Goal: Task Accomplishment & Management: Manage account settings

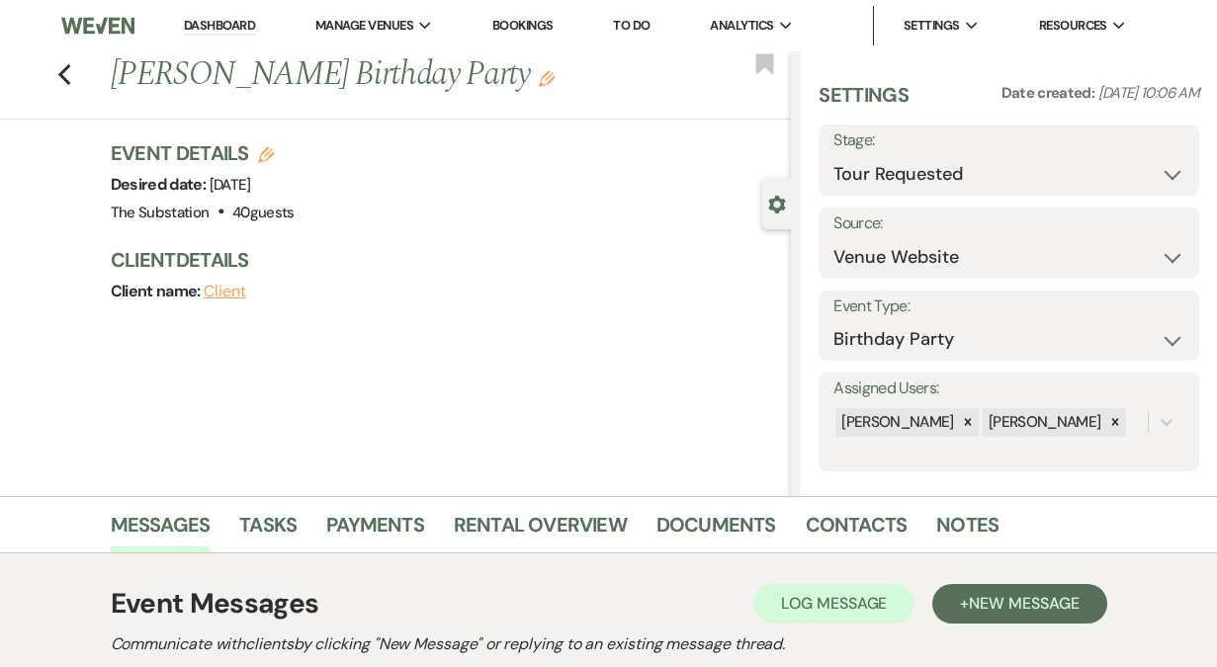
select select "2"
select select "5"
select select "4"
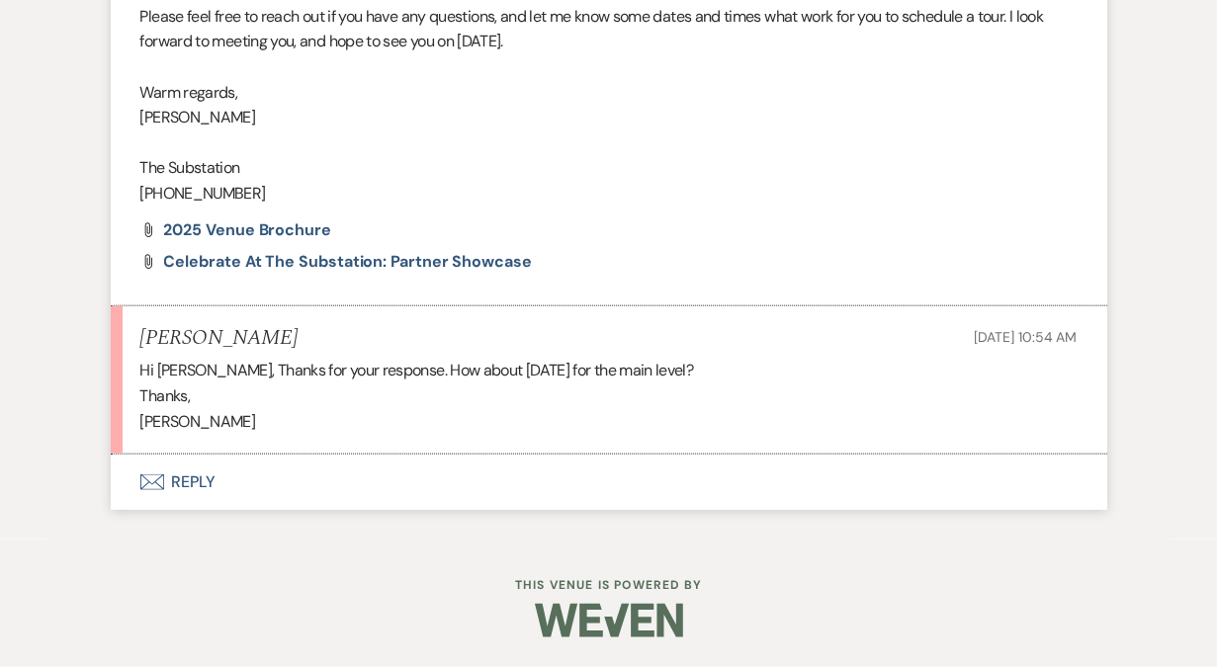
click at [191, 481] on button "Envelope Reply" at bounding box center [609, 482] width 996 height 55
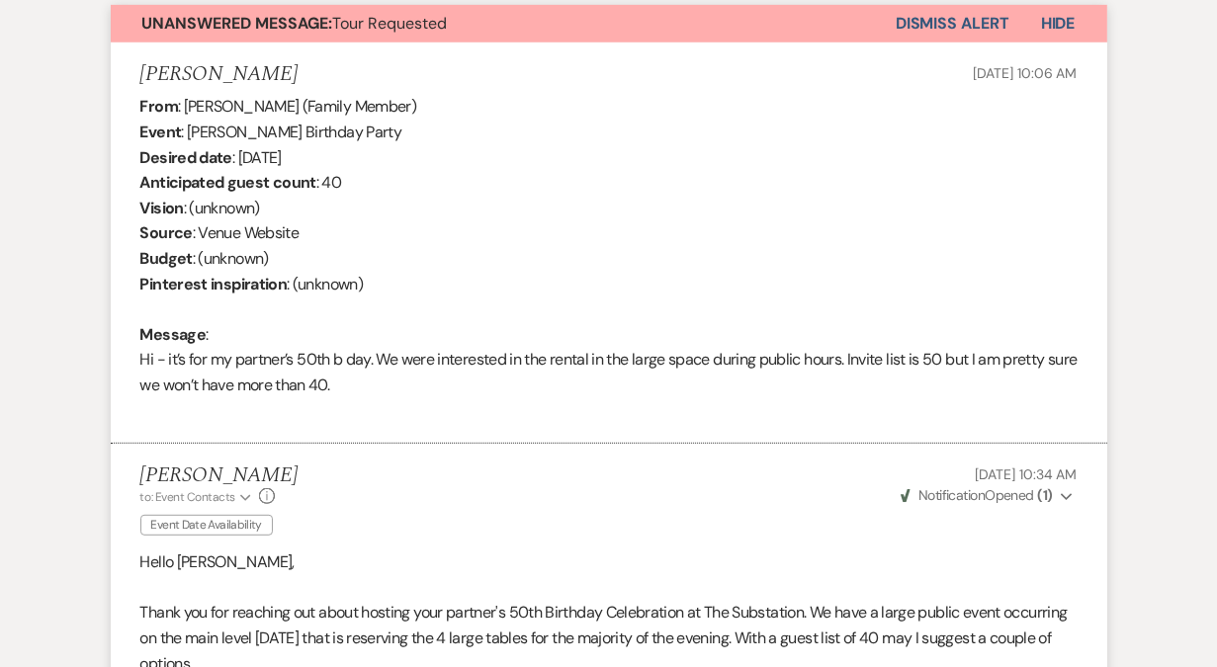
scroll to position [712, 0]
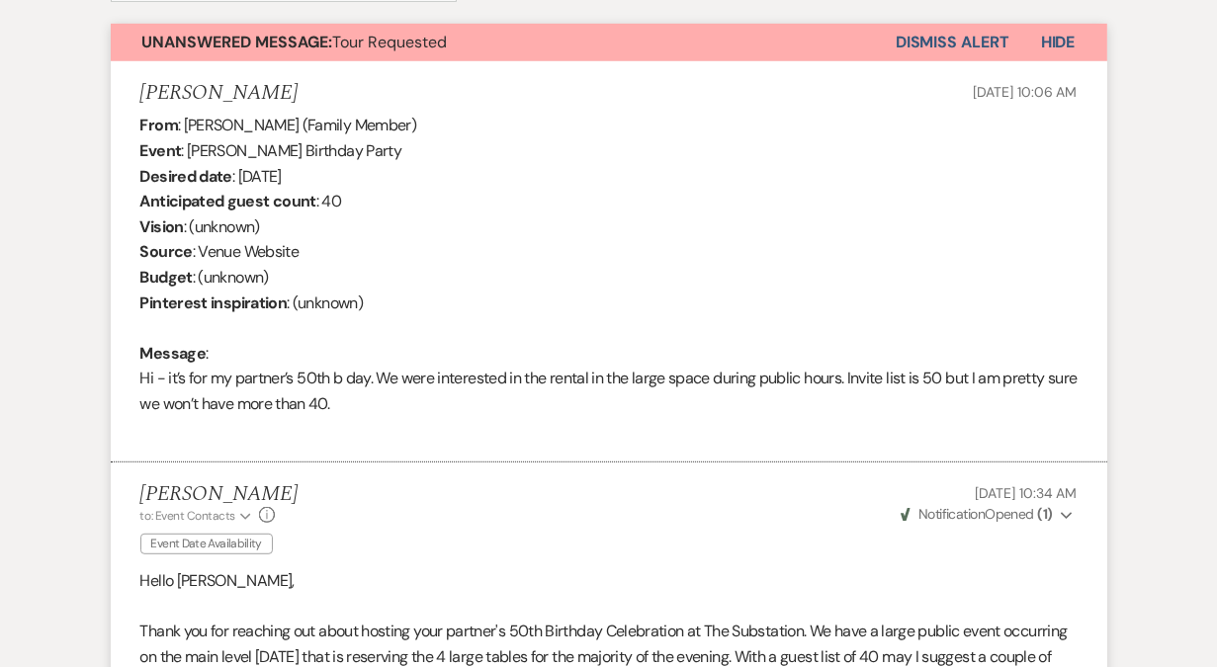
click at [311, 176] on div "From : [PERSON_NAME] (Family Member) Event : [PERSON_NAME] Birthday Party Desir…" at bounding box center [608, 277] width 937 height 329
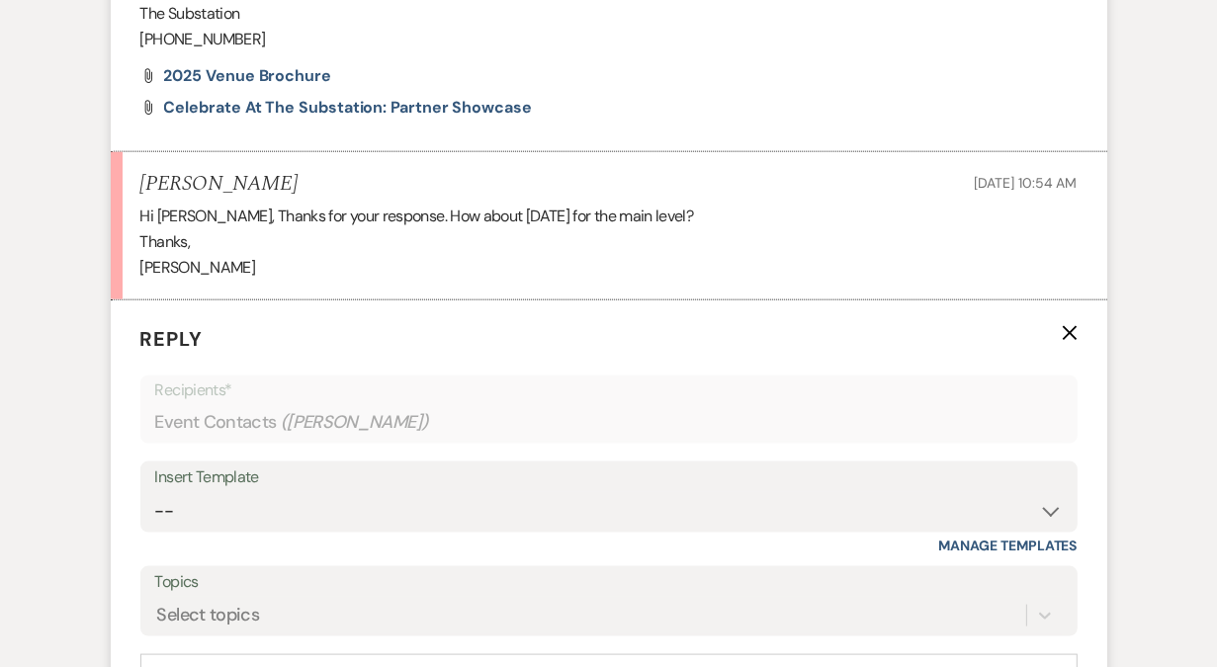
scroll to position [1928, 0]
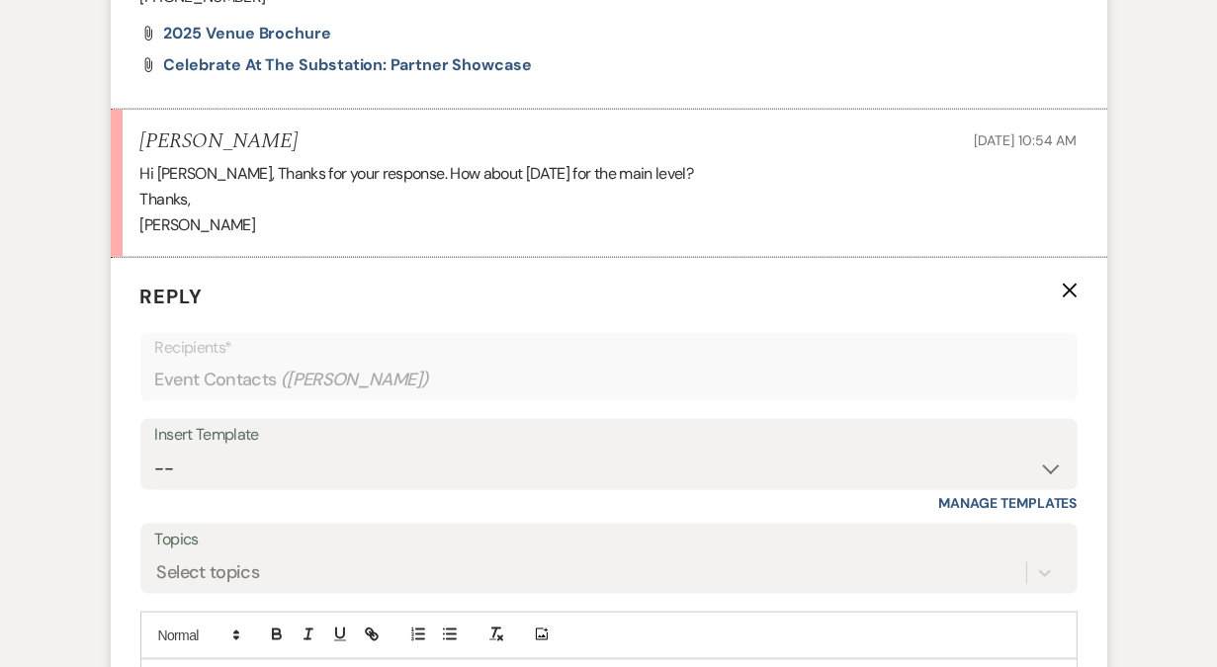
click at [489, 187] on p "Hi [PERSON_NAME], Thanks for your response. How about [DATE] for the main level?" at bounding box center [608, 174] width 937 height 26
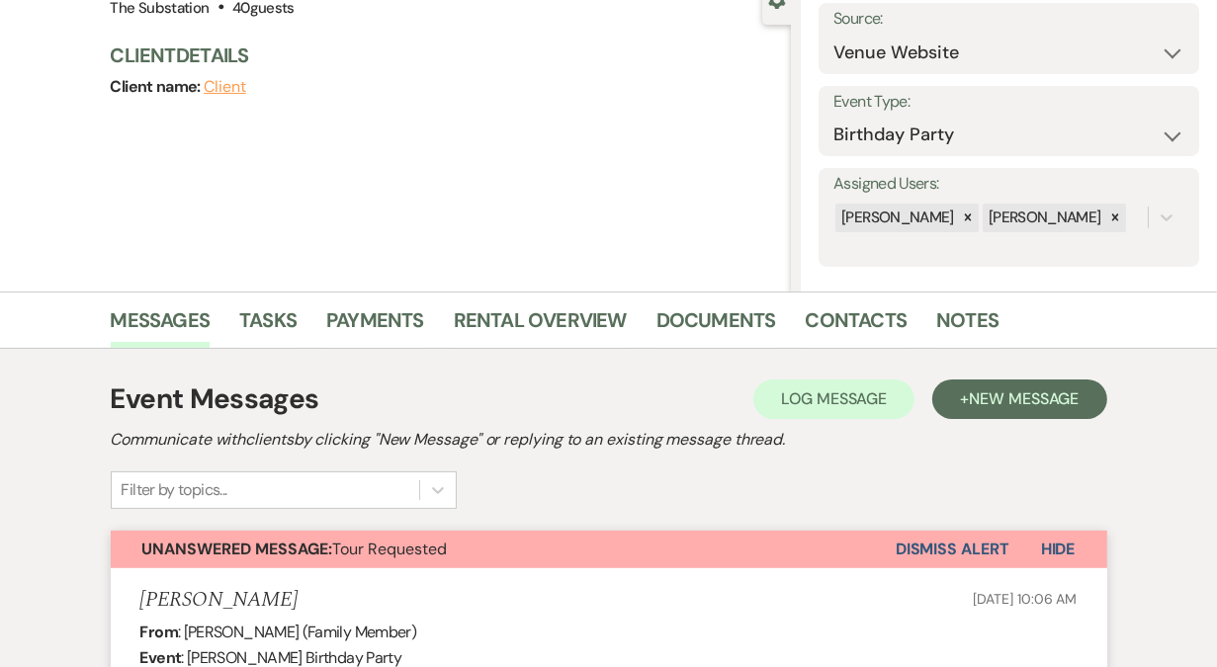
scroll to position [0, 0]
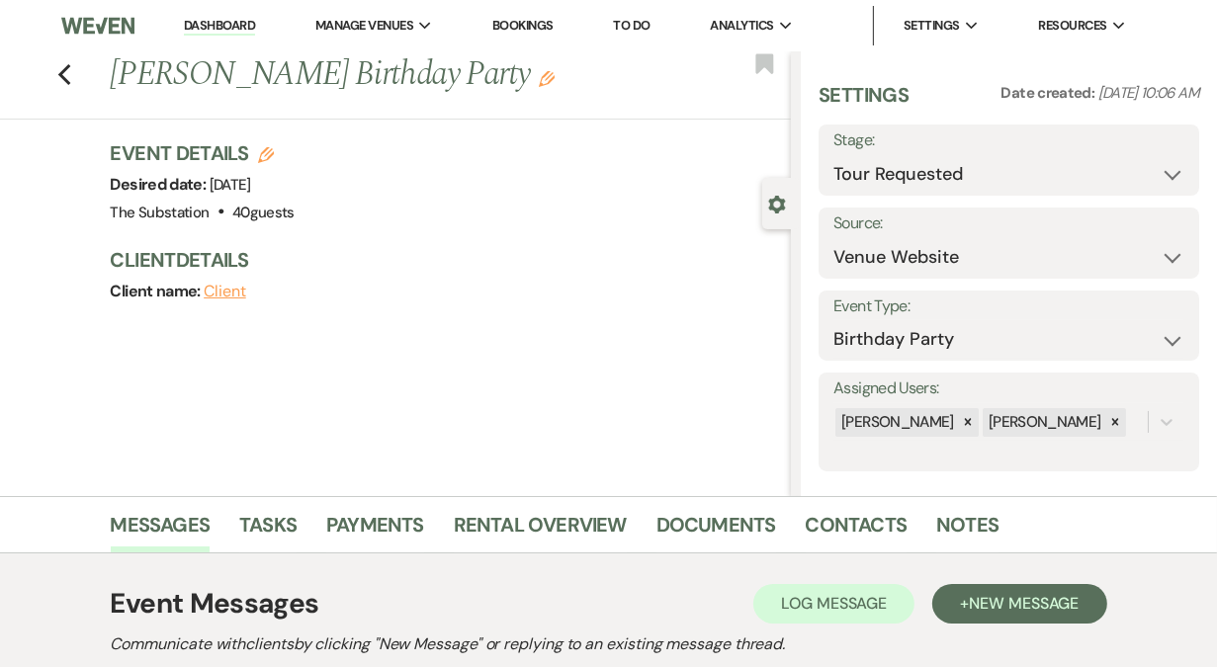
click at [236, 27] on link "Dashboard" at bounding box center [219, 26] width 71 height 19
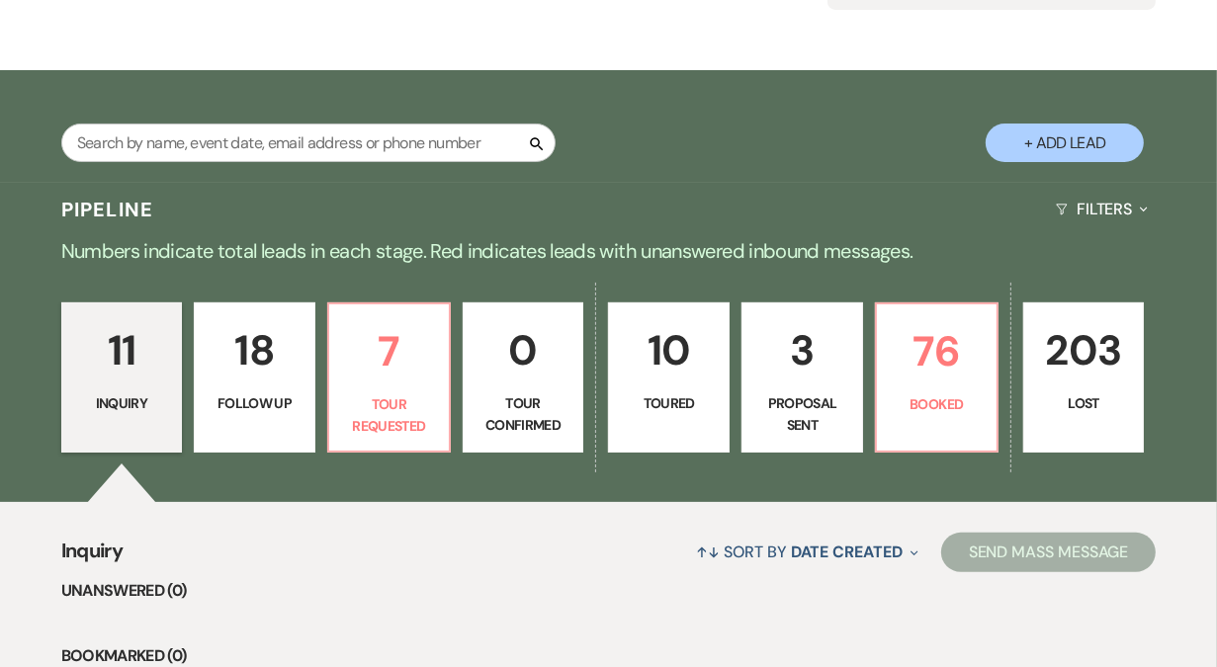
scroll to position [257, 0]
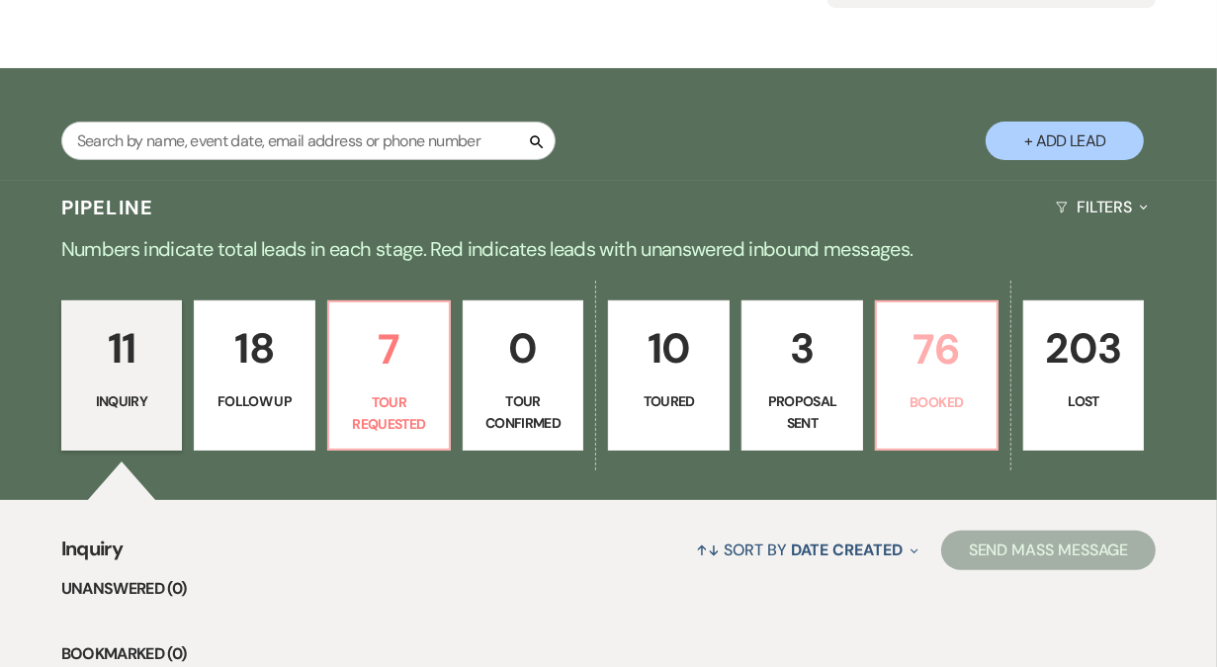
click at [934, 332] on p "76" at bounding box center [937, 349] width 96 height 66
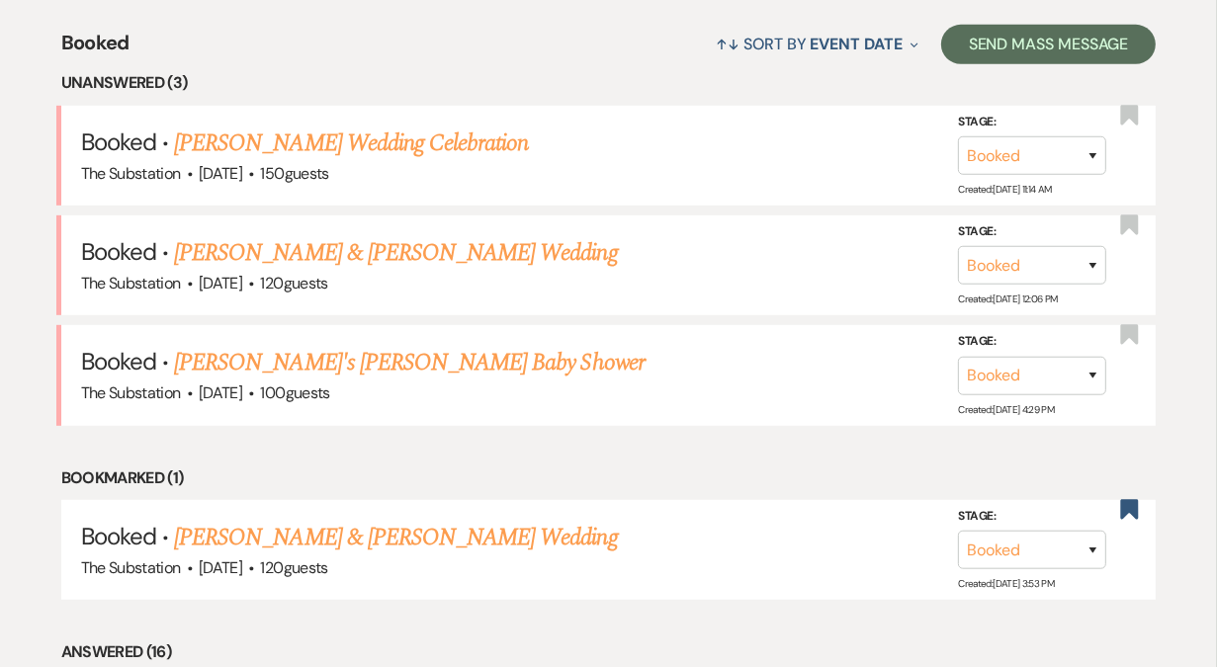
scroll to position [769, 0]
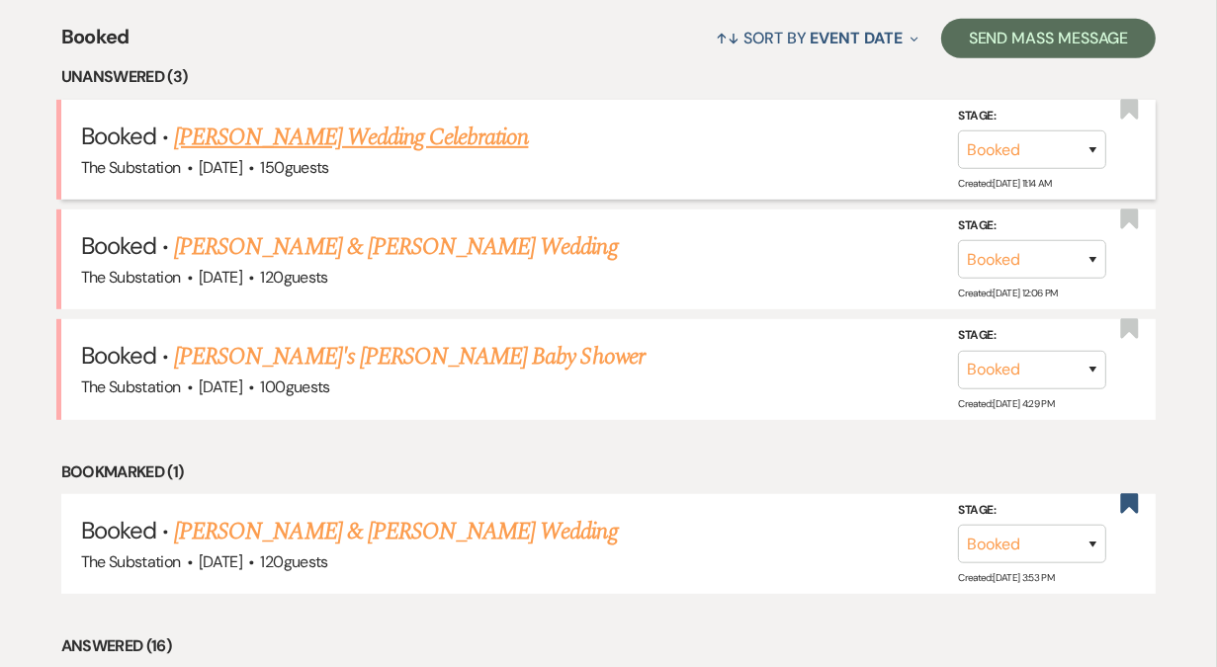
click at [372, 145] on link "[PERSON_NAME] Wedding Celebration" at bounding box center [351, 138] width 354 height 36
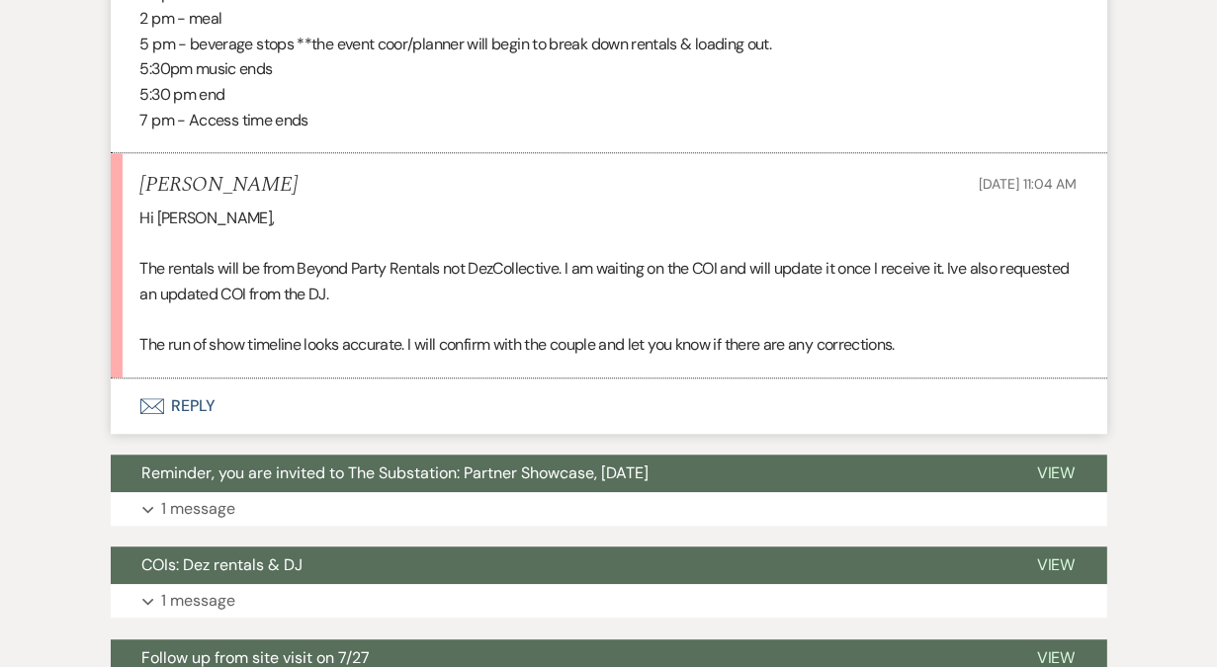
scroll to position [4018, 0]
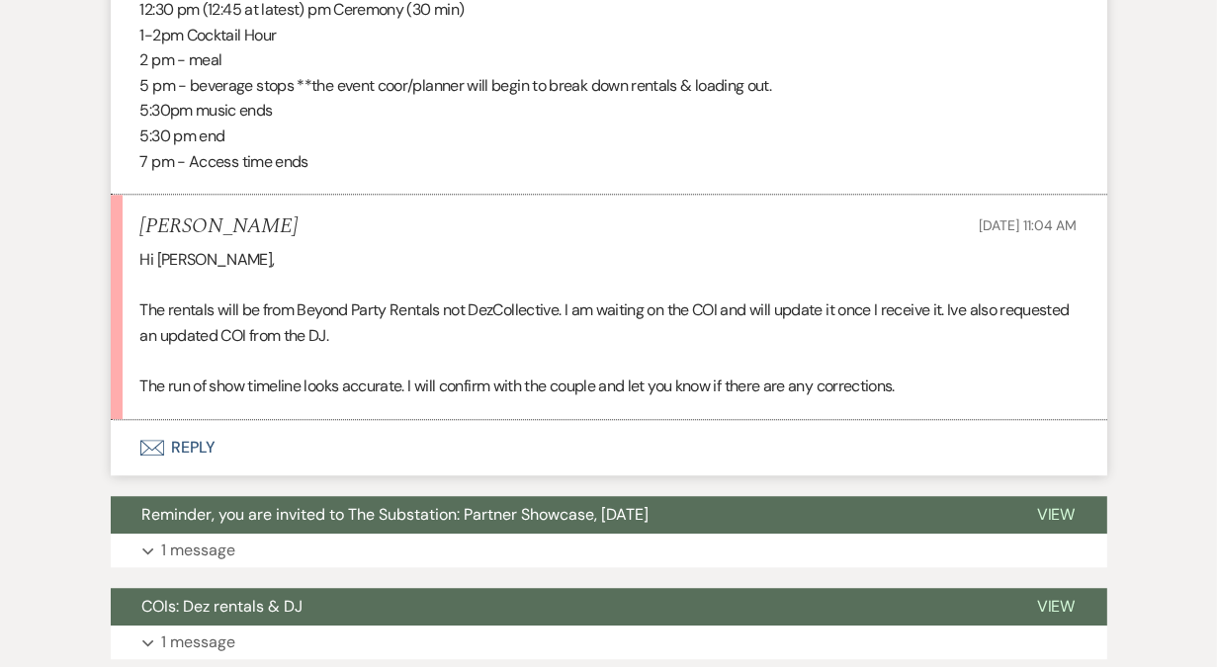
click at [456, 337] on p "The rentals will be from Beyond Party Rentals not DezCollective. I am waiting o…" at bounding box center [608, 322] width 937 height 50
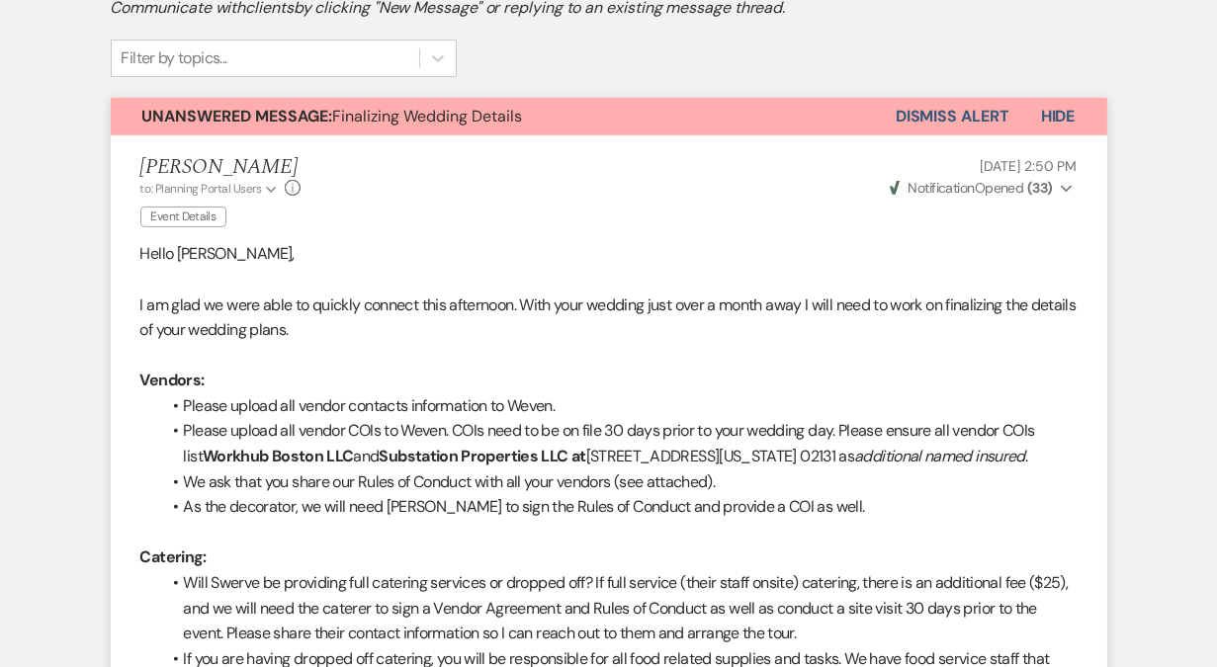
scroll to position [0, 0]
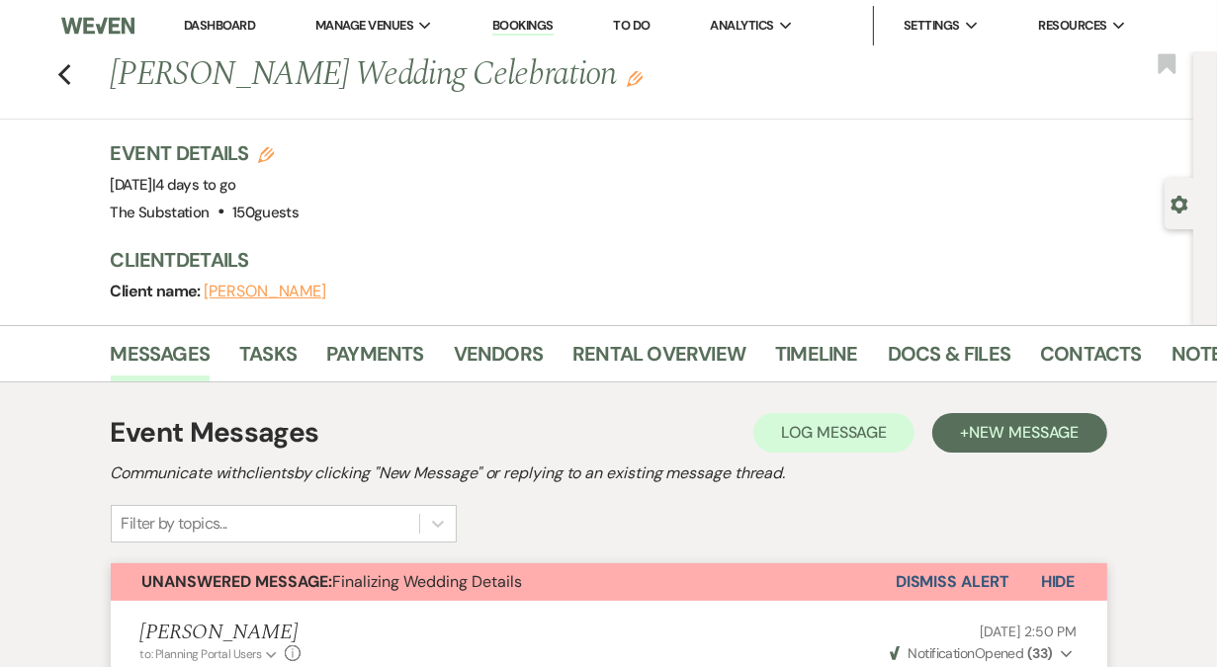
click at [979, 582] on button "Dismiss Alert" at bounding box center [952, 582] width 114 height 38
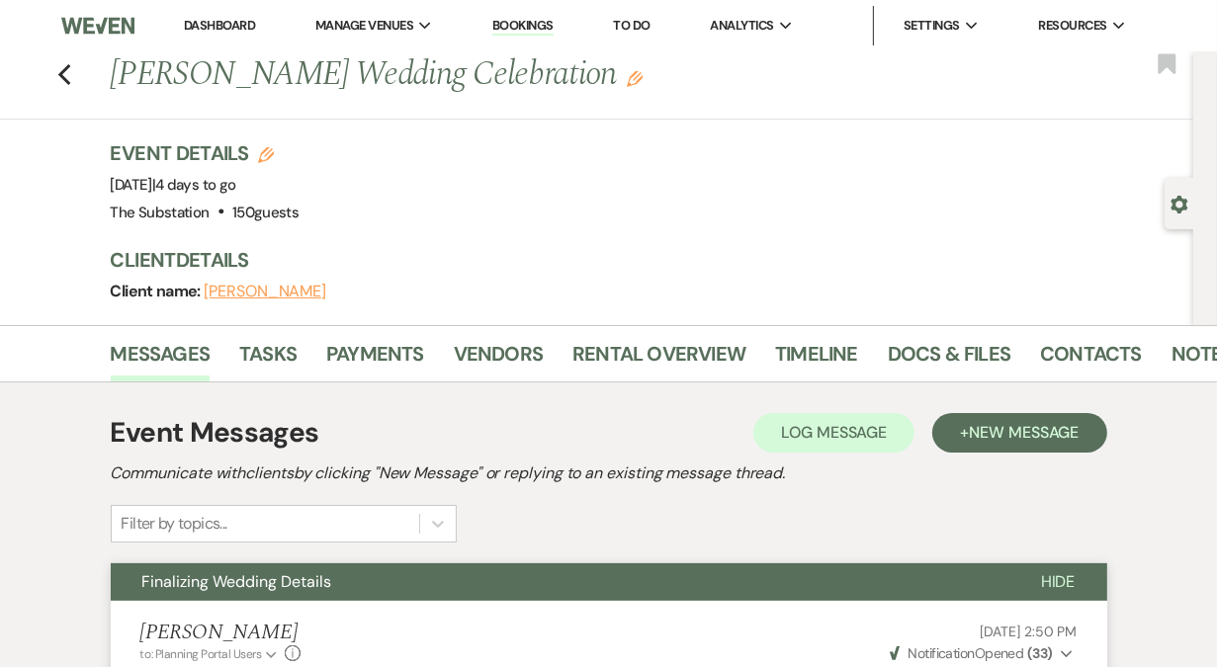
click at [222, 31] on link "Dashboard" at bounding box center [219, 25] width 71 height 17
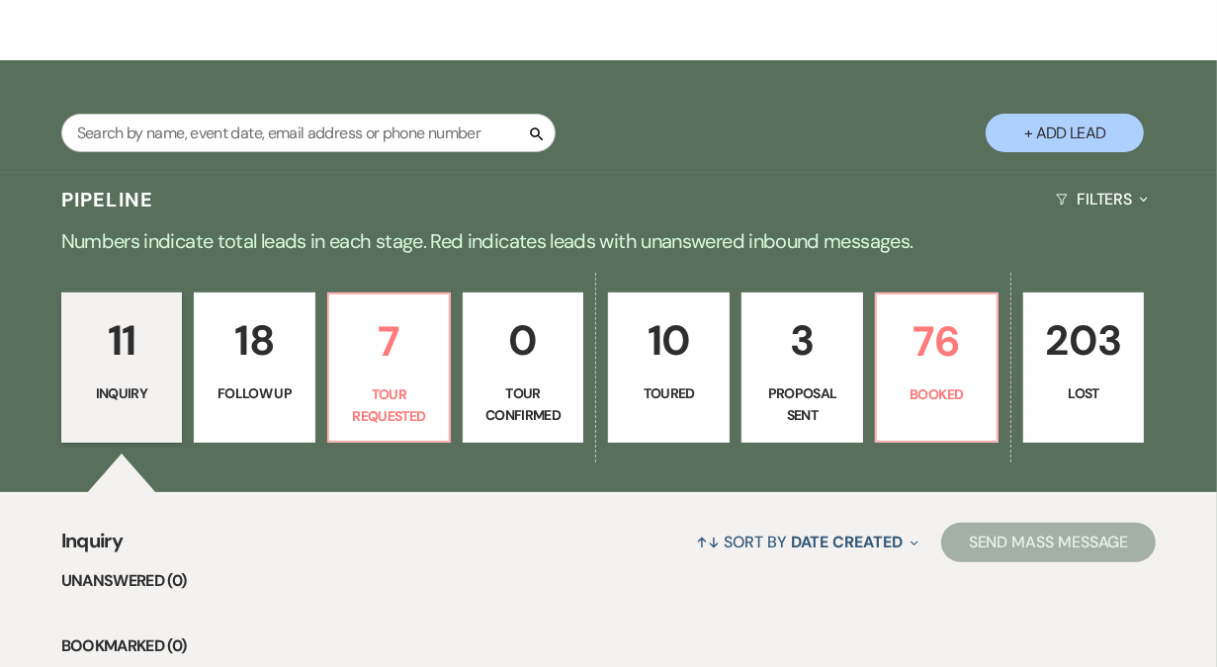
scroll to position [423, 0]
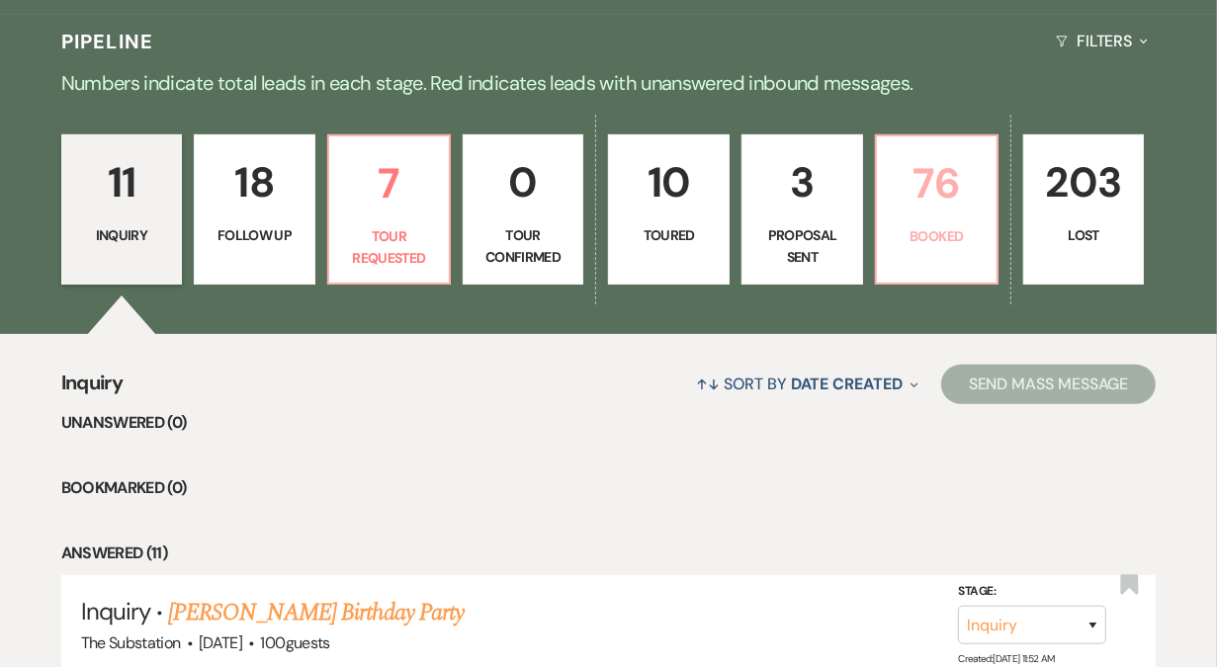
click at [938, 181] on p "76" at bounding box center [937, 183] width 96 height 66
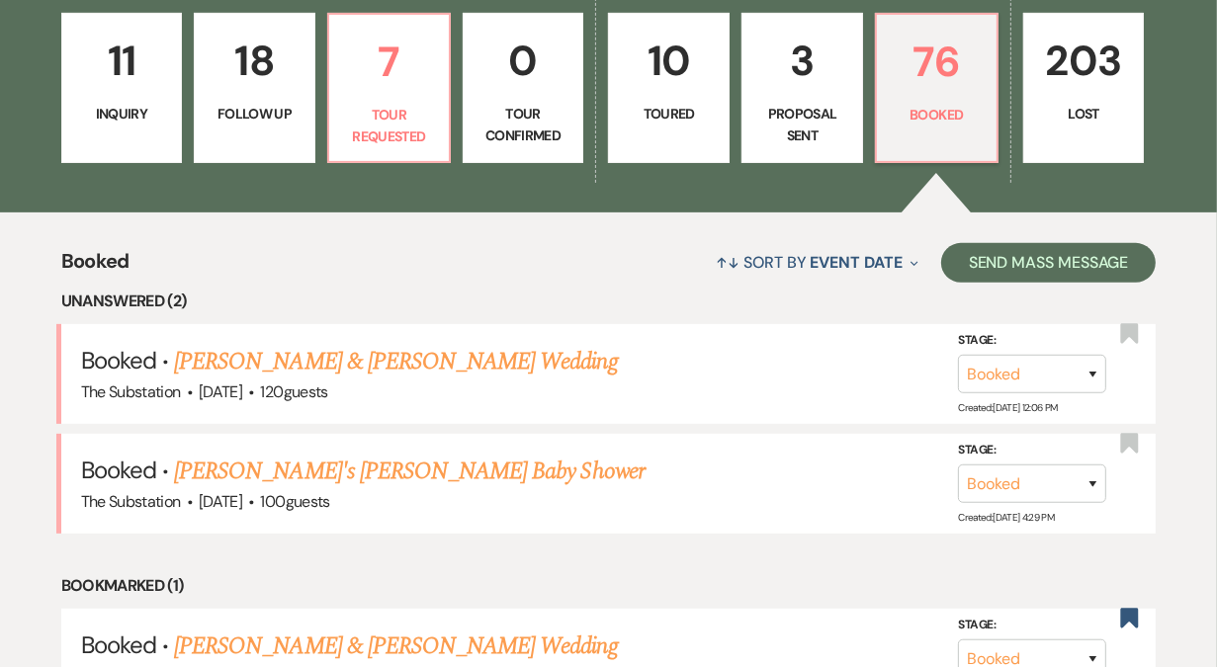
scroll to position [364, 0]
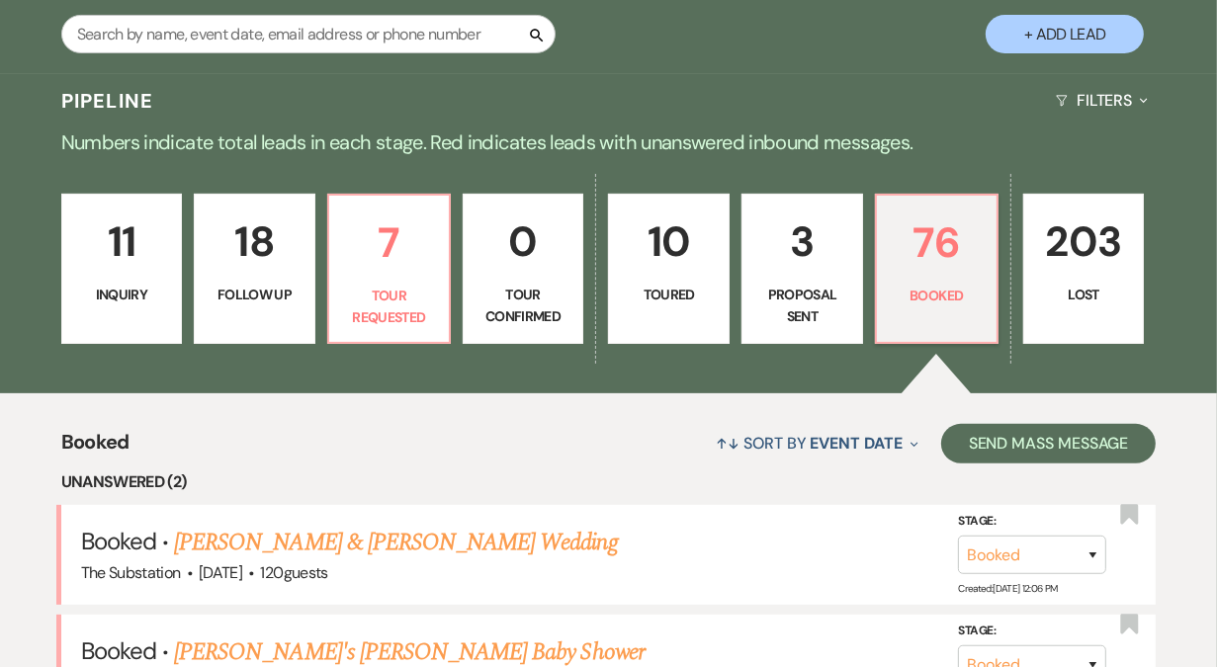
click at [796, 306] on p "Proposal Sent" at bounding box center [802, 306] width 96 height 44
select select "6"
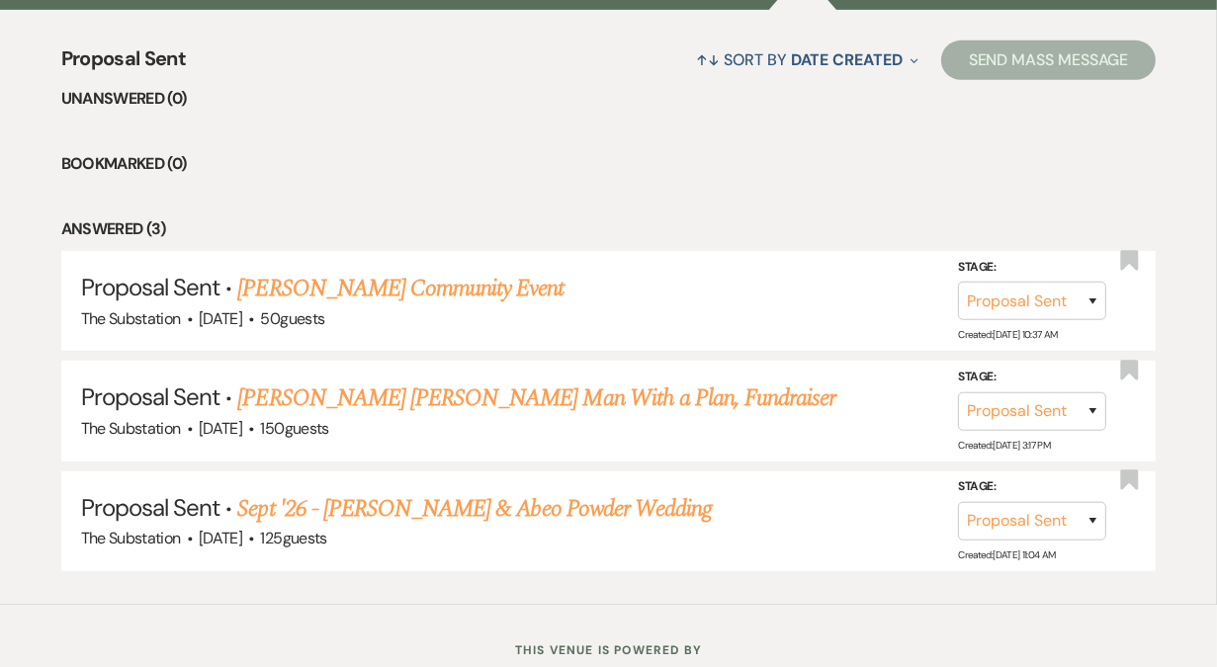
scroll to position [808, 0]
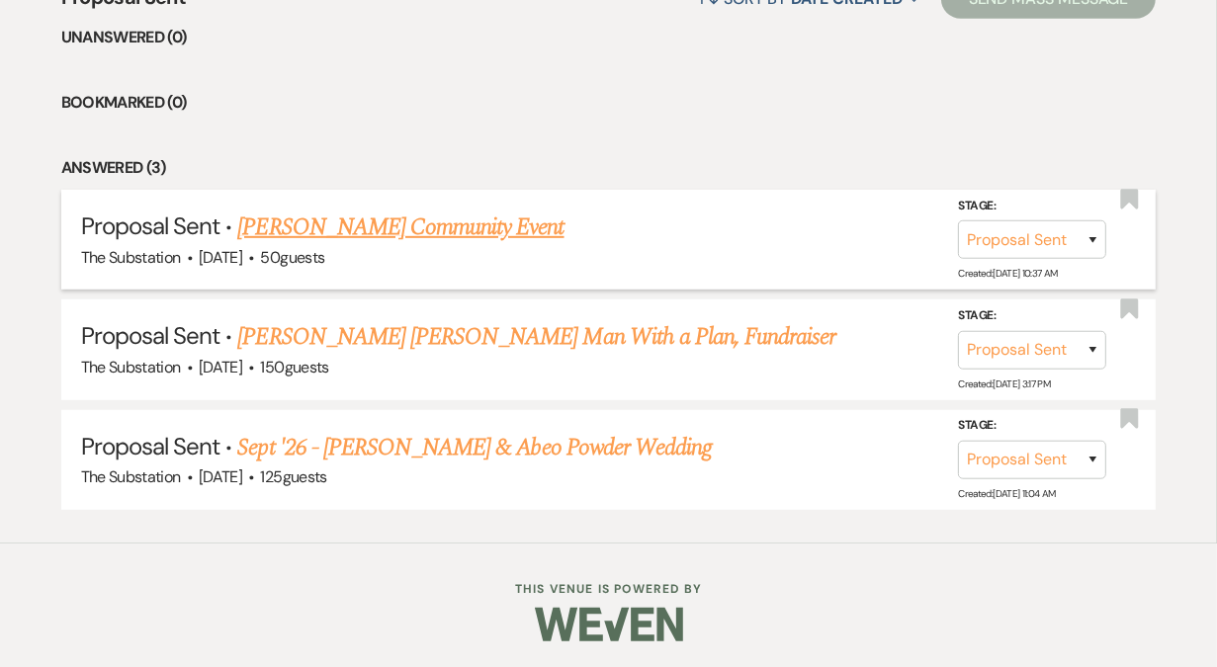
click at [452, 225] on link "[PERSON_NAME] Community Event" at bounding box center [400, 228] width 326 height 36
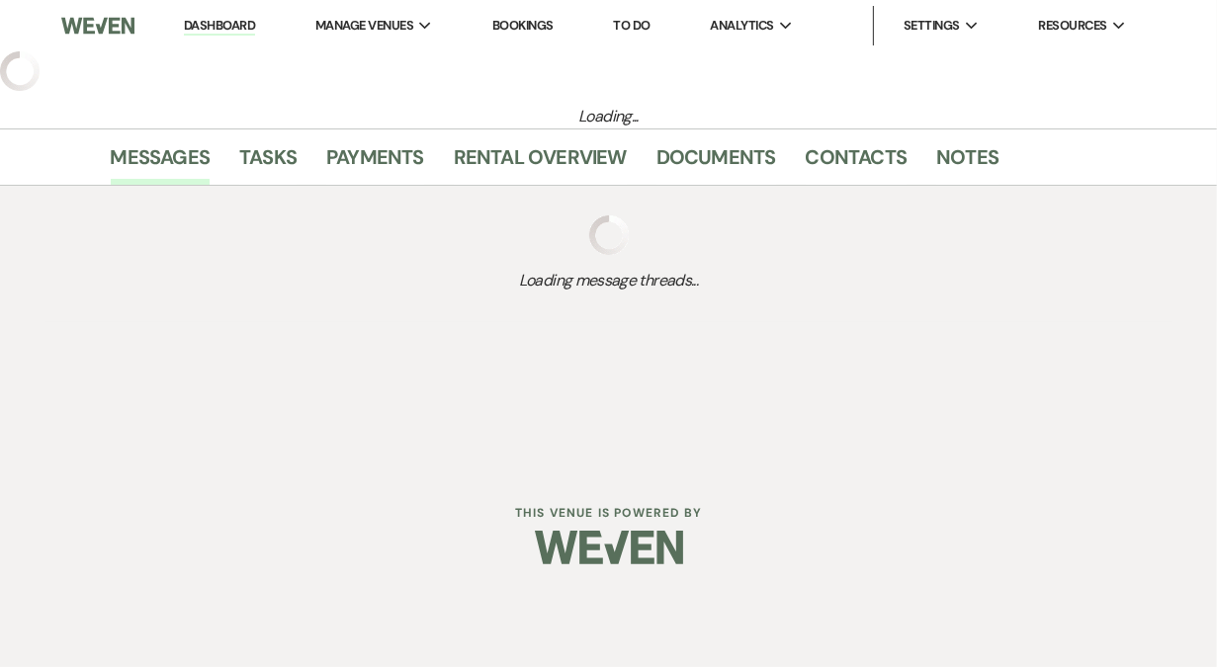
select select "6"
select select "14"
select select "7"
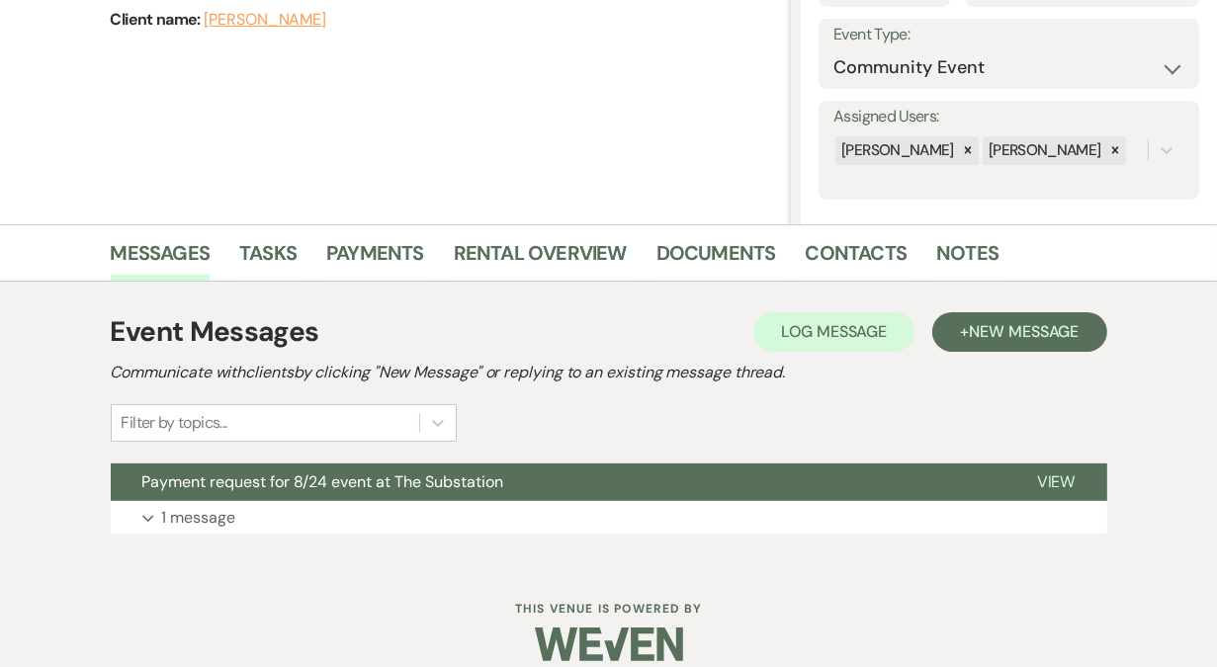
scroll to position [295, 0]
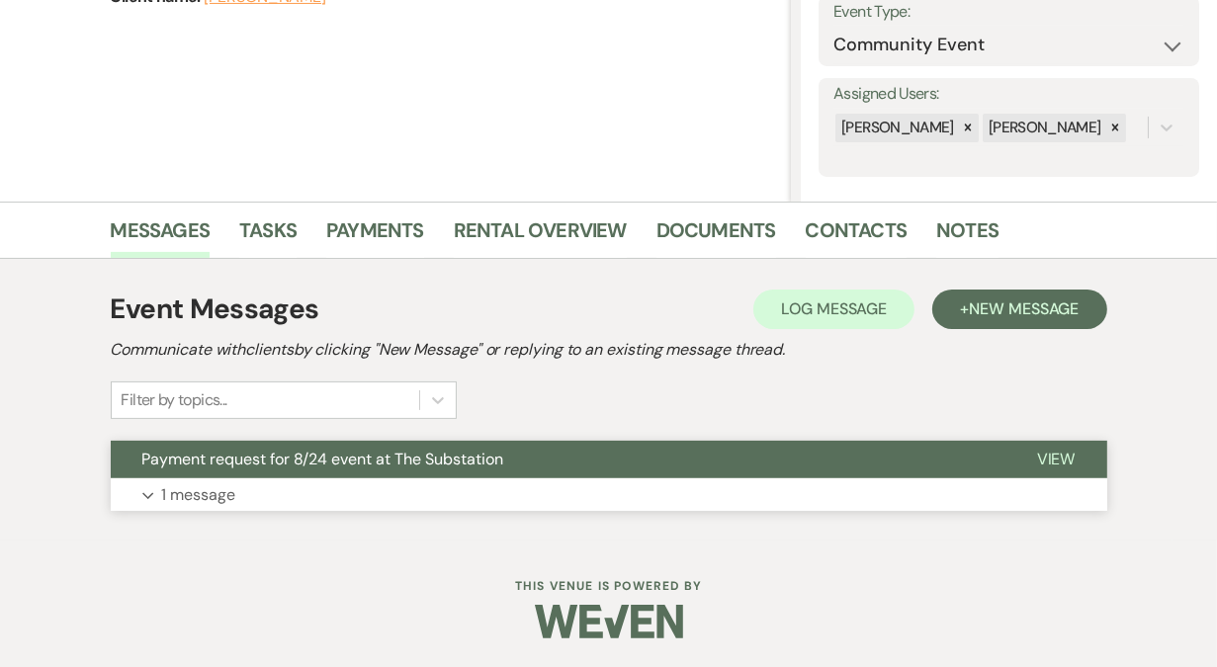
click at [271, 490] on button "Expand 1 message" at bounding box center [609, 495] width 996 height 34
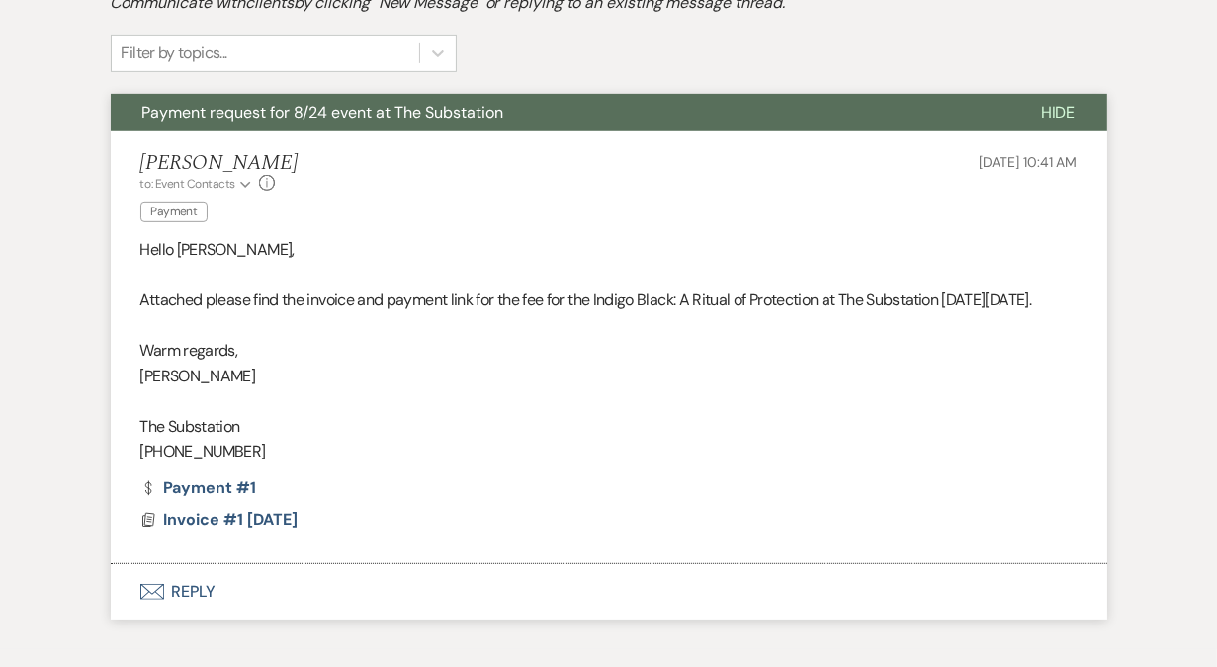
scroll to position [680, 0]
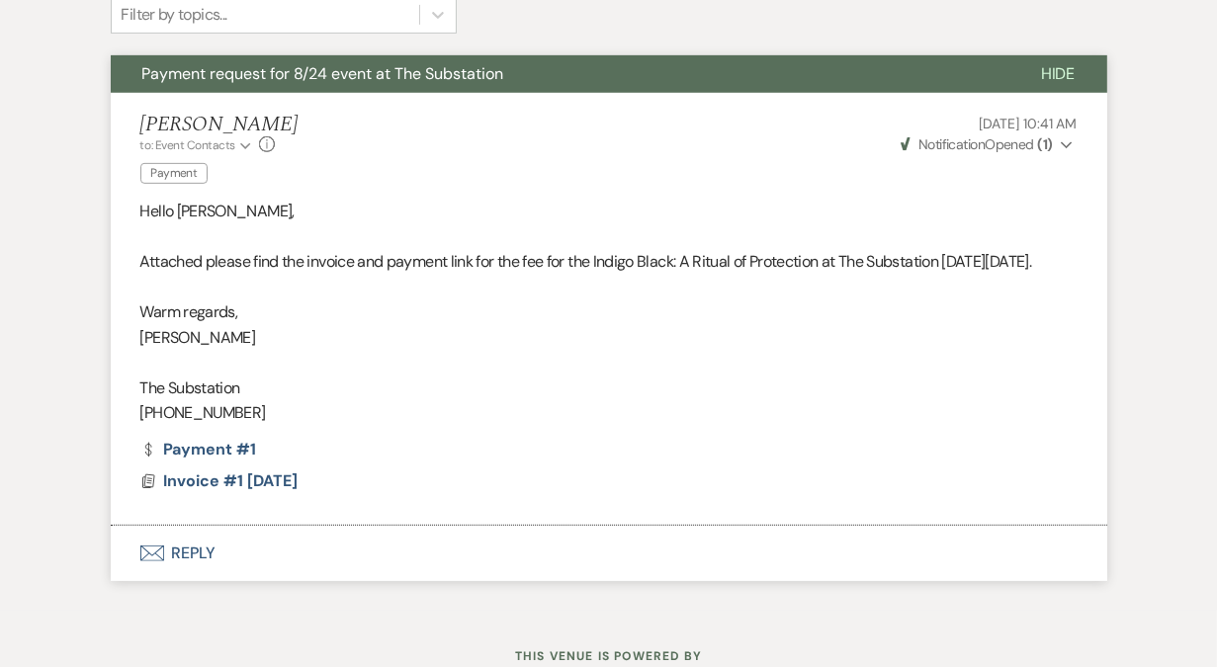
click at [202, 578] on button "Envelope Reply" at bounding box center [609, 553] width 996 height 55
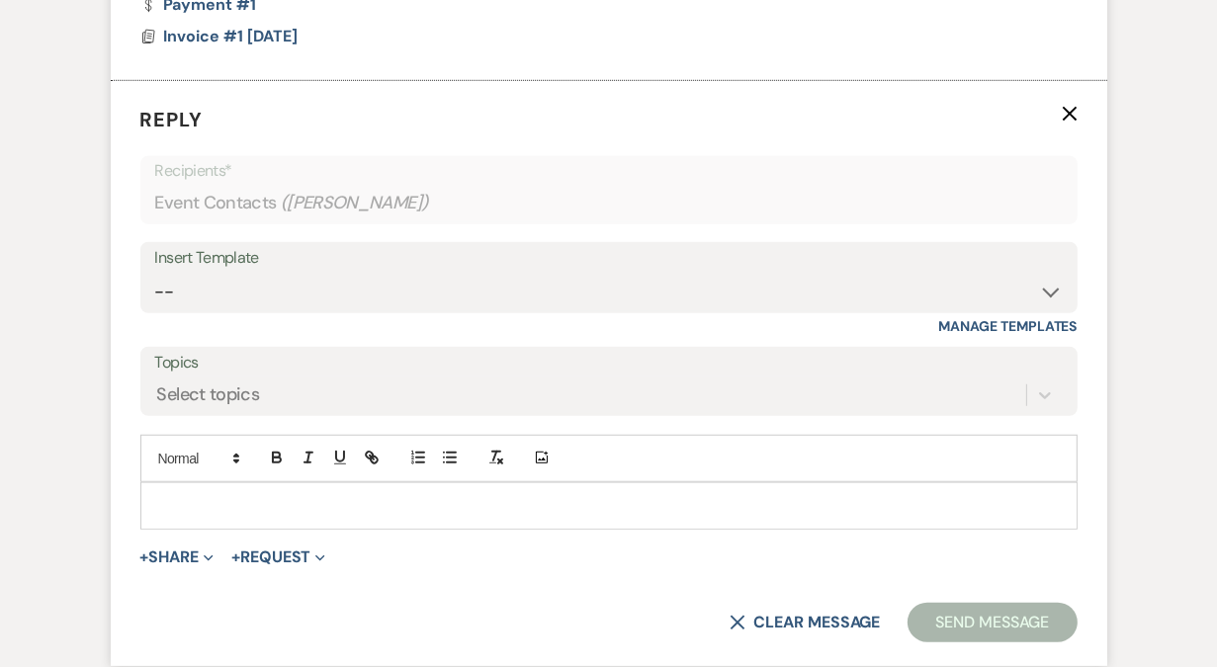
scroll to position [1189, 0]
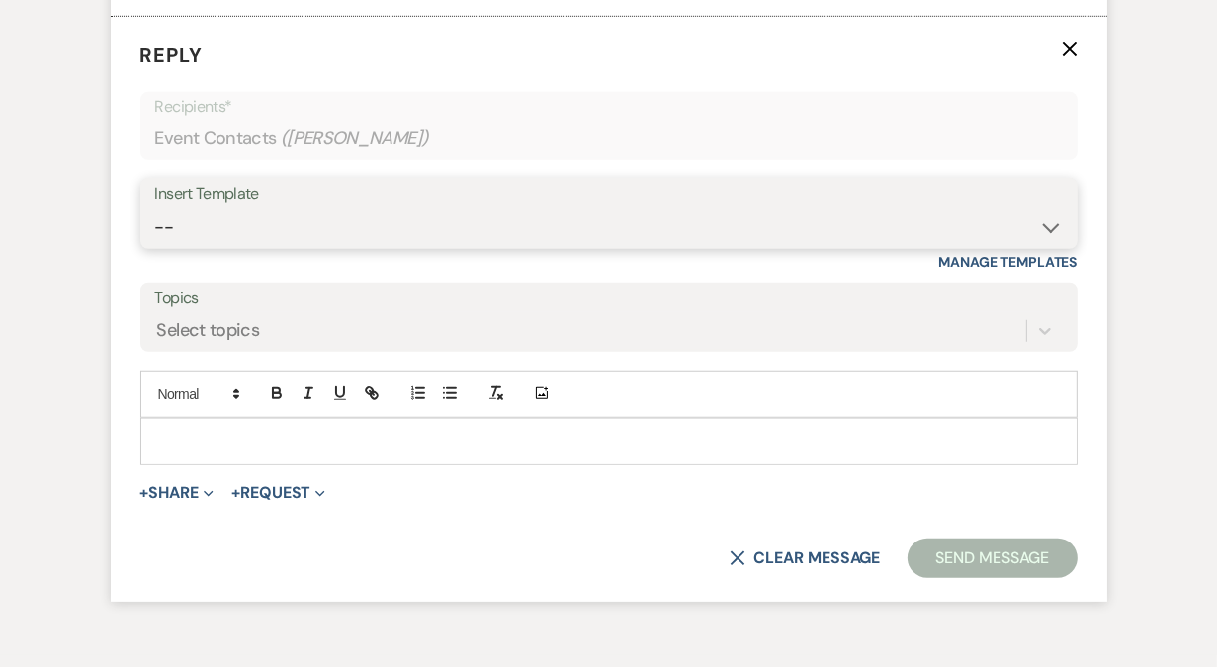
click at [285, 247] on select "-- Weven Planning Portal Introduction (Booked Events) Follow Up Contract (Pre-B…" at bounding box center [608, 228] width 907 height 39
select select "4505"
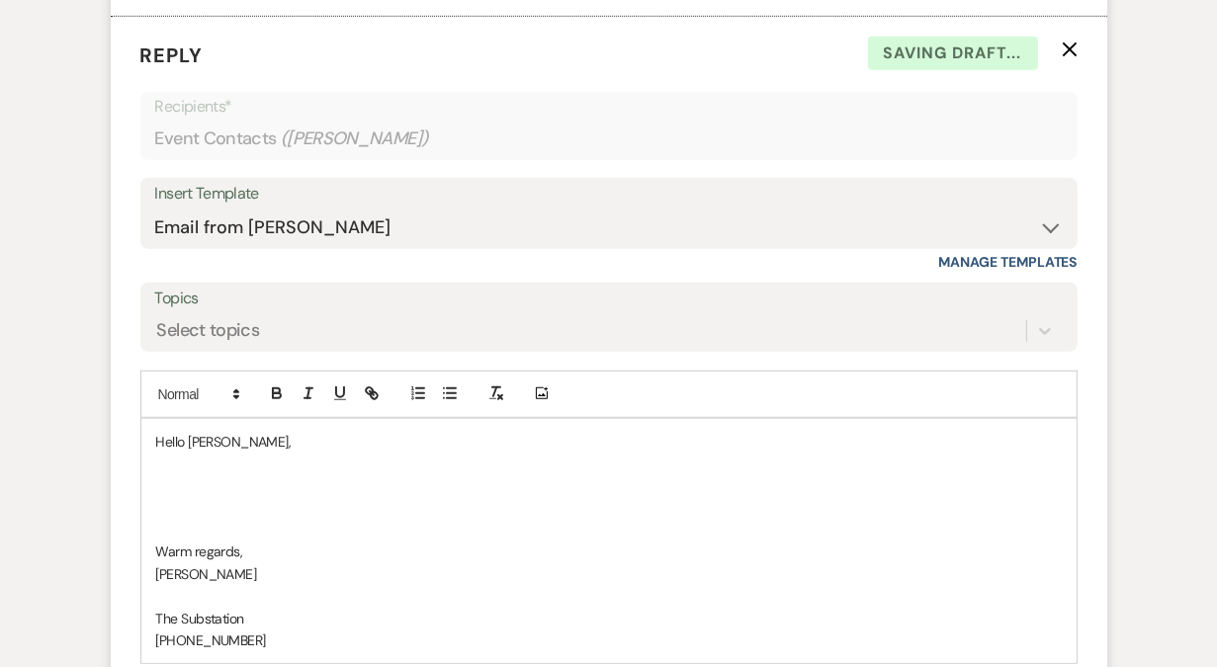
click at [235, 496] on p at bounding box center [608, 485] width 905 height 22
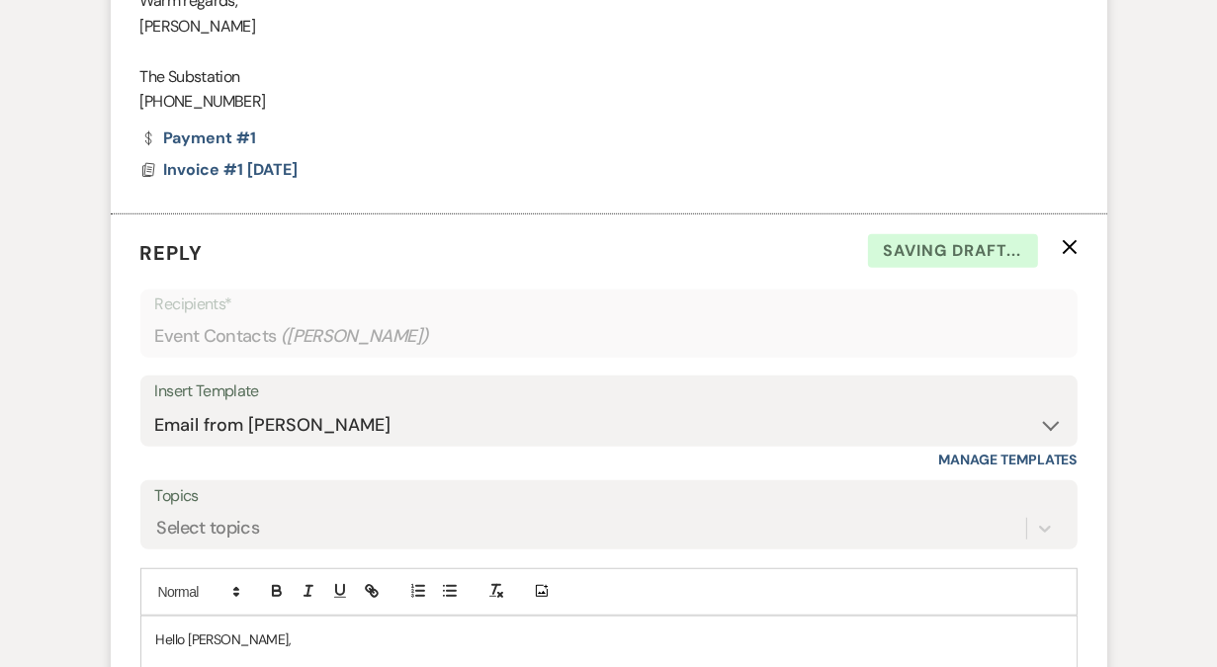
scroll to position [990, 0]
click at [1062, 256] on icon "X" at bounding box center [1069, 248] width 16 height 16
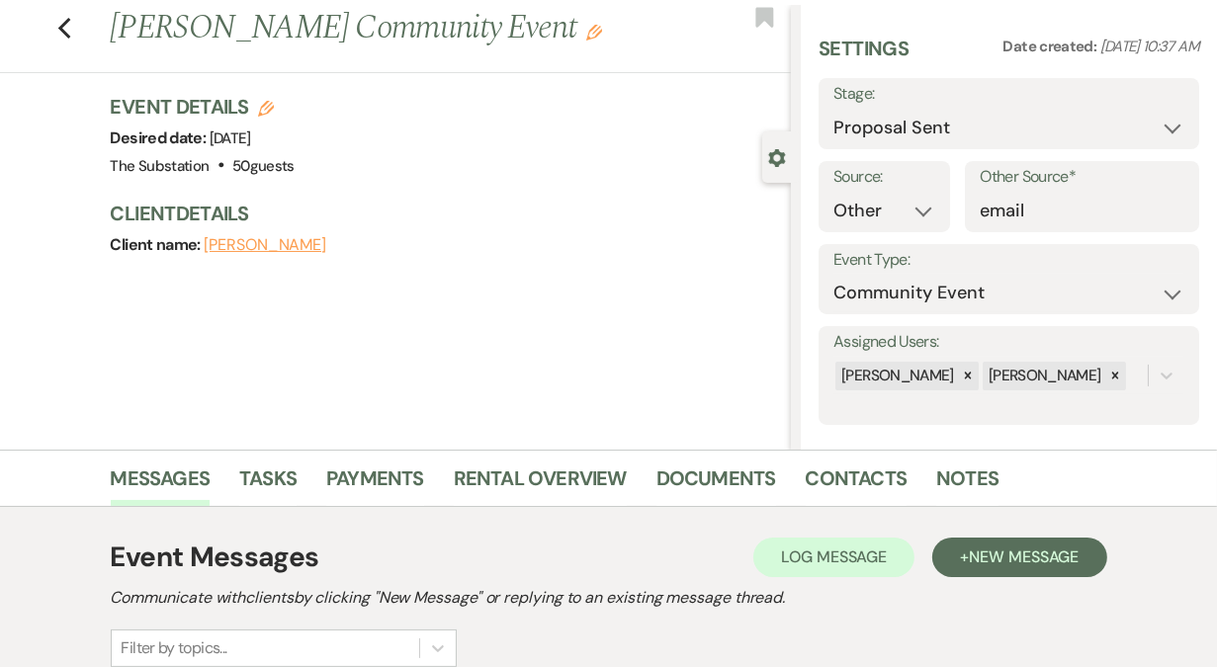
scroll to position [17, 0]
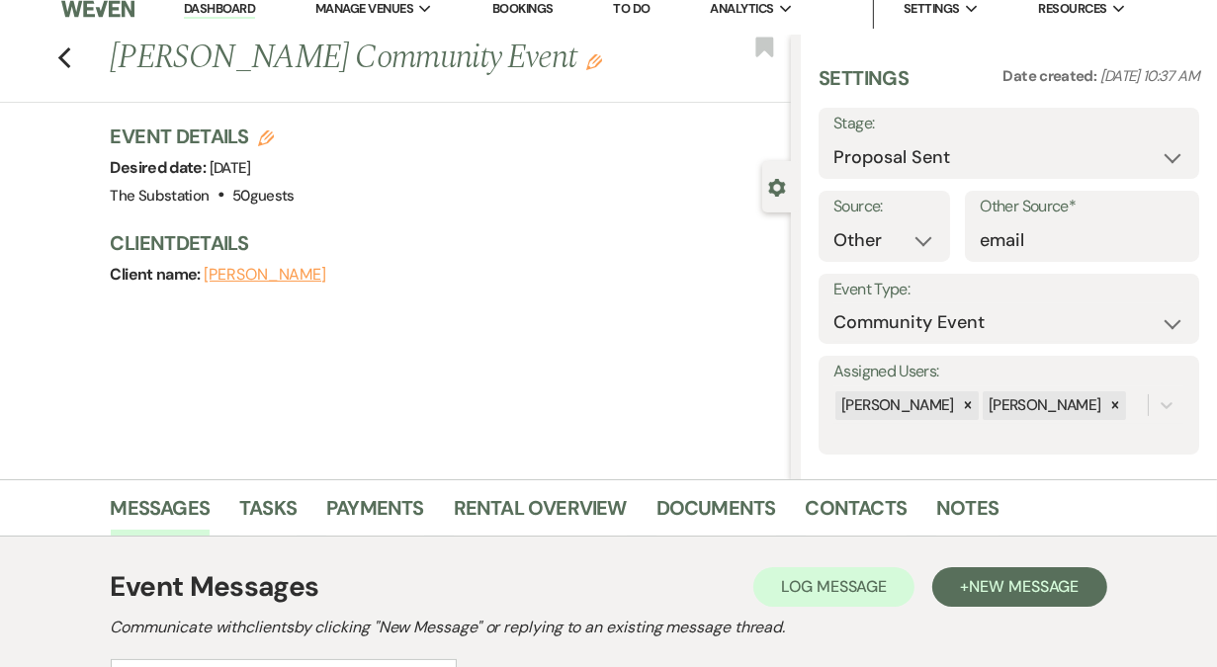
click at [244, 7] on link "Dashboard" at bounding box center [219, 9] width 71 height 19
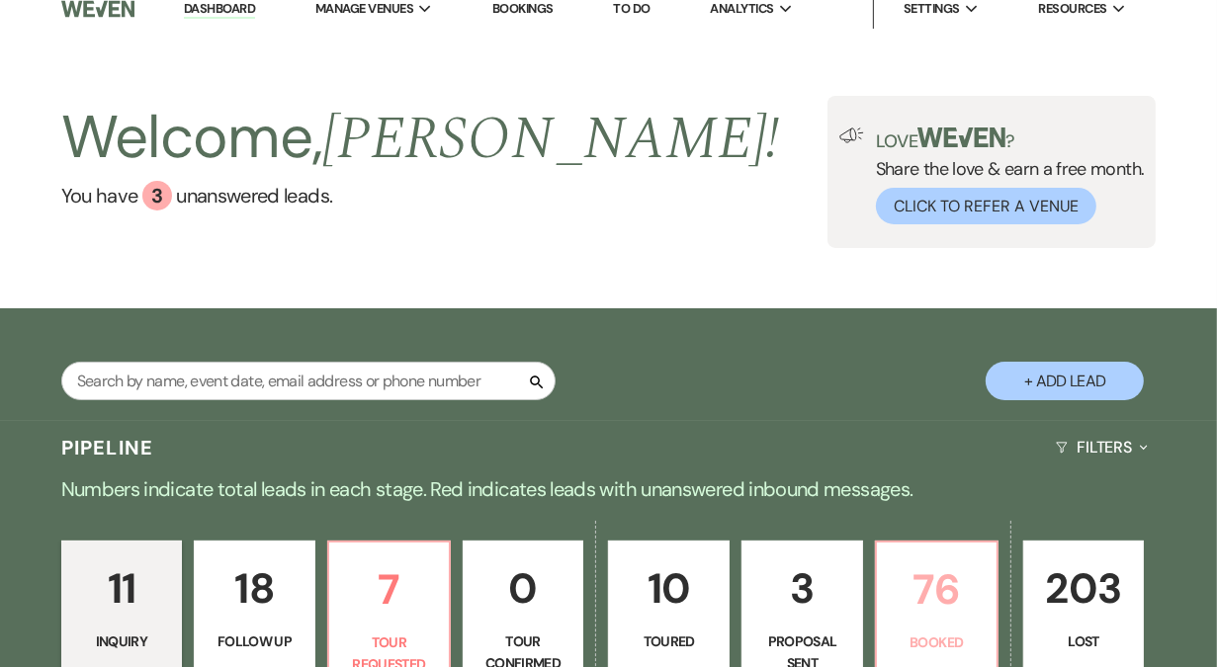
click at [924, 608] on p "76" at bounding box center [937, 589] width 96 height 66
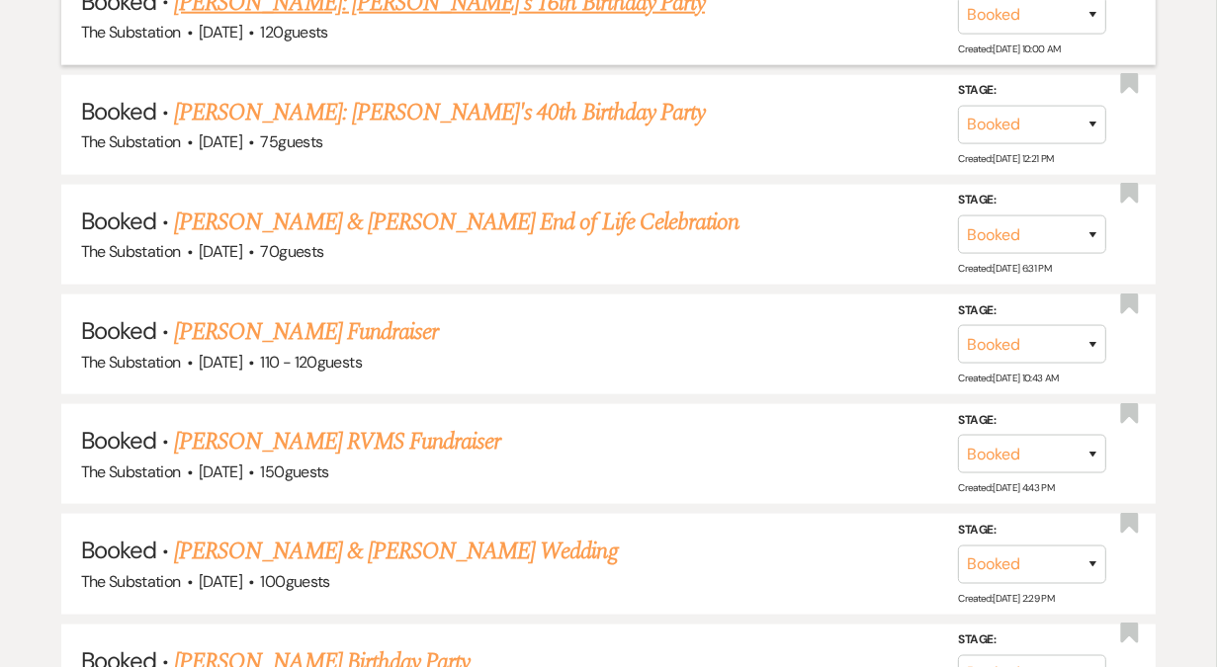
scroll to position [1806, 0]
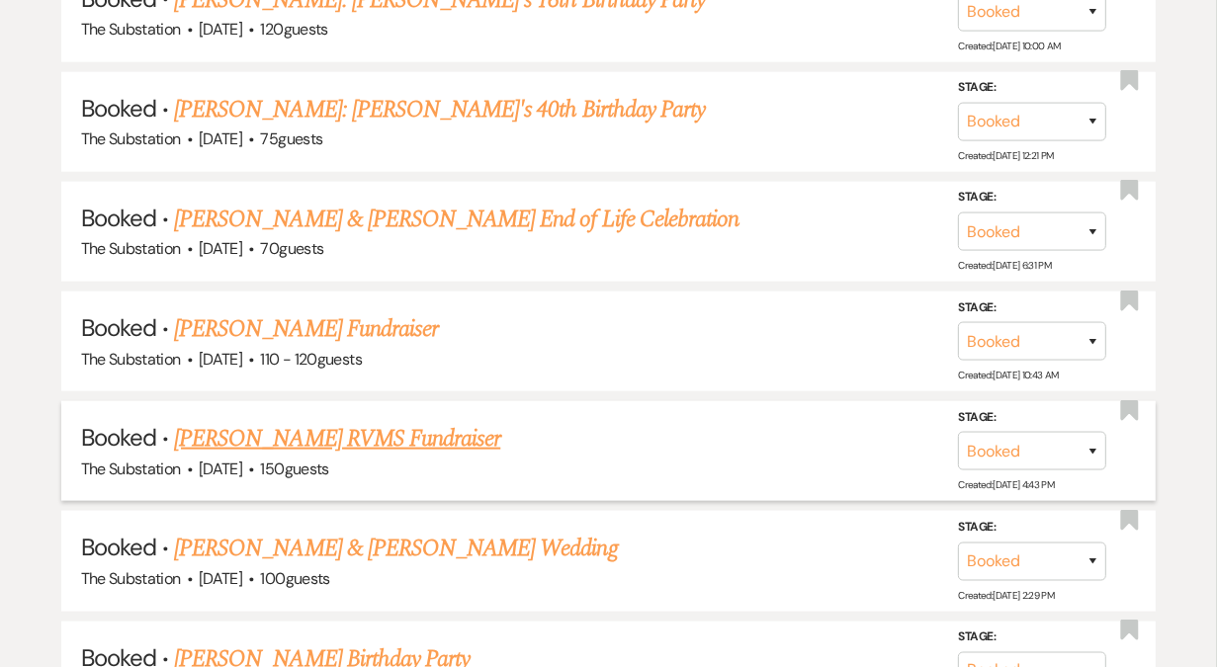
click at [441, 434] on link "[PERSON_NAME] RVMS Fundraiser" at bounding box center [337, 439] width 326 height 36
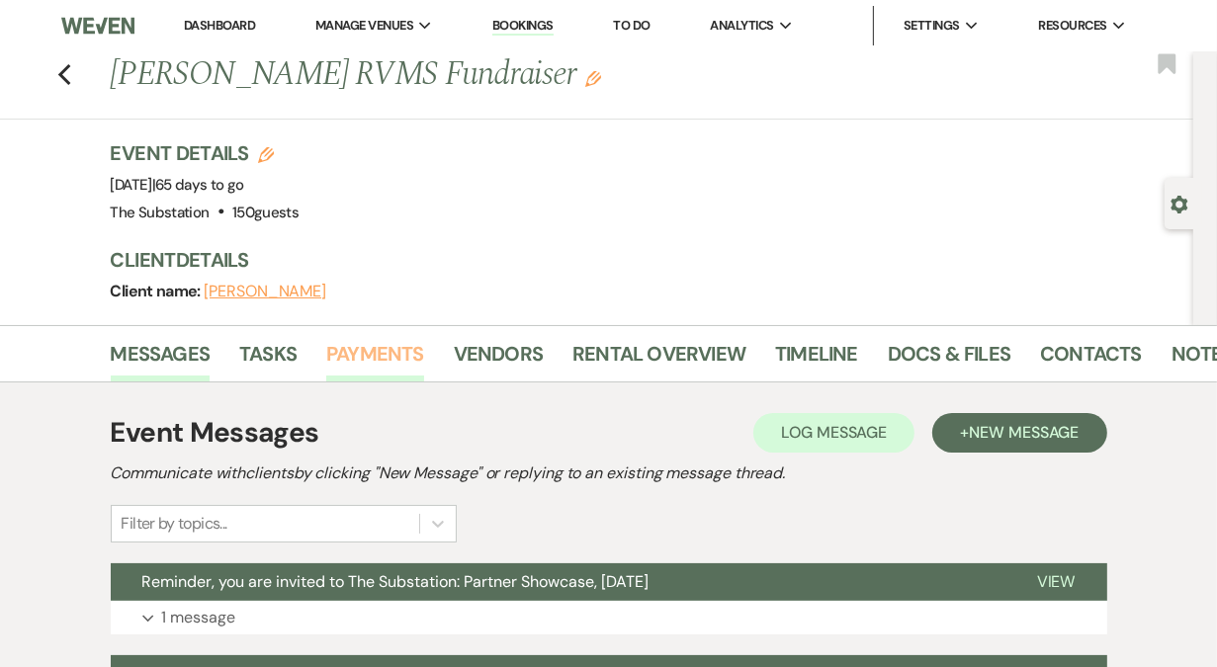
click at [398, 351] on link "Payments" at bounding box center [375, 359] width 98 height 43
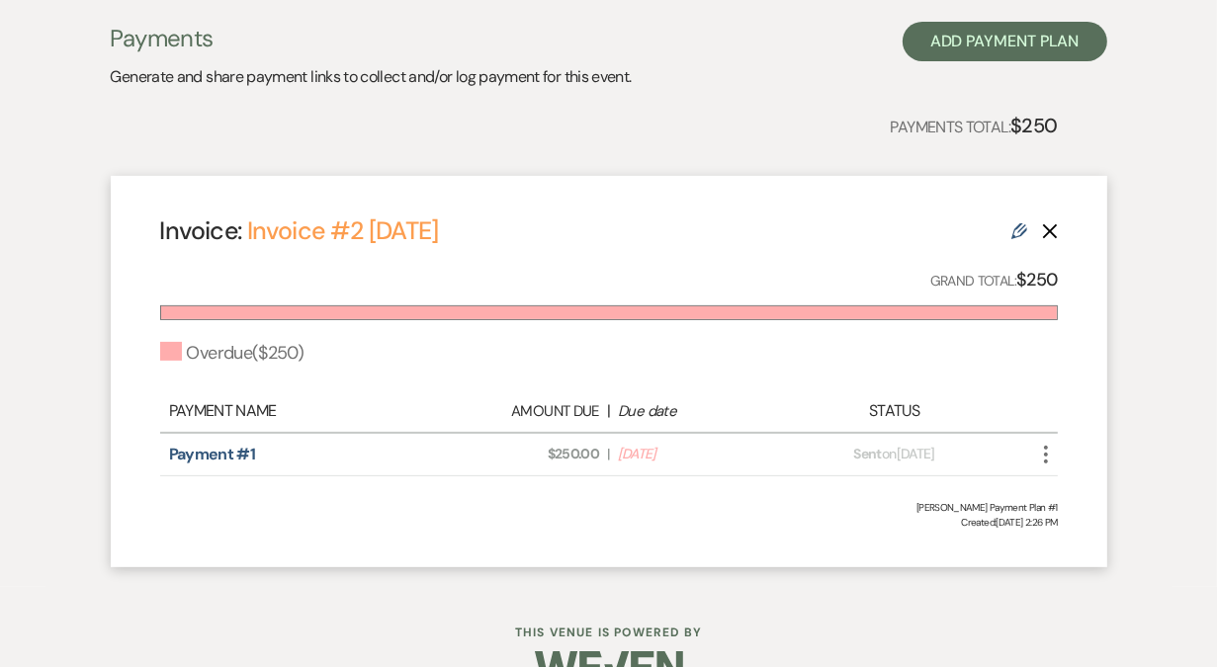
scroll to position [419, 0]
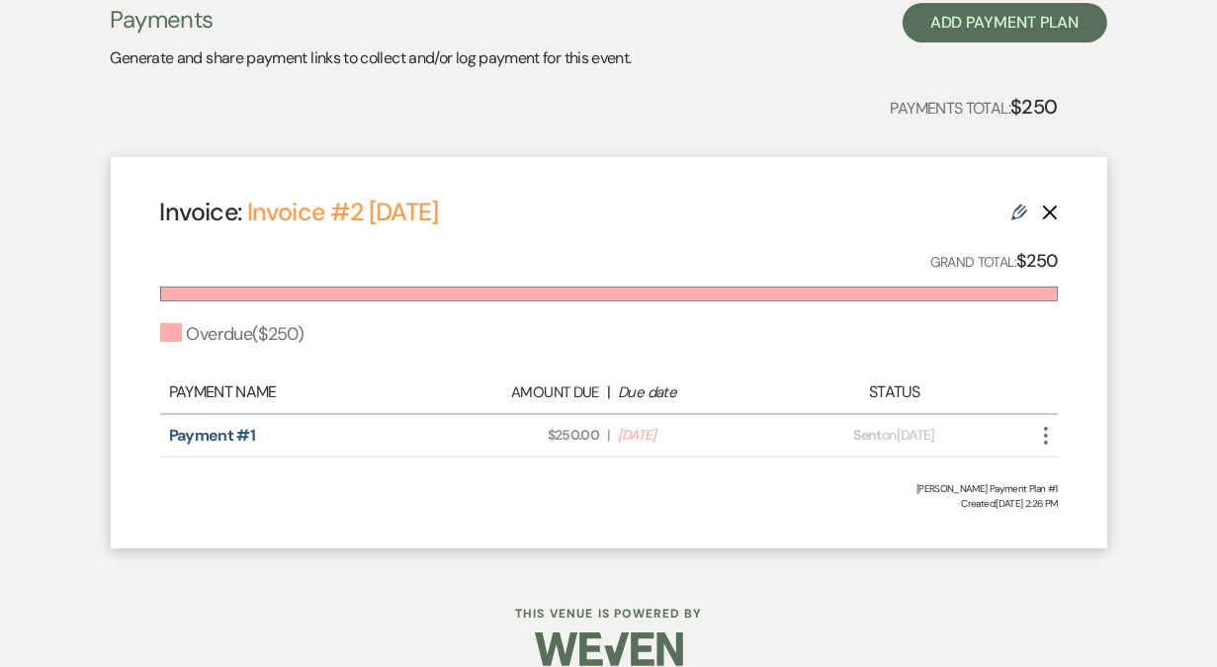
click at [1043, 432] on icon "More" at bounding box center [1046, 436] width 24 height 24
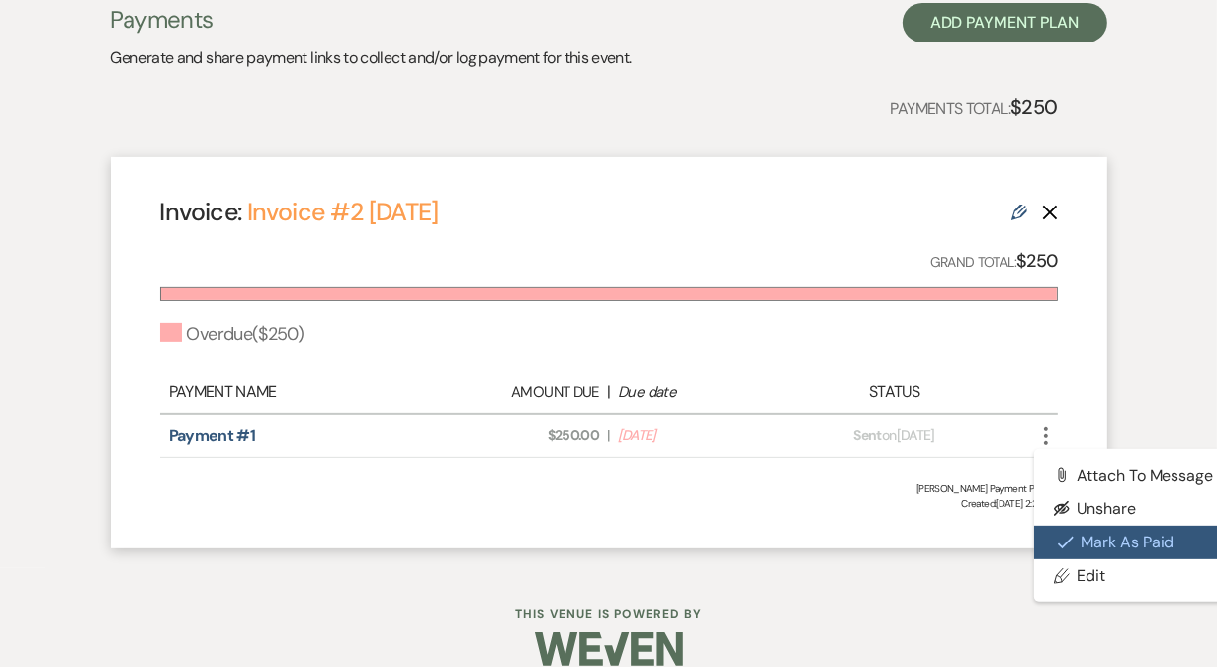
click at [1095, 553] on button "Check [PERSON_NAME] [PERSON_NAME] as Paid" at bounding box center [1134, 543] width 200 height 34
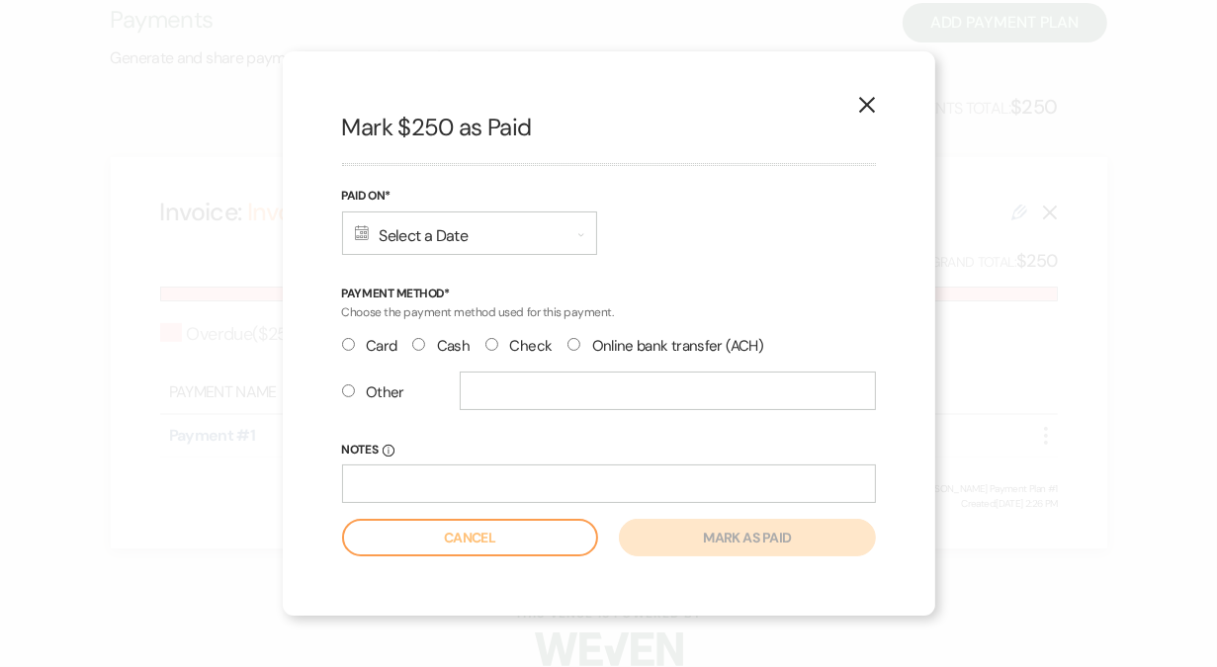
click at [514, 347] on label "Check" at bounding box center [518, 346] width 66 height 27
click at [498, 347] on input "Check" at bounding box center [491, 344] width 13 height 13
radio input "true"
click at [439, 238] on div "Calendar Select a Date Expand" at bounding box center [469, 233] width 255 height 43
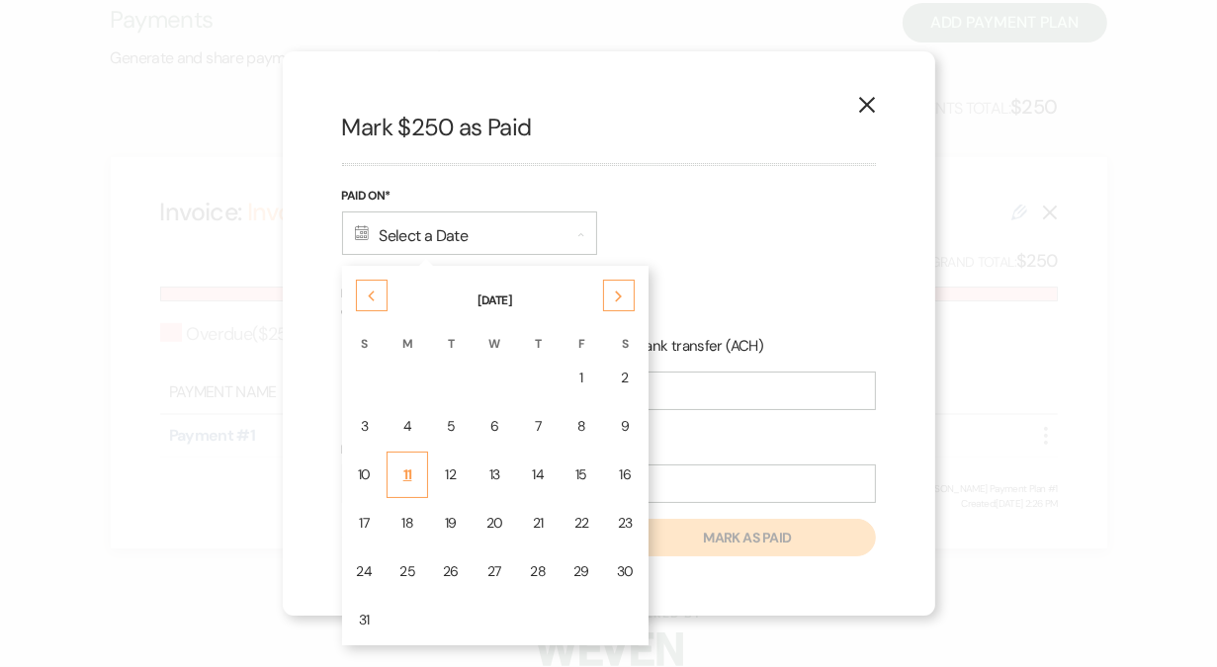
click at [403, 472] on div "11" at bounding box center [407, 475] width 16 height 21
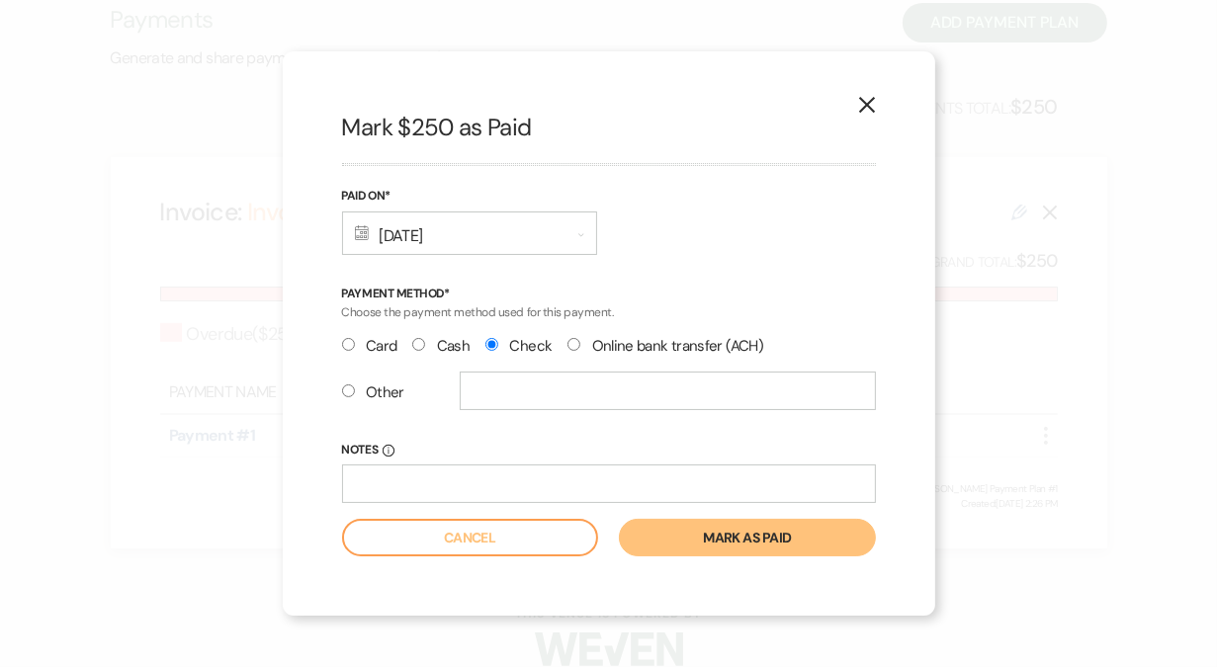
click at [720, 536] on button "Mark as paid" at bounding box center [747, 538] width 256 height 38
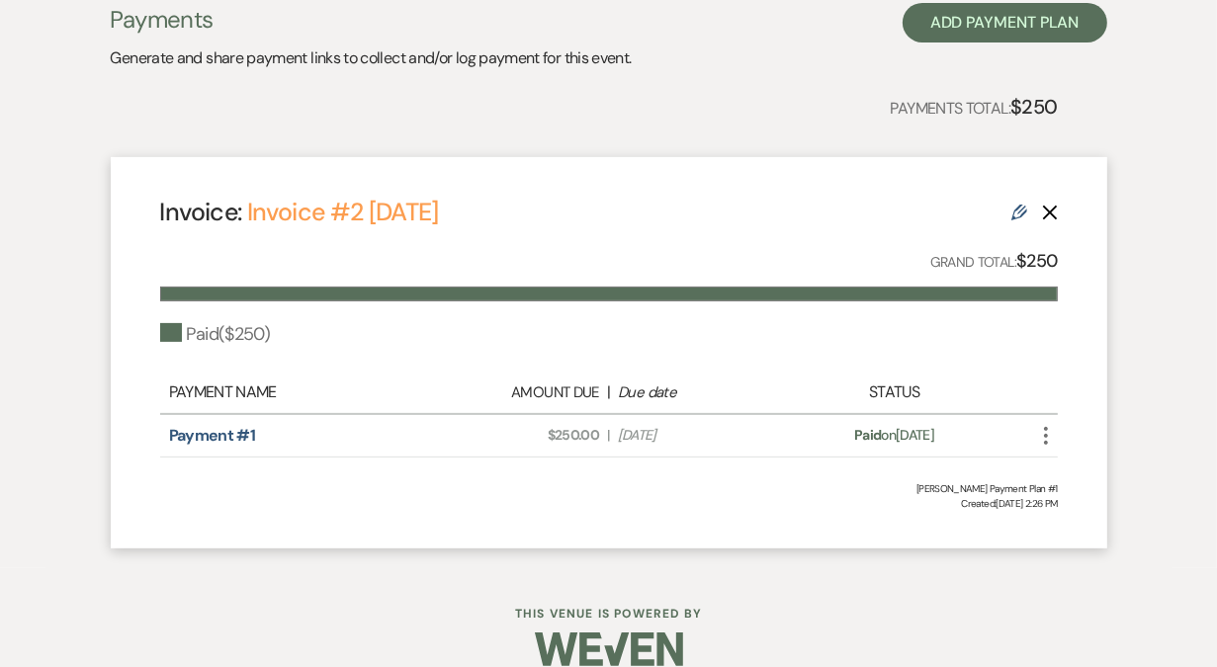
scroll to position [0, 0]
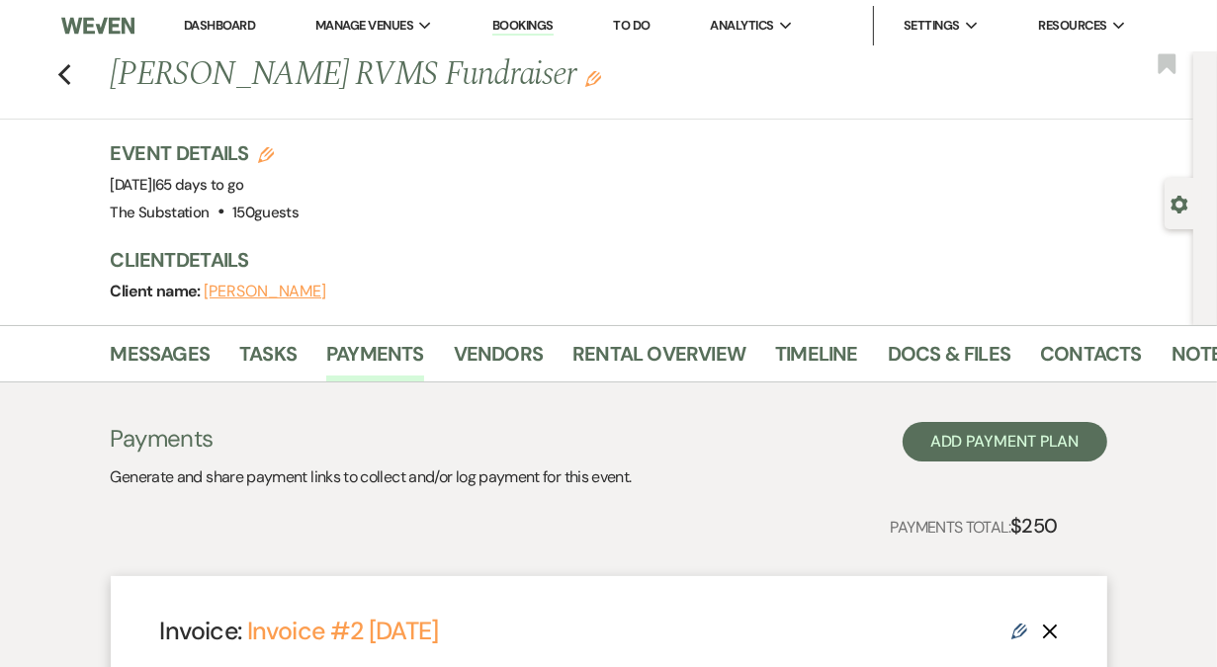
click at [241, 30] on link "Dashboard" at bounding box center [219, 25] width 71 height 17
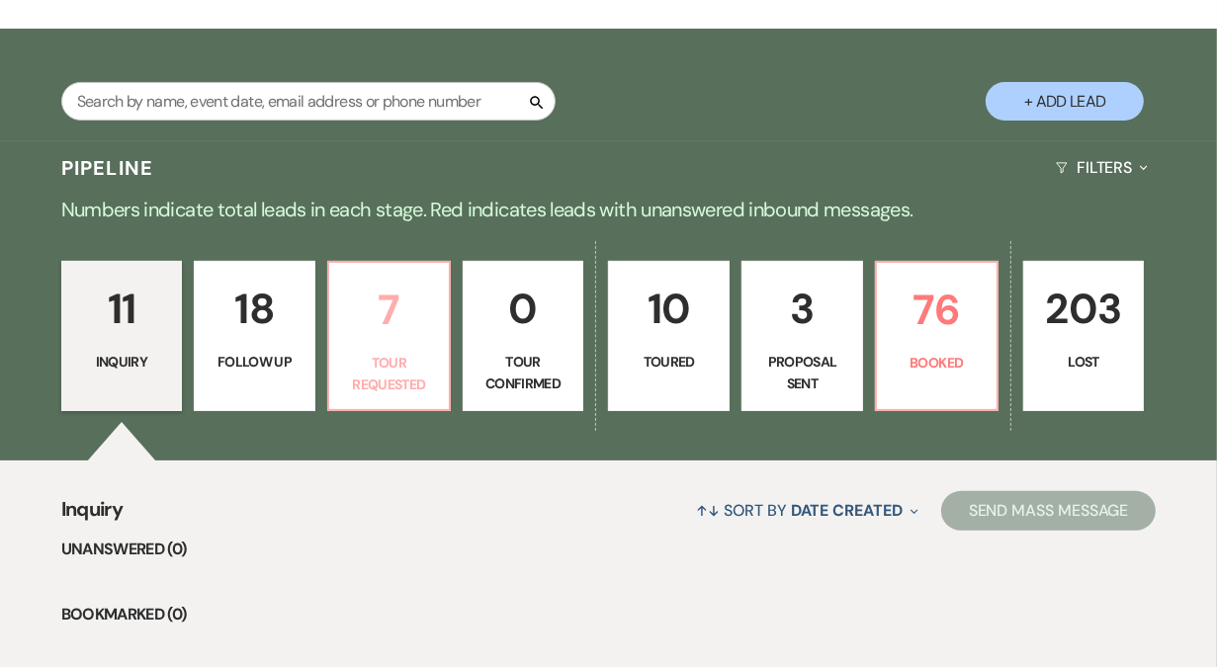
click at [390, 332] on p "7" at bounding box center [389, 310] width 96 height 66
select select "2"
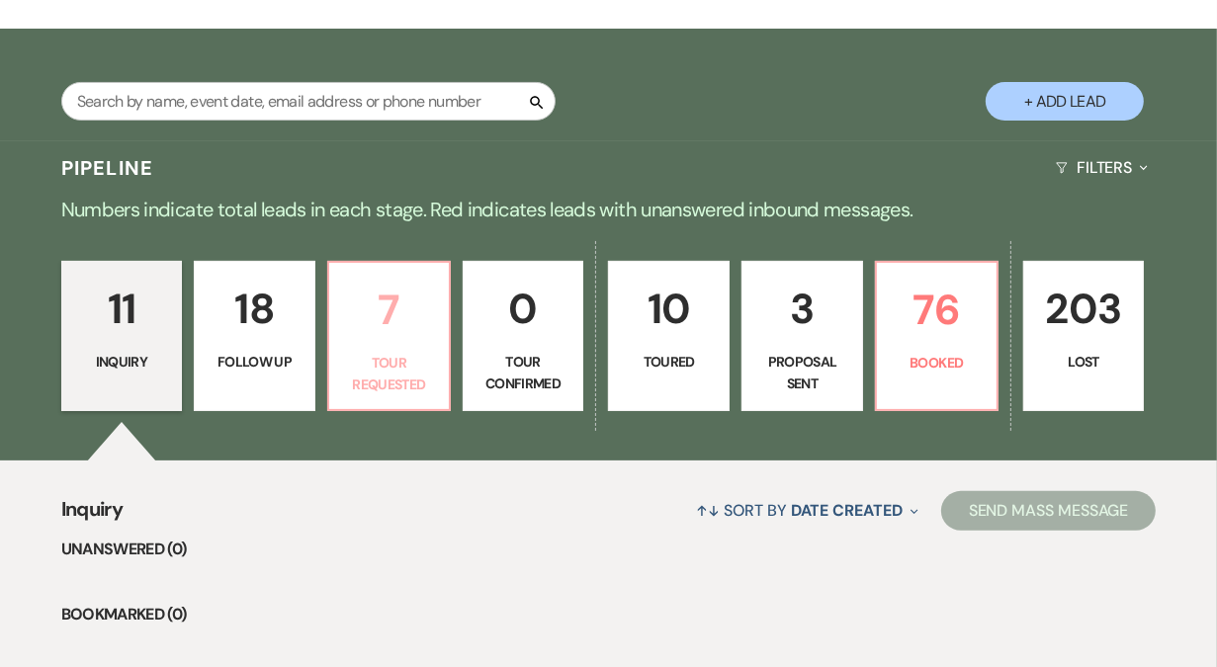
select select "2"
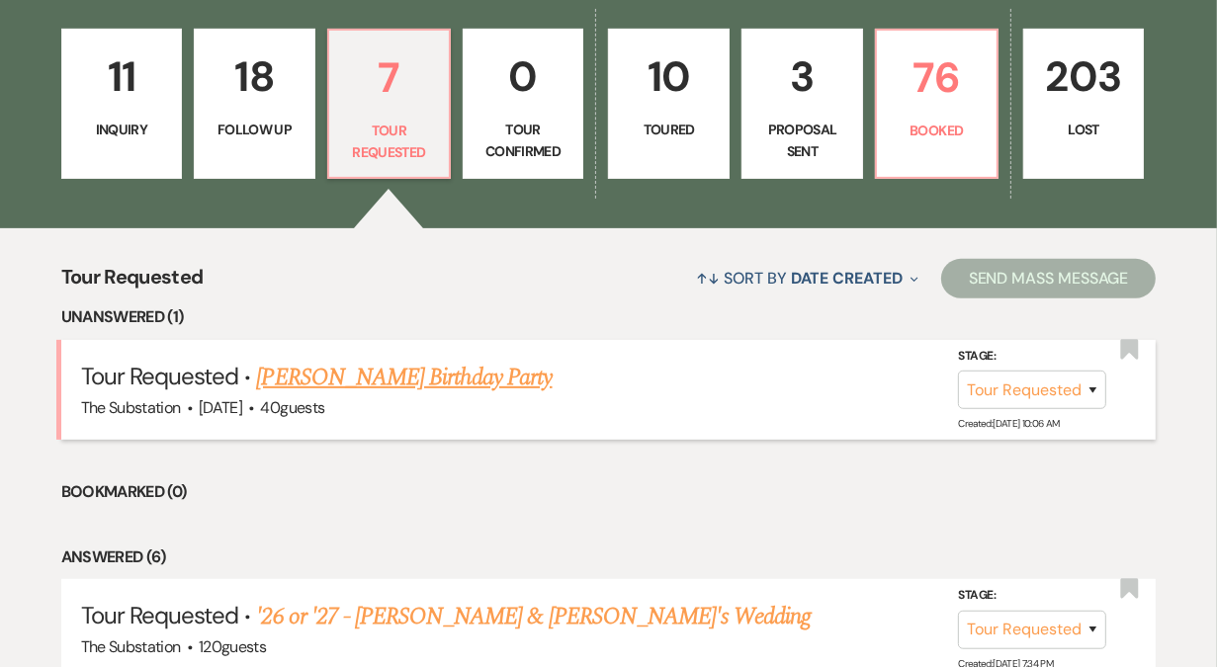
click at [377, 376] on link "[PERSON_NAME] Birthday Party" at bounding box center [404, 378] width 296 height 36
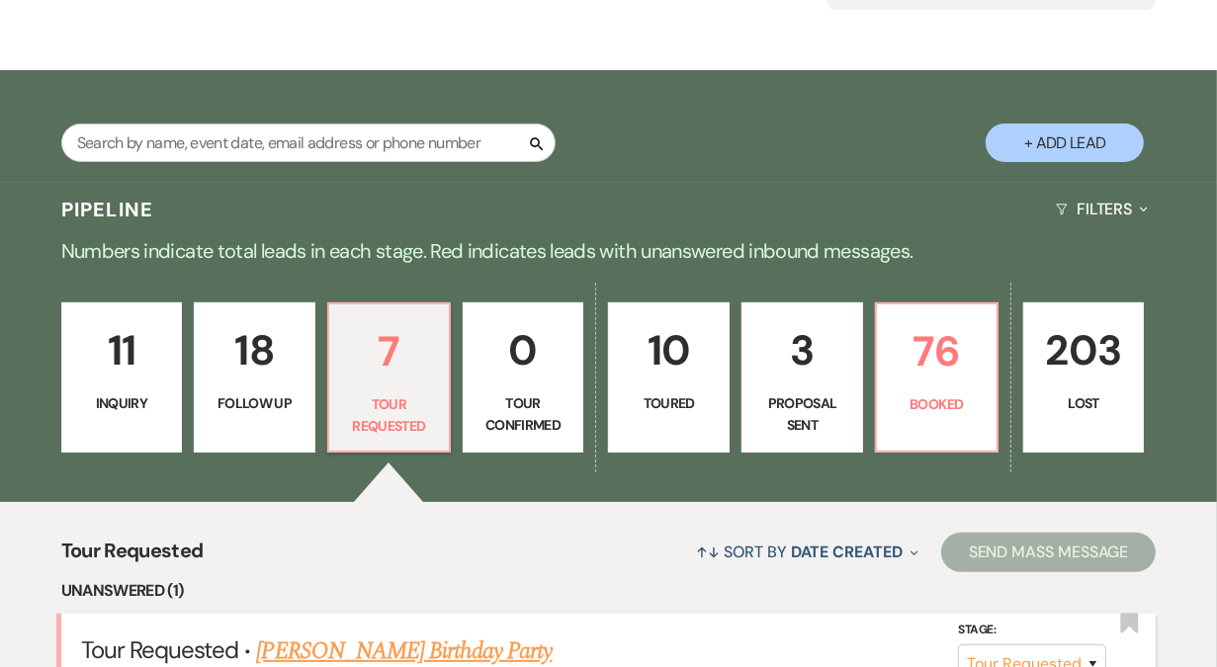
select select "2"
select select "5"
select select "4"
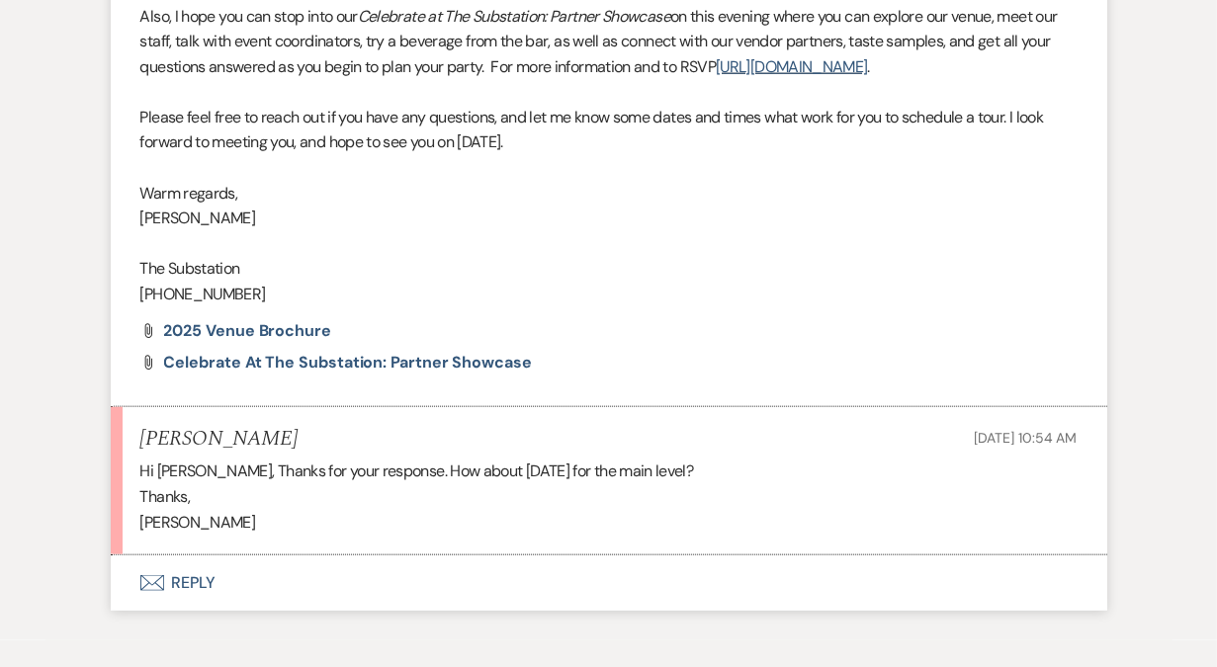
scroll to position [1781, 0]
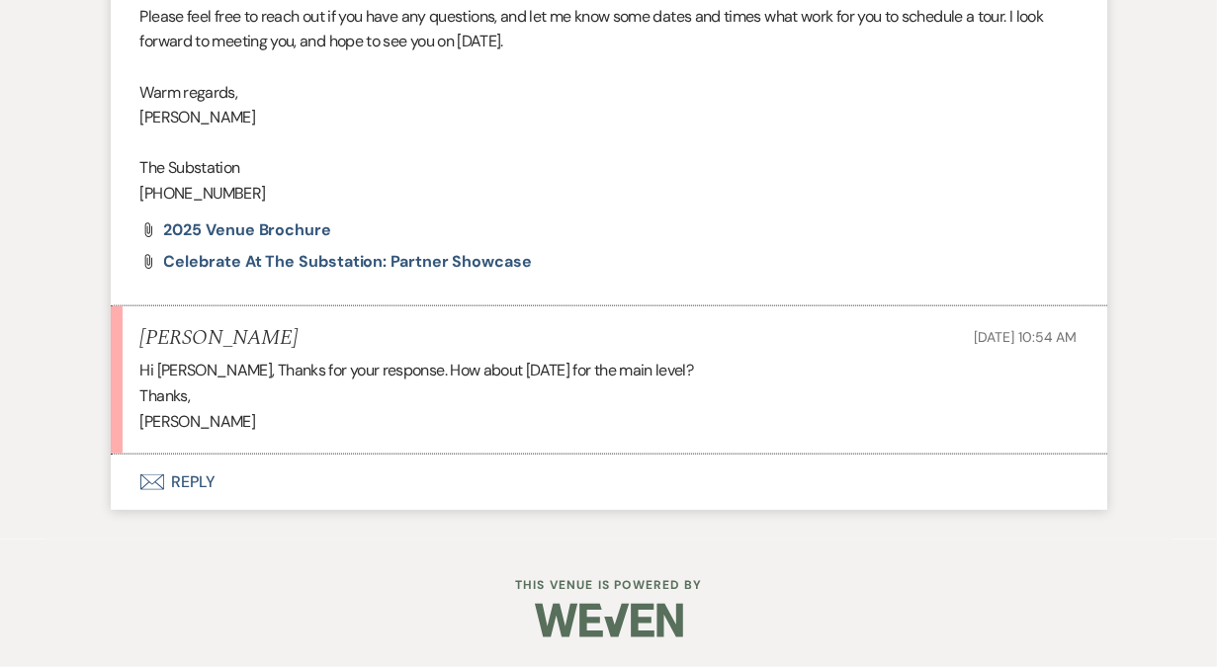
click at [192, 486] on button "Envelope Reply" at bounding box center [609, 482] width 996 height 55
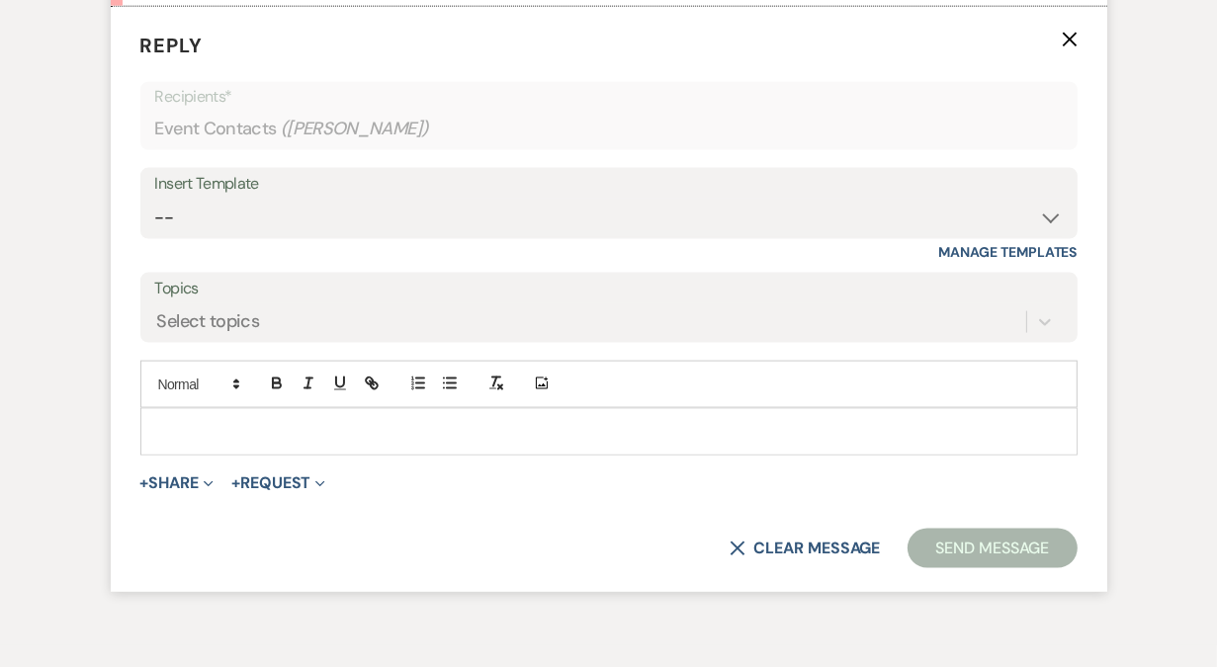
scroll to position [2194, 0]
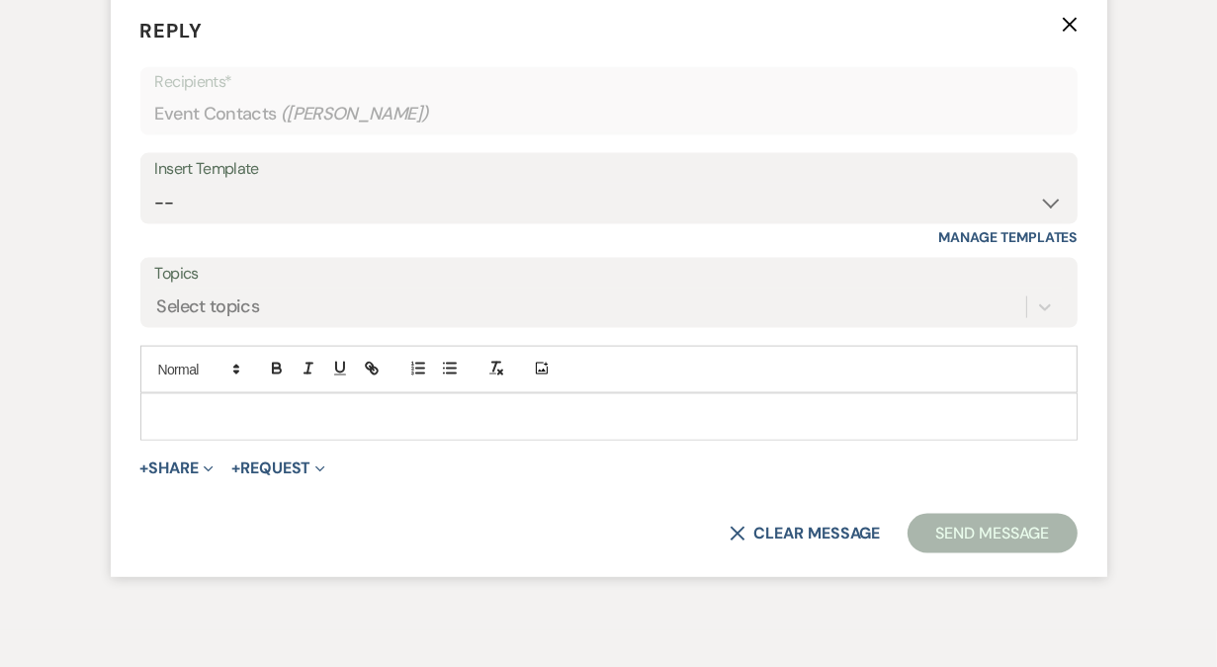
click at [232, 428] on p at bounding box center [608, 417] width 905 height 22
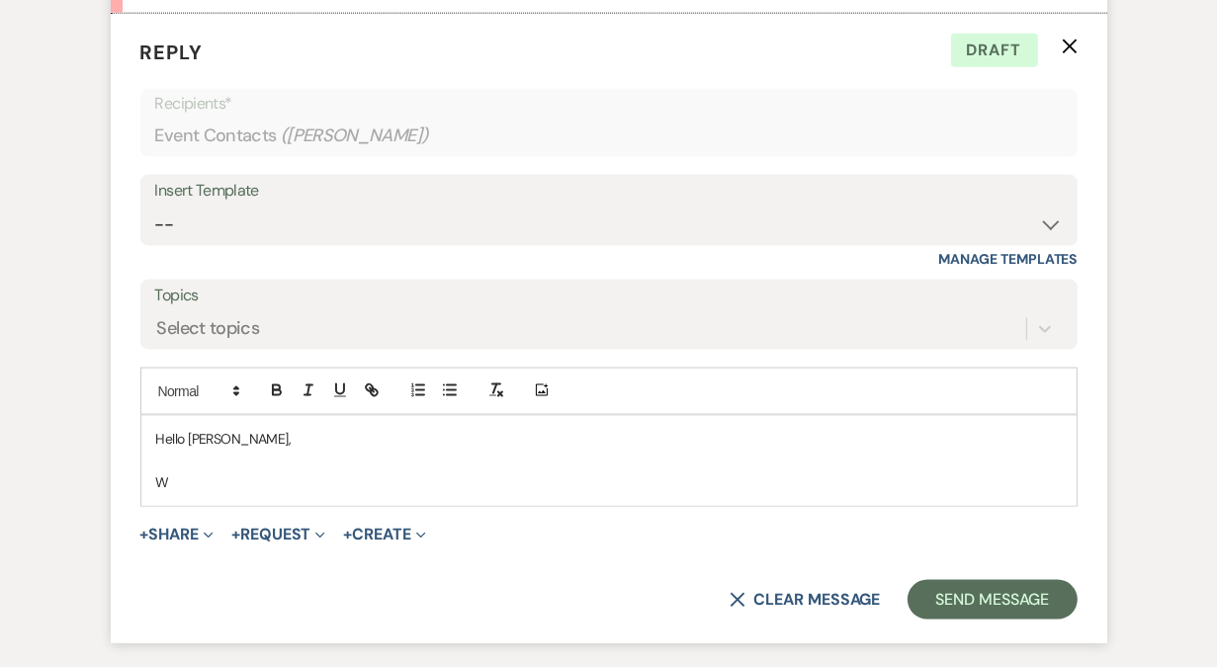
scroll to position [2255, 0]
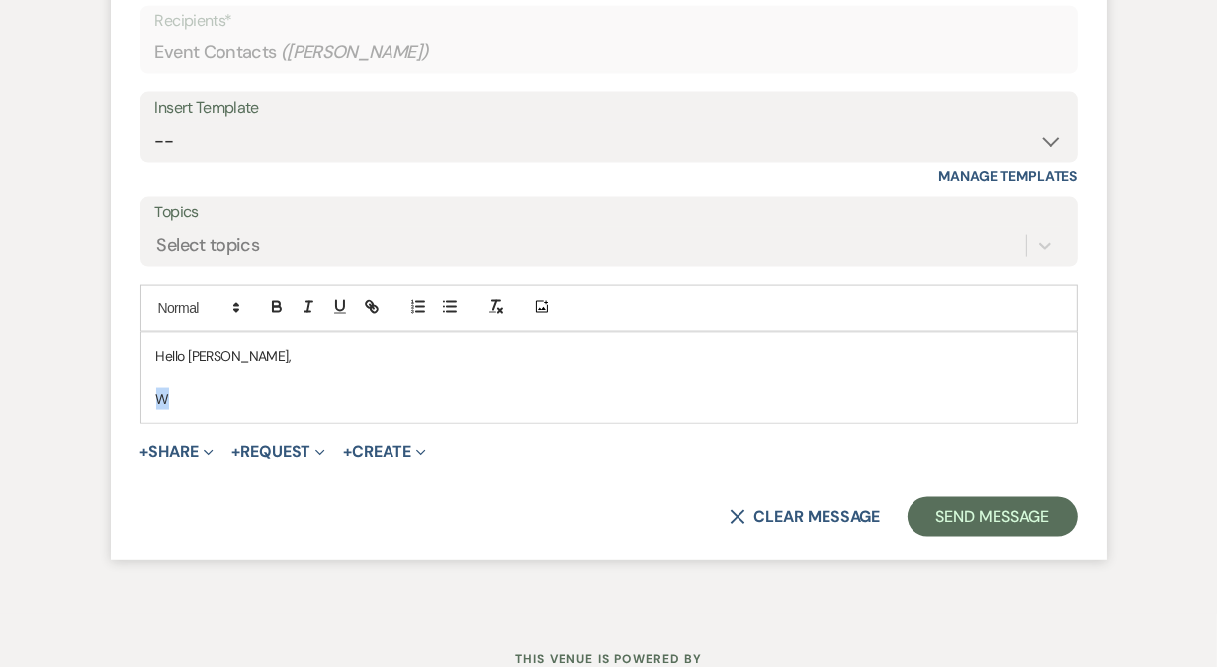
drag, startPoint x: 177, startPoint y: 444, endPoint x: 133, endPoint y: 445, distance: 43.5
click at [133, 445] on form "Reply X Draft Recipients* Event Contacts ( [PERSON_NAME] ) Insert Template -- W…" at bounding box center [609, 246] width 996 height 630
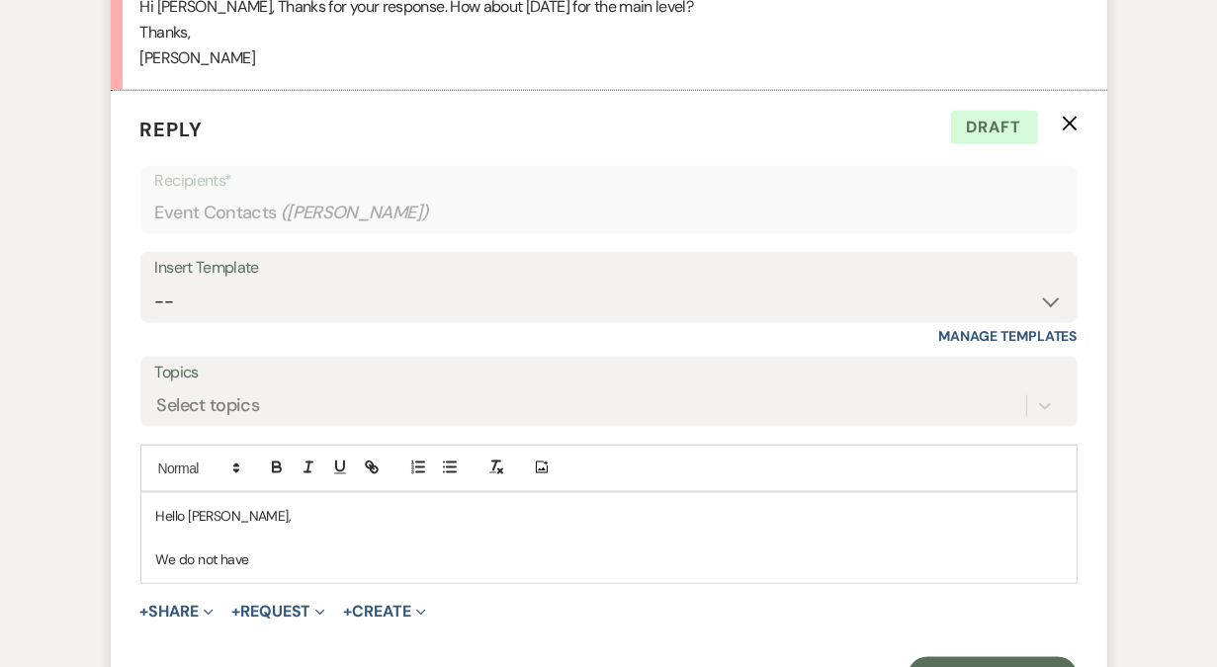
scroll to position [2127, 0]
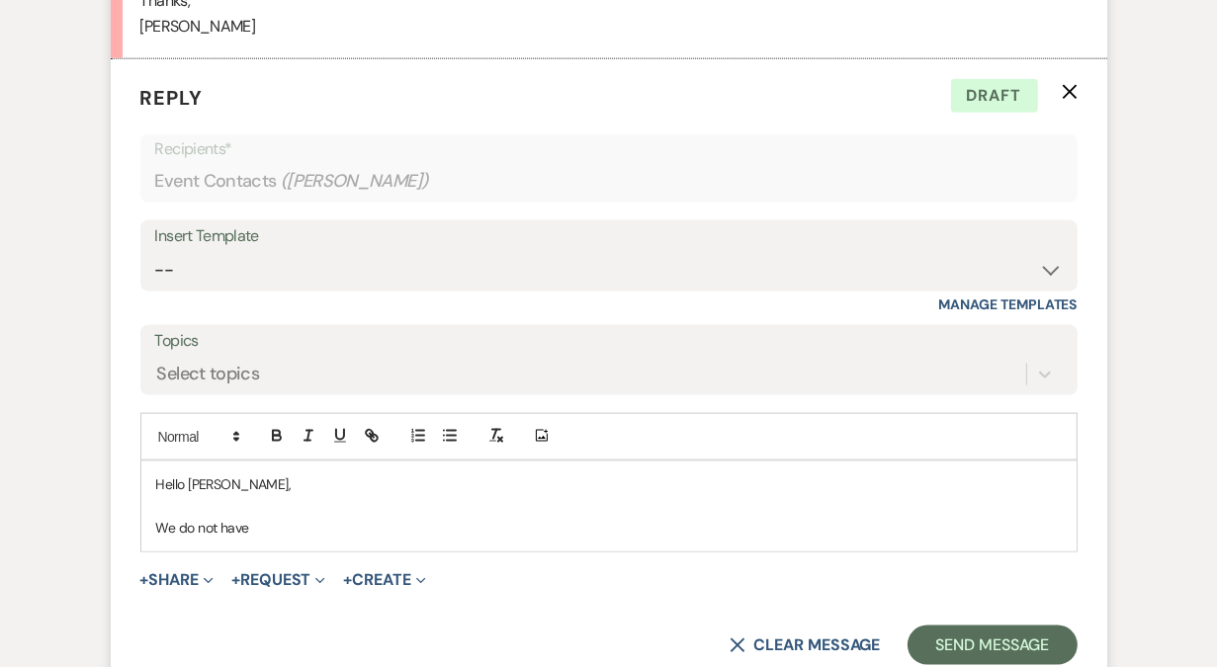
click at [276, 517] on p at bounding box center [608, 506] width 905 height 22
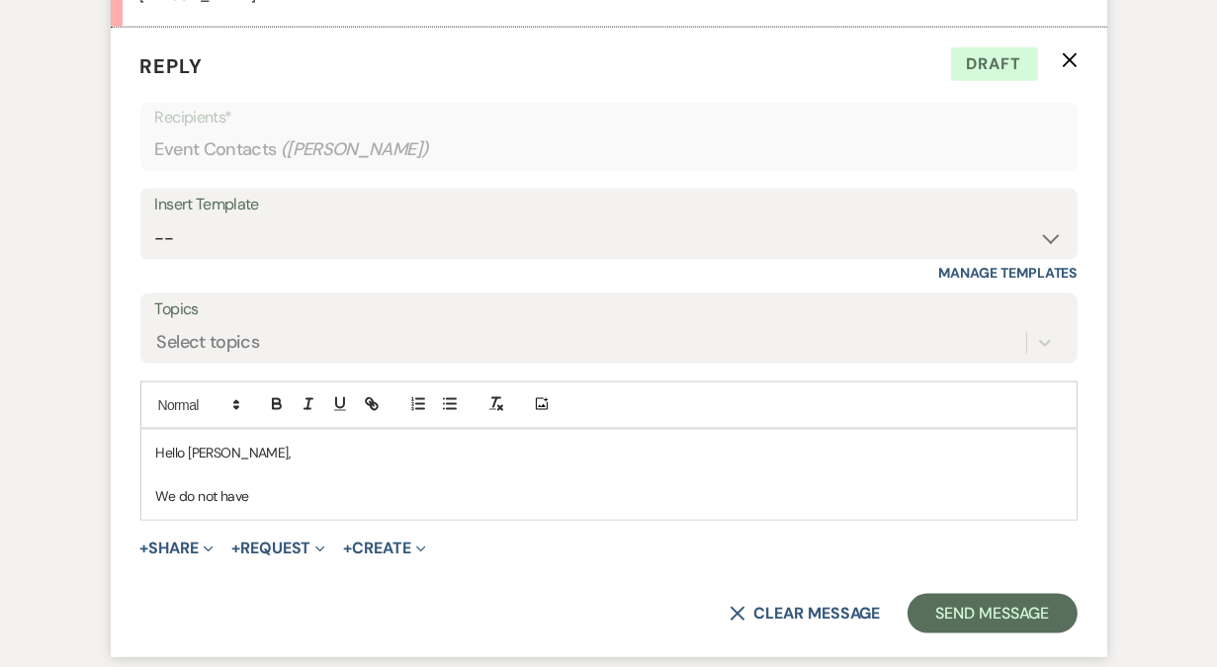
click at [211, 507] on p "We do not have" at bounding box center [608, 496] width 905 height 22
click at [205, 507] on p "We do not have" at bounding box center [608, 496] width 905 height 22
drag, startPoint x: 301, startPoint y: 543, endPoint x: 128, endPoint y: 554, distance: 173.4
click at [128, 554] on form "Reply X Draft Recipients* Event Contacts ( [PERSON_NAME] ) Insert Template -- W…" at bounding box center [609, 343] width 996 height 630
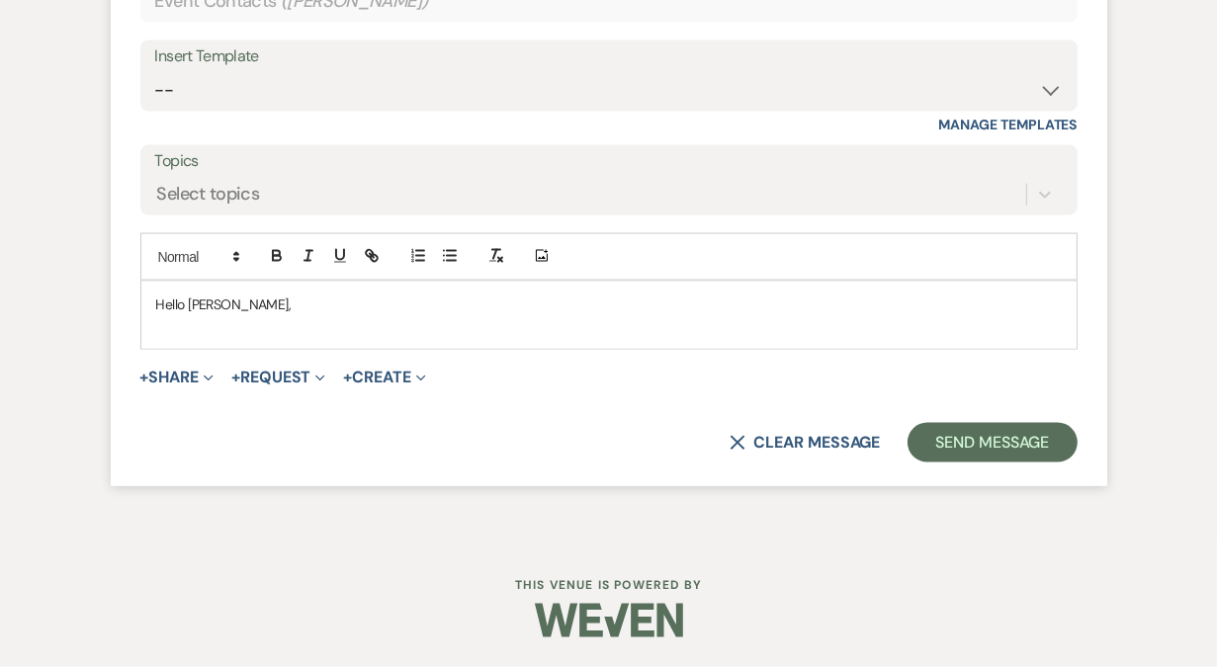
scroll to position [2355, 0]
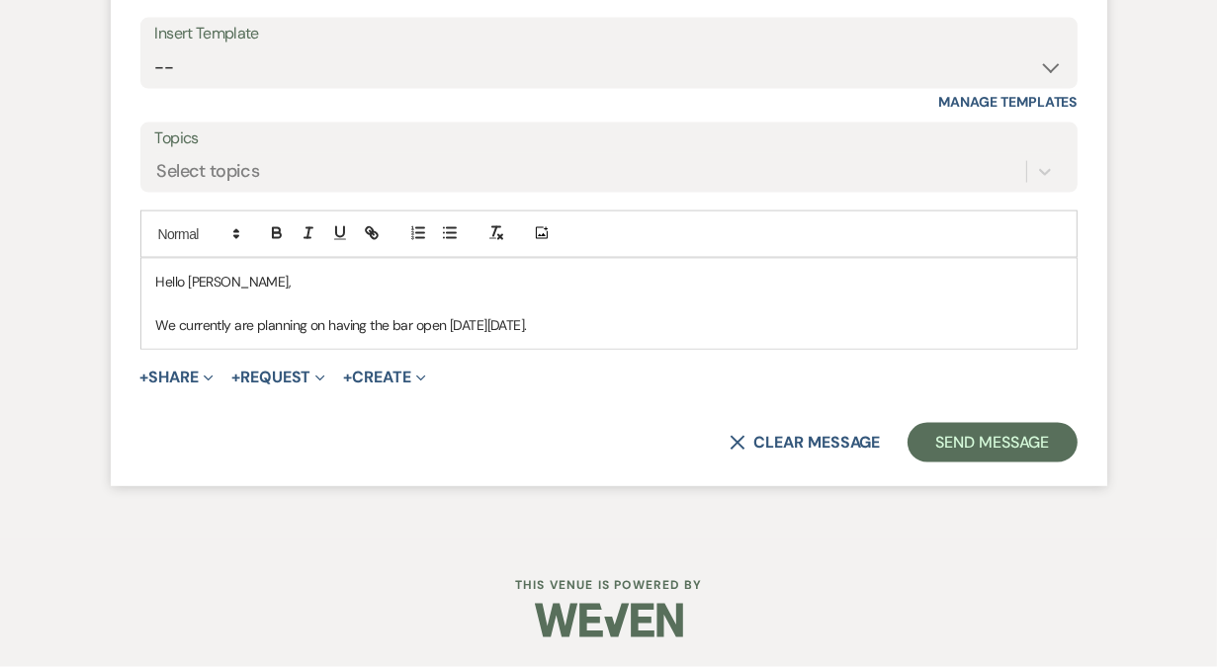
click at [197, 336] on p "We currently are planning on having the bar open [DATE][DATE]." at bounding box center [608, 325] width 905 height 22
click at [177, 336] on p "We currently are planning on having the bar open [DATE][DATE]." at bounding box center [608, 325] width 905 height 22
click at [260, 336] on p "We are currently are planning on having the bar open [DATE][DATE]." at bounding box center [608, 325] width 905 height 22
click at [610, 336] on p "We are currently planning on having the bar open [DATE][DATE]." at bounding box center [608, 325] width 905 height 22
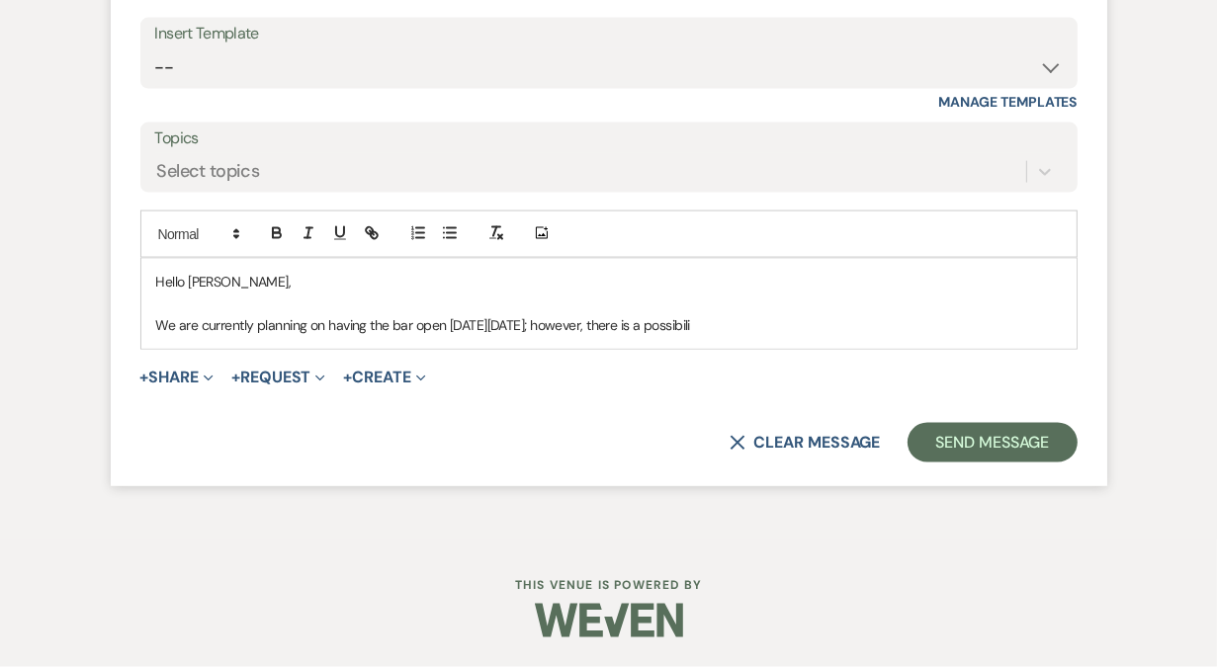
drag, startPoint x: 658, startPoint y: 350, endPoint x: 813, endPoint y: 350, distance: 155.2
click at [813, 336] on p "We are currently planning on having the bar open [DATE][DATE]; however, there i…" at bounding box center [608, 325] width 905 height 22
drag, startPoint x: 778, startPoint y: 353, endPoint x: 664, endPoint y: 355, distance: 113.7
click at [664, 336] on p "We are currently planning on having the bar open [DATE][DATE]; however, there i…" at bounding box center [608, 325] width 905 height 22
drag, startPoint x: 606, startPoint y: 349, endPoint x: 841, endPoint y: 346, distance: 235.2
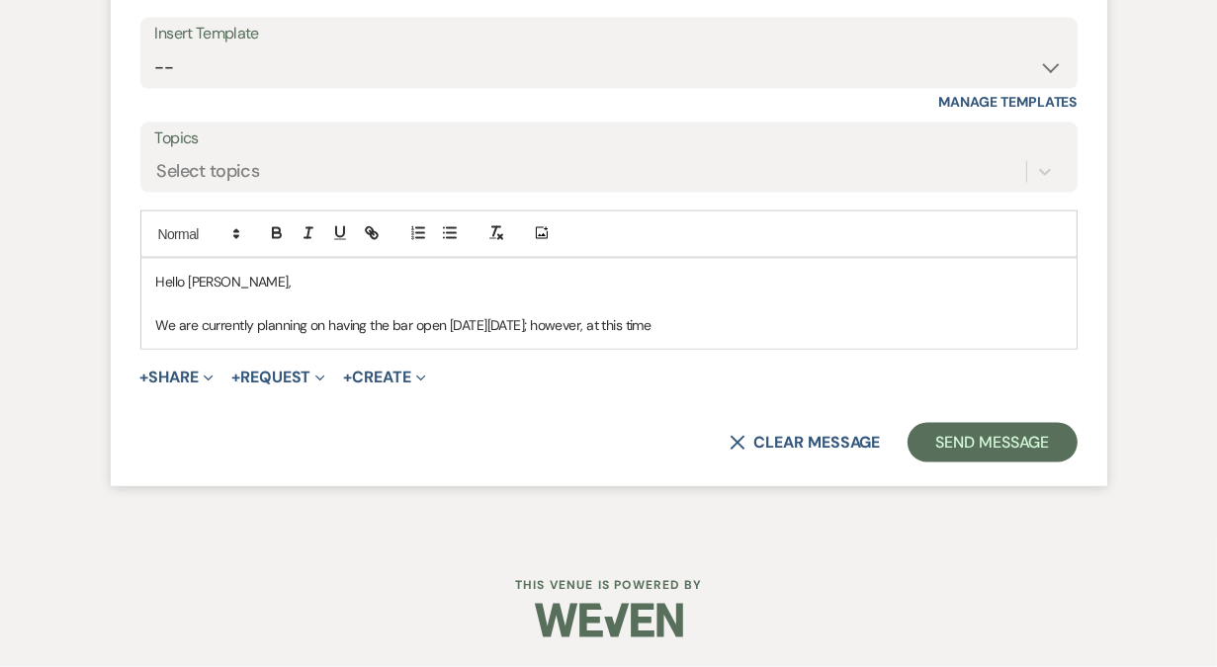
click at [841, 336] on p "We are currently planning on having the bar open [DATE][DATE]; however, at this…" at bounding box center [608, 325] width 905 height 22
click at [147, 349] on div "Hello [PERSON_NAME], We are currently planning on having the bar open [DATE][DA…" at bounding box center [608, 304] width 935 height 90
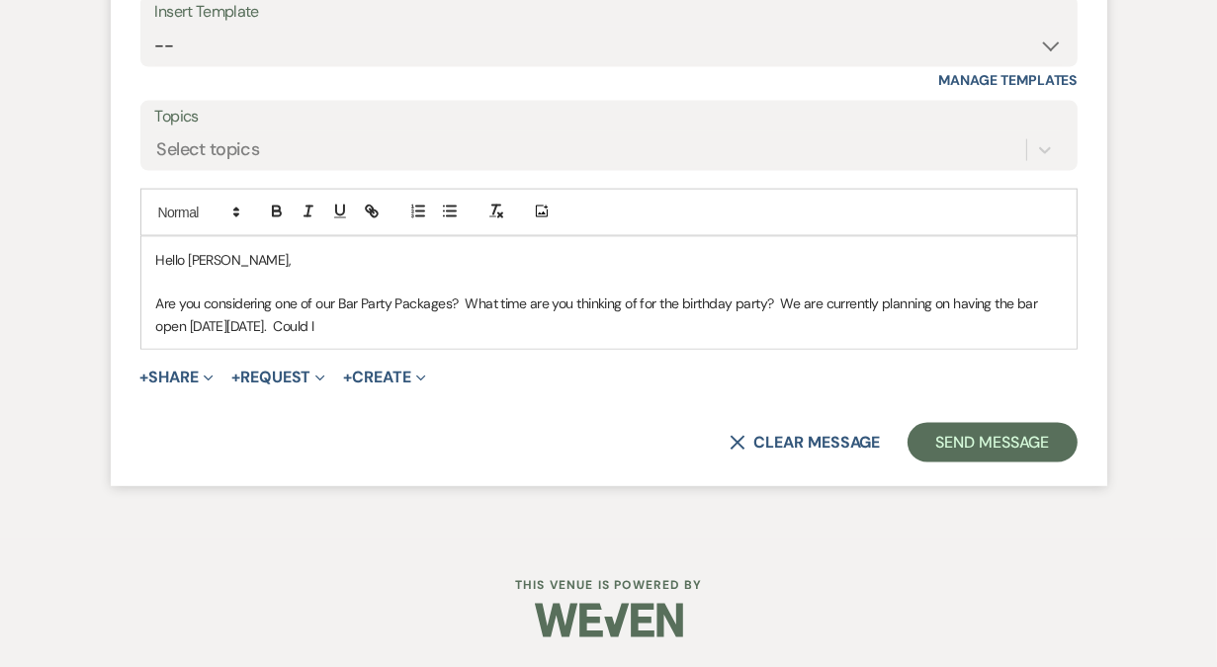
scroll to position [2362, 0]
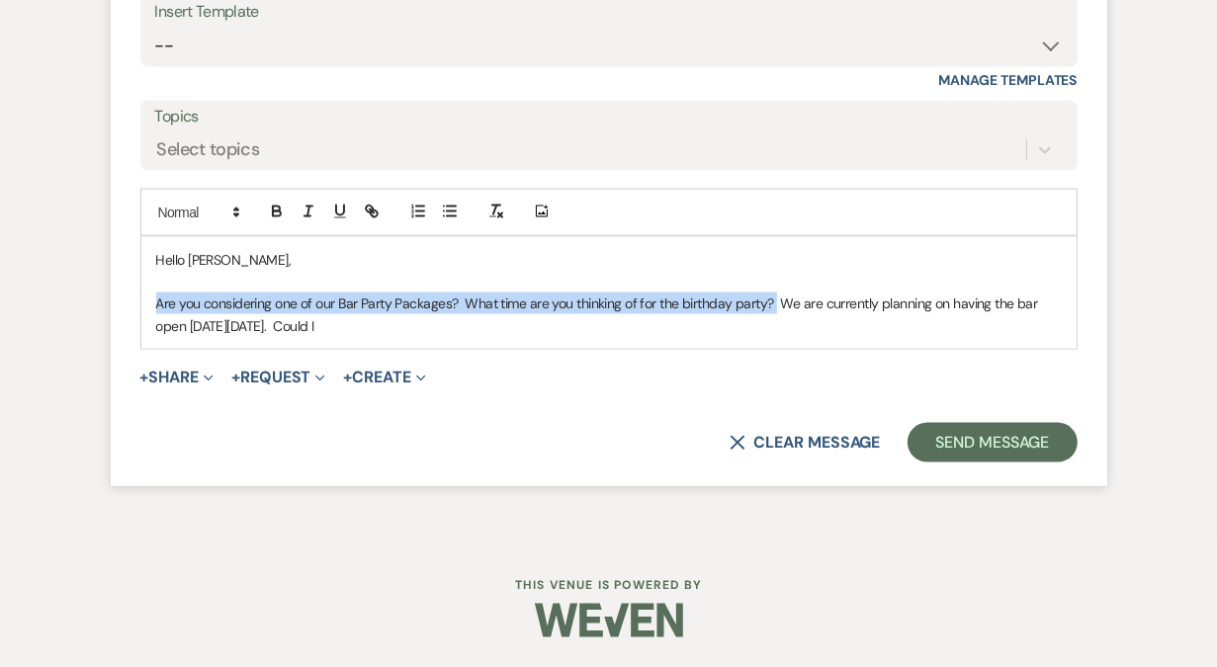
drag, startPoint x: 157, startPoint y: 339, endPoint x: 775, endPoint y: 338, distance: 617.7
click at [775, 337] on p "Are you considering one of our Bar Party Packages? What time are you thinking o…" at bounding box center [608, 315] width 905 height 44
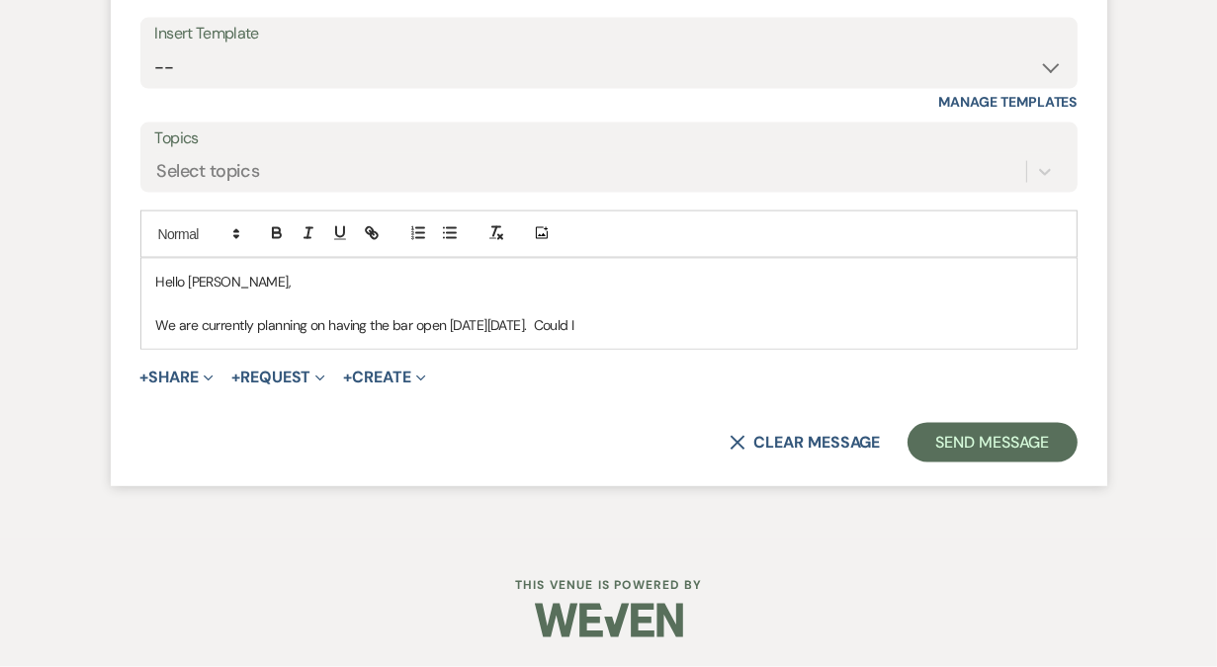
click at [679, 333] on p "We are currently planning on having the bar open [DATE][DATE]. Could I" at bounding box center [608, 325] width 905 height 22
click at [611, 336] on p "We are currently planning on having the bar open [DATE][DATE]. Could I" at bounding box center [608, 325] width 905 height 22
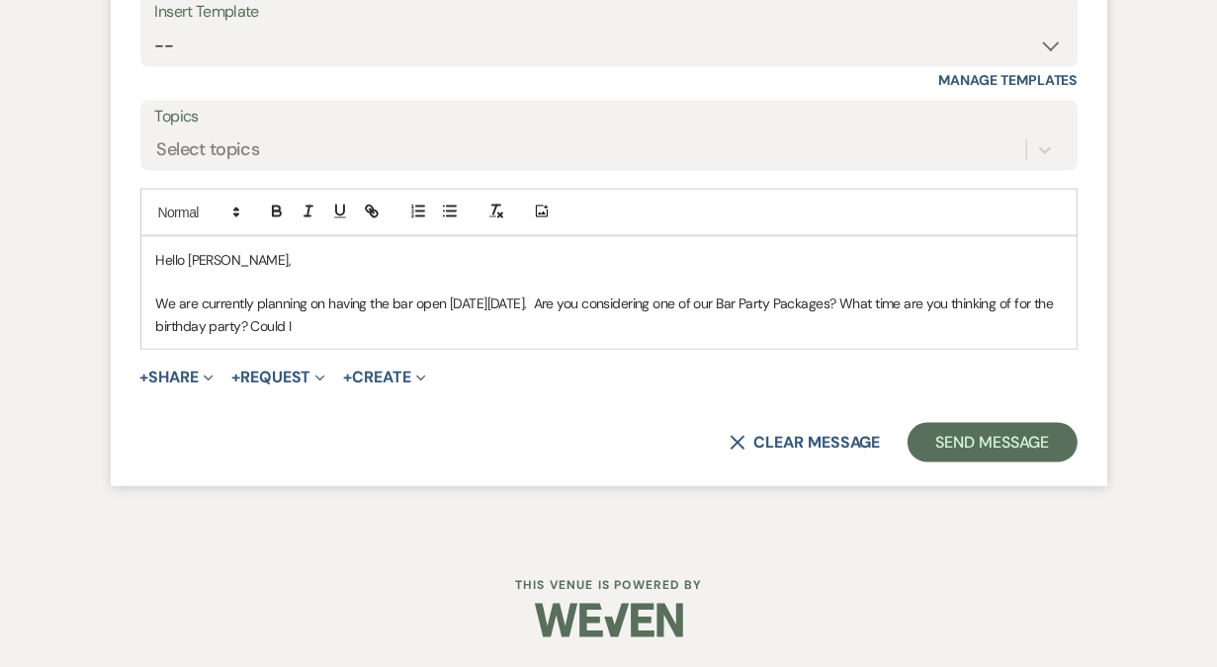
drag, startPoint x: 391, startPoint y: 364, endPoint x: 355, endPoint y: 364, distance: 36.6
click at [355, 337] on p "We are currently planning on having the bar open [DATE][DATE]. Are you consider…" at bounding box center [608, 315] width 905 height 44
click at [903, 337] on p "We are currently planning on having the bar open [DATE][DATE]. Are you consider…" at bounding box center [608, 315] width 905 height 44
click at [615, 337] on p "We are currently planning on having the bar open [DATE][DATE]. Are you consider…" at bounding box center [608, 315] width 905 height 44
drag, startPoint x: 609, startPoint y: 343, endPoint x: 913, endPoint y: 341, distance: 304.4
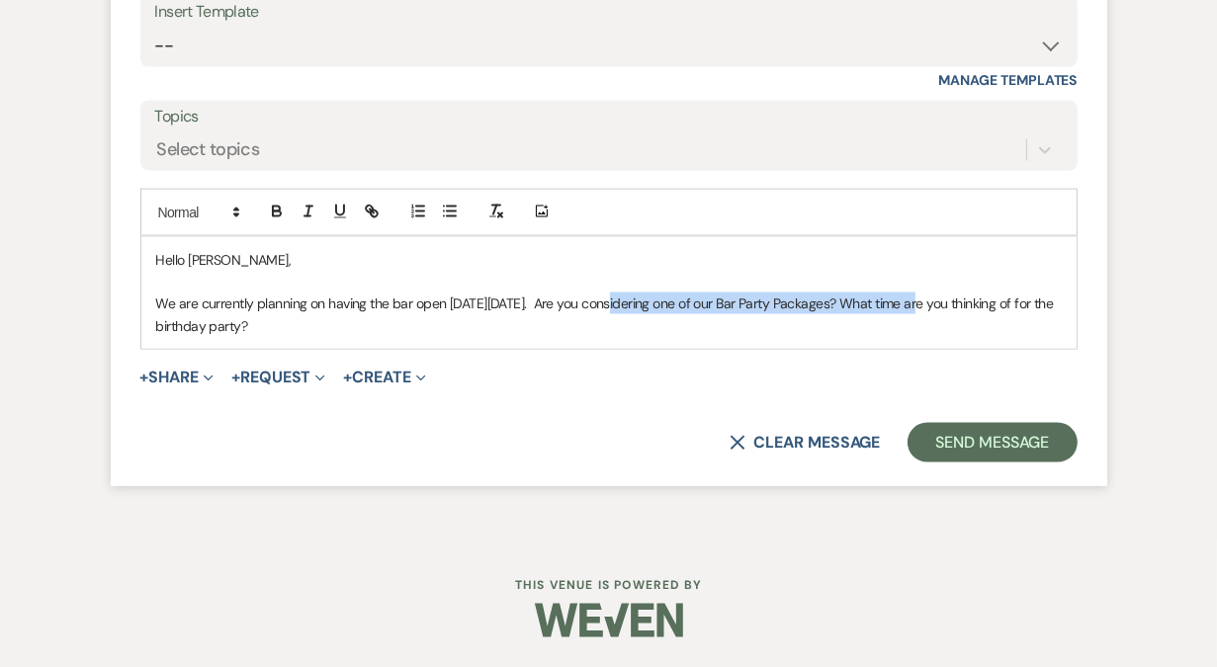
click at [913, 337] on p "We are currently planning on having the bar open [DATE][DATE]. Are you consider…" at bounding box center [608, 315] width 905 height 44
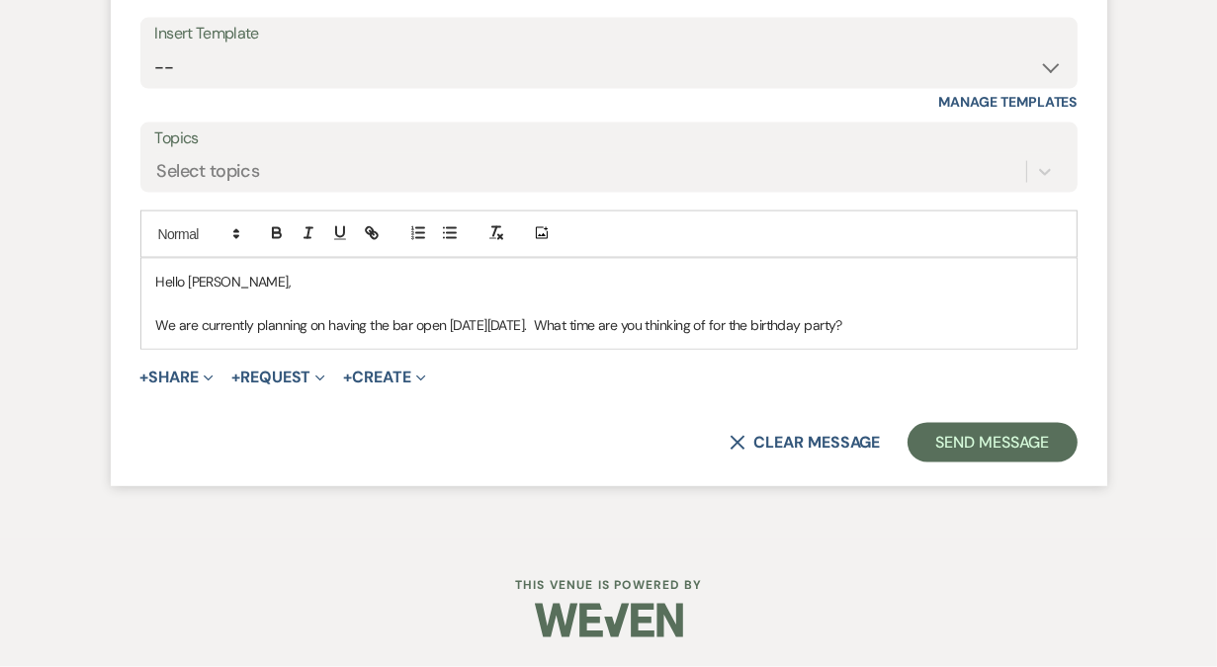
click at [937, 336] on p "We are currently planning on having the bar open [DATE][DATE]. What time are yo…" at bounding box center [608, 325] width 905 height 22
click at [675, 336] on p "We are currently planning on having the bar open [DATE][DATE]. What time are yo…" at bounding box center [608, 325] width 905 height 22
drag, startPoint x: 244, startPoint y: 364, endPoint x: 134, endPoint y: 365, distance: 109.7
click at [134, 364] on form "Reply X Saving draft... Recipients* Event Contacts ( [PERSON_NAME] ) Insert Tem…" at bounding box center [609, 172] width 996 height 630
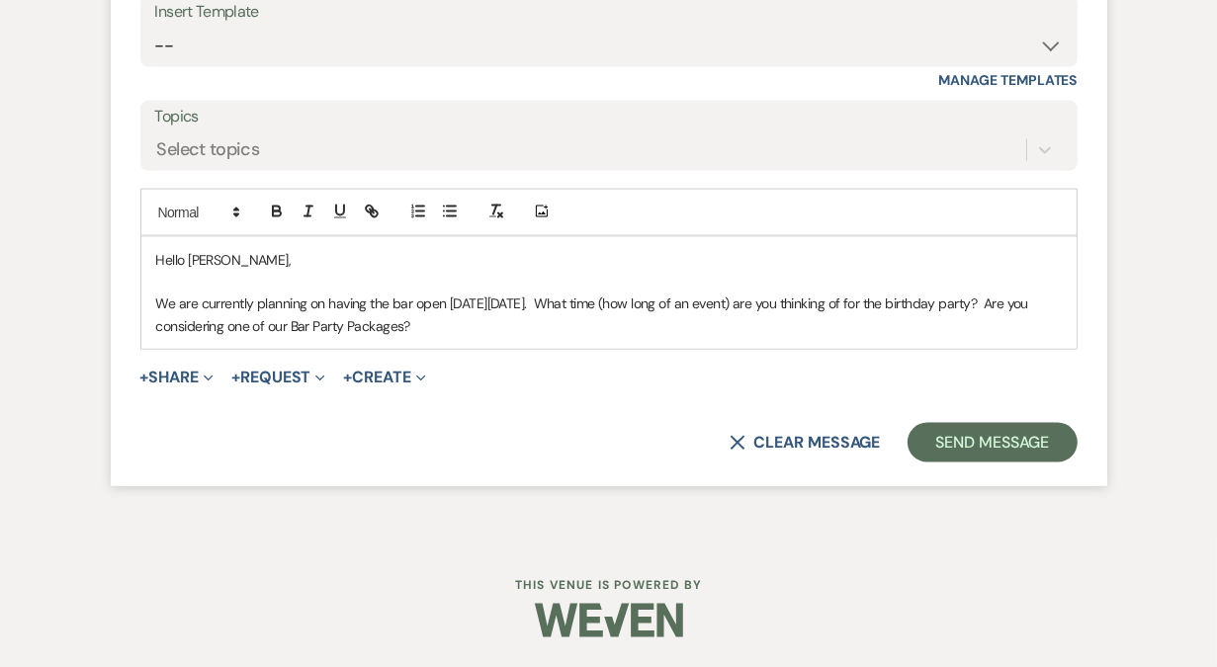
drag, startPoint x: 460, startPoint y: 365, endPoint x: 156, endPoint y: 361, distance: 303.4
click at [156, 337] on p "We are currently planning on having the bar open [DATE][DATE]. What time (how l…" at bounding box center [608, 315] width 905 height 44
click at [455, 337] on p "We are currently planning on having the bar open [DATE][DATE]. What time (how l…" at bounding box center [608, 315] width 905 height 44
click at [373, 337] on p "We are currently planning on having the bar open [DATE][DATE]. What time (how l…" at bounding box center [608, 315] width 905 height 44
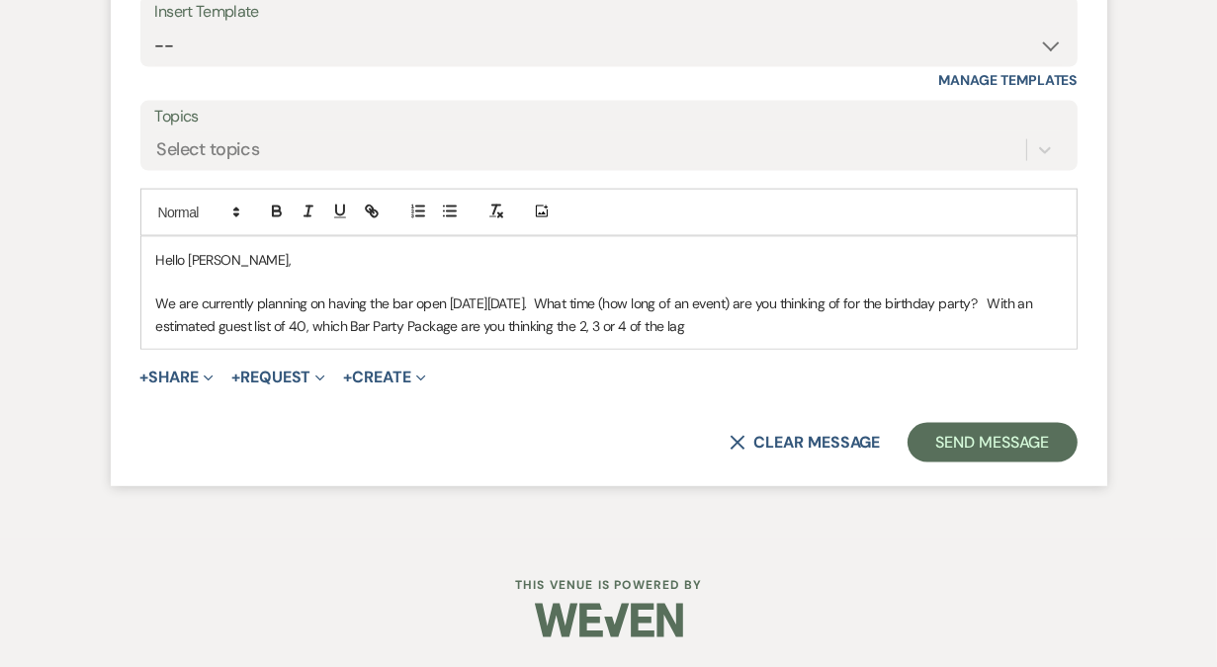
drag, startPoint x: 596, startPoint y: 362, endPoint x: 728, endPoint y: 364, distance: 132.5
click at [728, 337] on p "We are currently planning on having the bar open [DATE][DATE]. What time (how l…" at bounding box center [608, 315] width 905 height 44
click at [232, 337] on p "We are currently planning on having the bar open [DATE][DATE]. What time (how l…" at bounding box center [608, 315] width 905 height 44
click at [543, 337] on p "We are planning on having the bar open [DATE][DATE]. What time (how long of an …" at bounding box center [608, 315] width 905 height 44
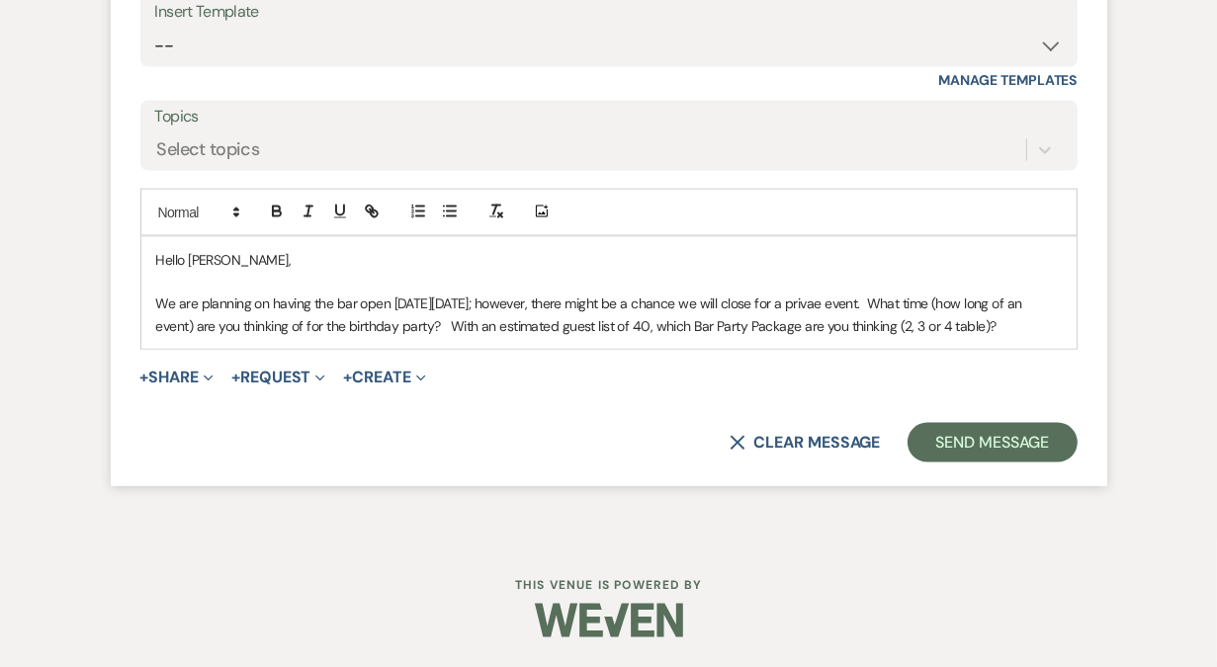
click at [885, 337] on p "We are planning on having the bar open [DATE][DATE]; however, there might be a …" at bounding box center [608, 315] width 905 height 44
click at [978, 337] on p "We are planning on having the bar open [DATE][DATE]; however, there might be a …" at bounding box center [608, 315] width 905 height 44
click at [941, 337] on p "We are planning on having the bar open [DATE][DATE]; however, there might be a …" at bounding box center [608, 315] width 905 height 44
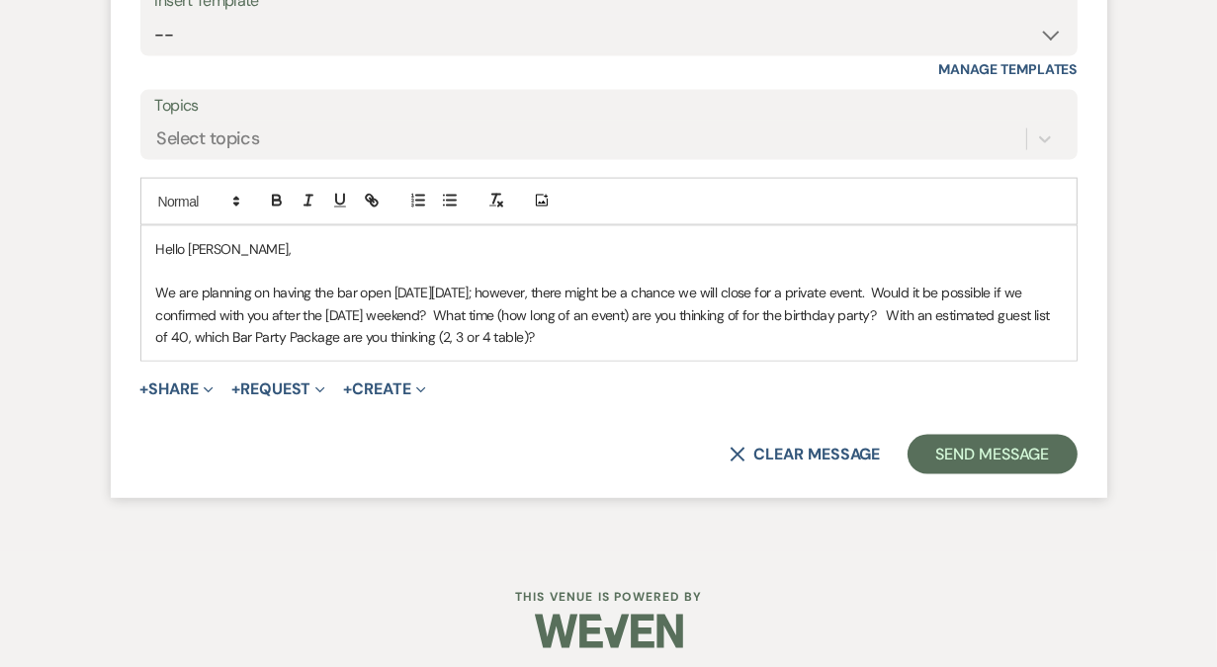
click at [766, 345] on p "We are planning on having the bar open [DATE][DATE]; however, there might be a …" at bounding box center [608, 315] width 905 height 66
click at [963, 346] on p "We are planning on having the bar open [DATE][DATE]; however, there might be a …" at bounding box center [608, 315] width 905 height 66
click at [473, 348] on p "We are planning on having the bar open [DATE][DATE]; however, there might be a …" at bounding box center [608, 315] width 905 height 66
click at [660, 348] on p "We are planning on having the bar open [DATE][DATE]; however, there might be a …" at bounding box center [608, 315] width 905 height 66
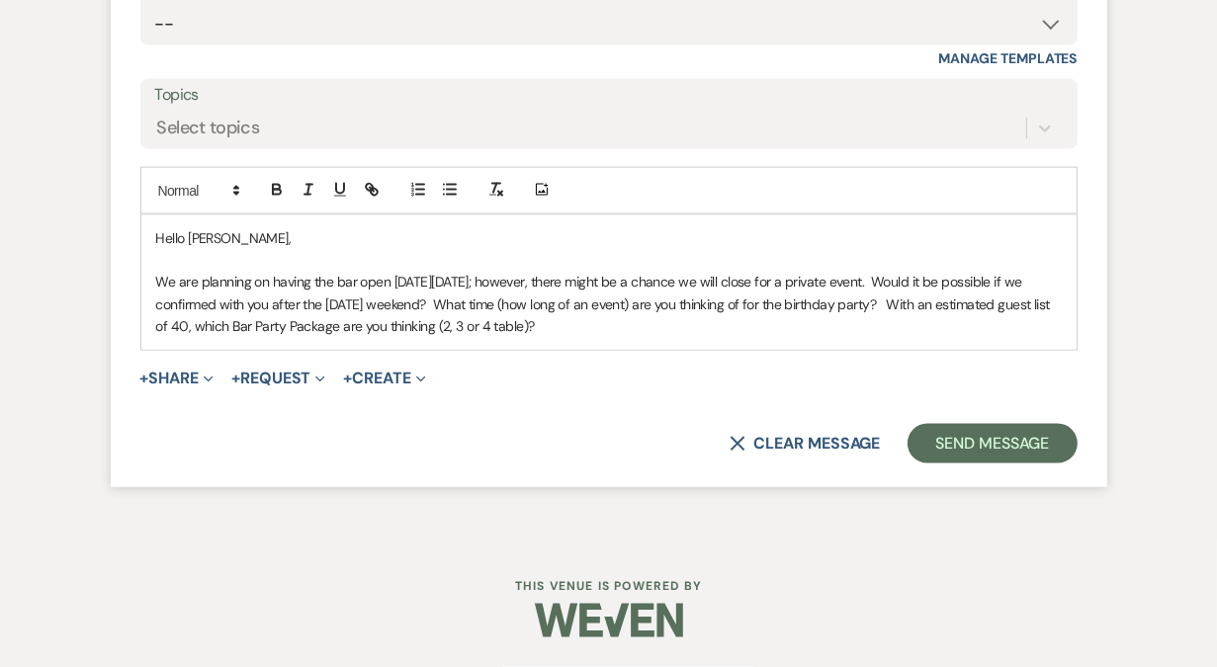
scroll to position [2421, 0]
drag, startPoint x: 541, startPoint y: 329, endPoint x: 502, endPoint y: 328, distance: 38.6
click at [502, 328] on p "We are planning on having the bar open [DATE][DATE]; however, there might be a …" at bounding box center [608, 304] width 905 height 66
click at [560, 325] on p "We are planning on having the bar open [DATE][DATE]; however, there might be a …" at bounding box center [608, 304] width 905 height 66
click at [266, 328] on p "We are planning on having the bar open [DATE][DATE]; however, there might be a …" at bounding box center [608, 304] width 905 height 66
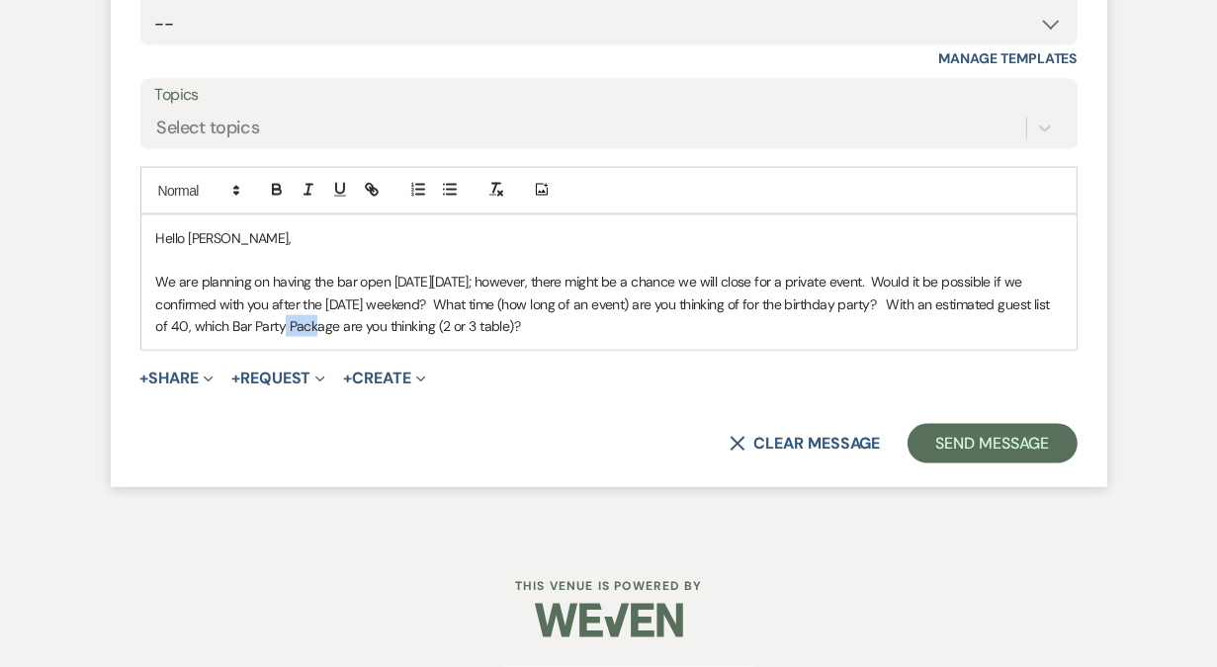
click at [266, 328] on p "We are planning on having the bar open [DATE][DATE]; however, there might be a …" at bounding box center [608, 304] width 905 height 66
drag, startPoint x: 718, startPoint y: 328, endPoint x: 545, endPoint y: 327, distance: 173.0
click at [545, 327] on p "We are planning on having the bar open [DATE][DATE]; however, there might be a …" at bounding box center [608, 304] width 905 height 66
drag, startPoint x: 581, startPoint y: 331, endPoint x: 100, endPoint y: 277, distance: 484.4
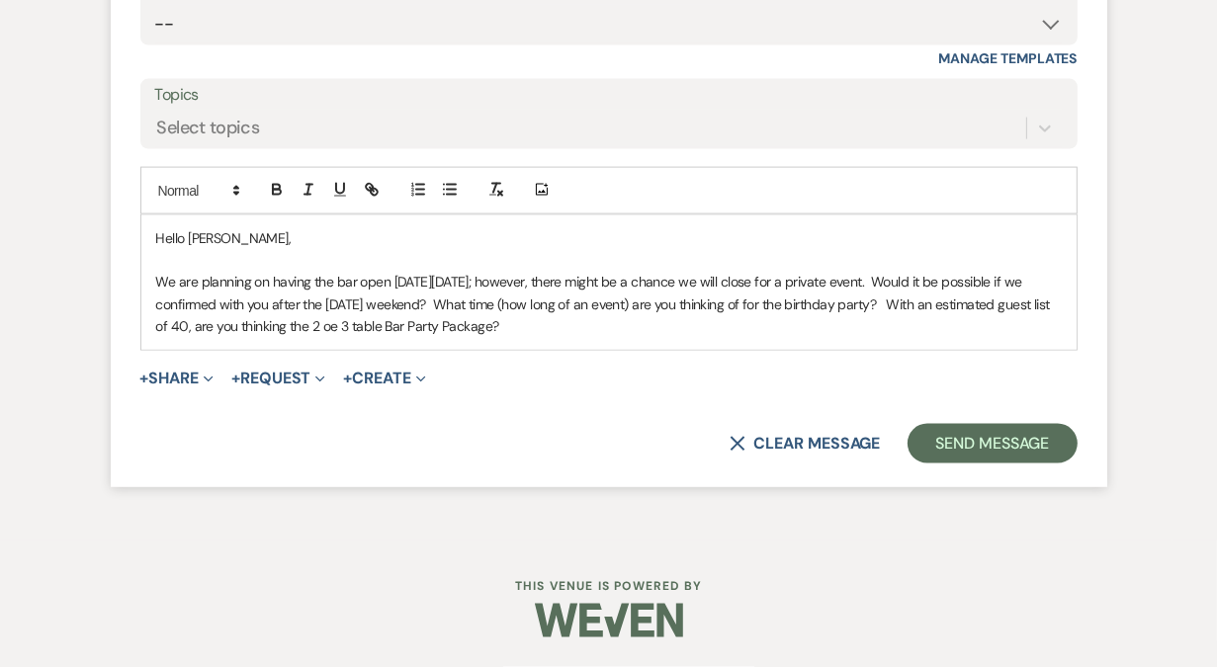
copy p "We are planning on having the bar open [DATE][DATE]; however, there might be a …"
click at [241, 315] on p "We are planning on having the bar open [DATE][DATE]; however, there might be a …" at bounding box center [608, 304] width 905 height 66
click at [177, 310] on p "We are planning on having the bar open [DATE][DATE]; however, there might be a …" at bounding box center [608, 304] width 905 height 66
click at [539, 305] on p "We are planning on having the bar open [DATE][DATE]; however, there might be a …" at bounding box center [608, 304] width 905 height 66
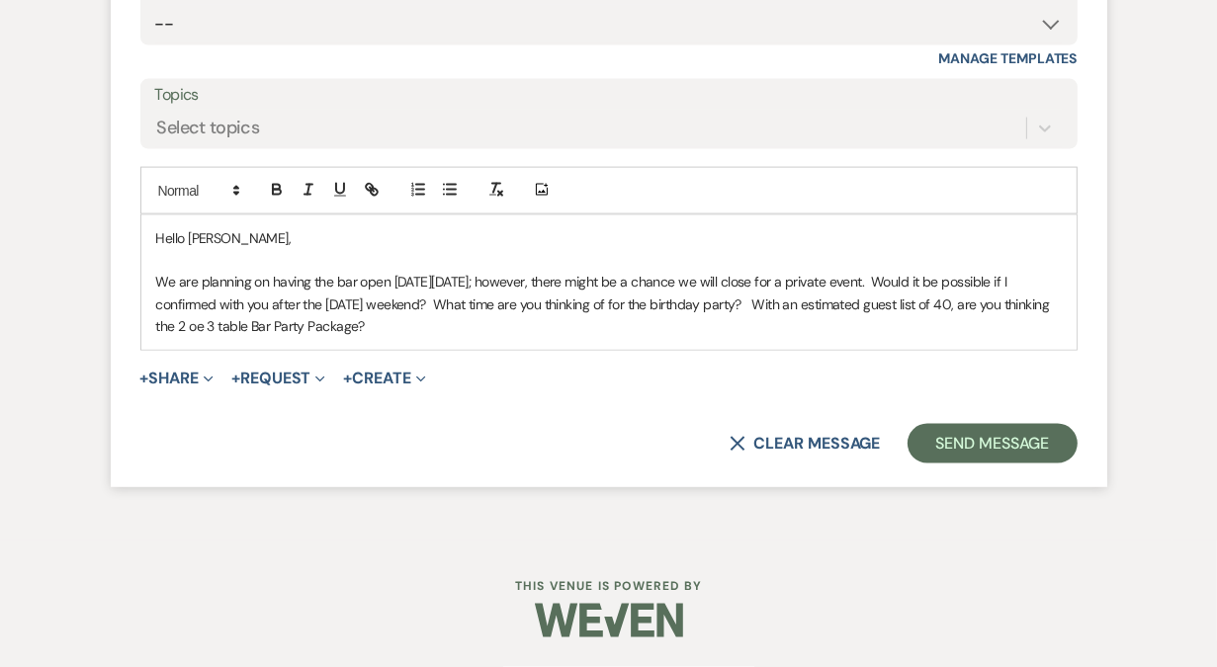
click at [646, 304] on p "We are planning on having the bar open [DATE][DATE]; however, there might be a …" at bounding box center [608, 304] width 905 height 66
click at [248, 327] on p "We are planning on having the bar open [DATE][DATE]; however, there might be a …" at bounding box center [608, 304] width 905 height 66
drag, startPoint x: 206, startPoint y: 328, endPoint x: 150, endPoint y: 328, distance: 55.3
click at [150, 328] on div "Hello [PERSON_NAME], We are planning on having the bar open [DATE][DATE]; howev…" at bounding box center [608, 282] width 935 height 134
click at [450, 340] on div "Hello [PERSON_NAME], We are planning on having the bar open [DATE][DATE]; howev…" at bounding box center [608, 282] width 935 height 134
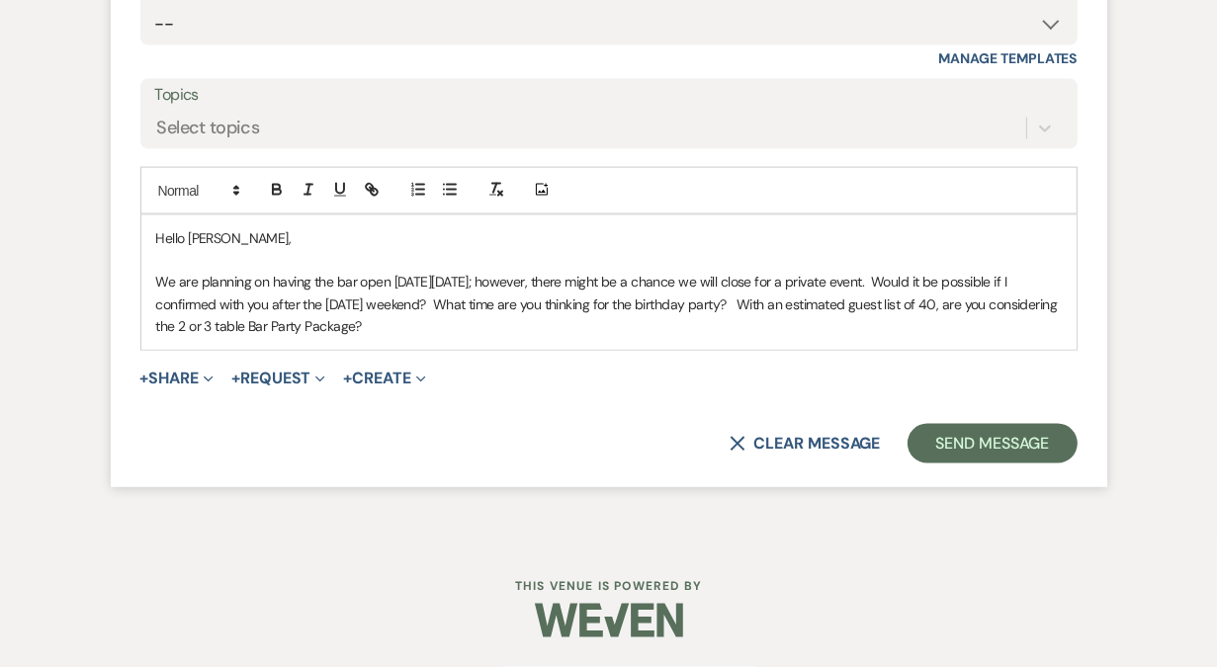
drag, startPoint x: 452, startPoint y: 332, endPoint x: 147, endPoint y: 283, distance: 308.4
click at [147, 283] on div "Hello [PERSON_NAME], We are planning on having the bar open [DATE][DATE]; howev…" at bounding box center [608, 282] width 935 height 134
copy p "We are planning on having the bar open [DATE][DATE]; however, there might be a …"
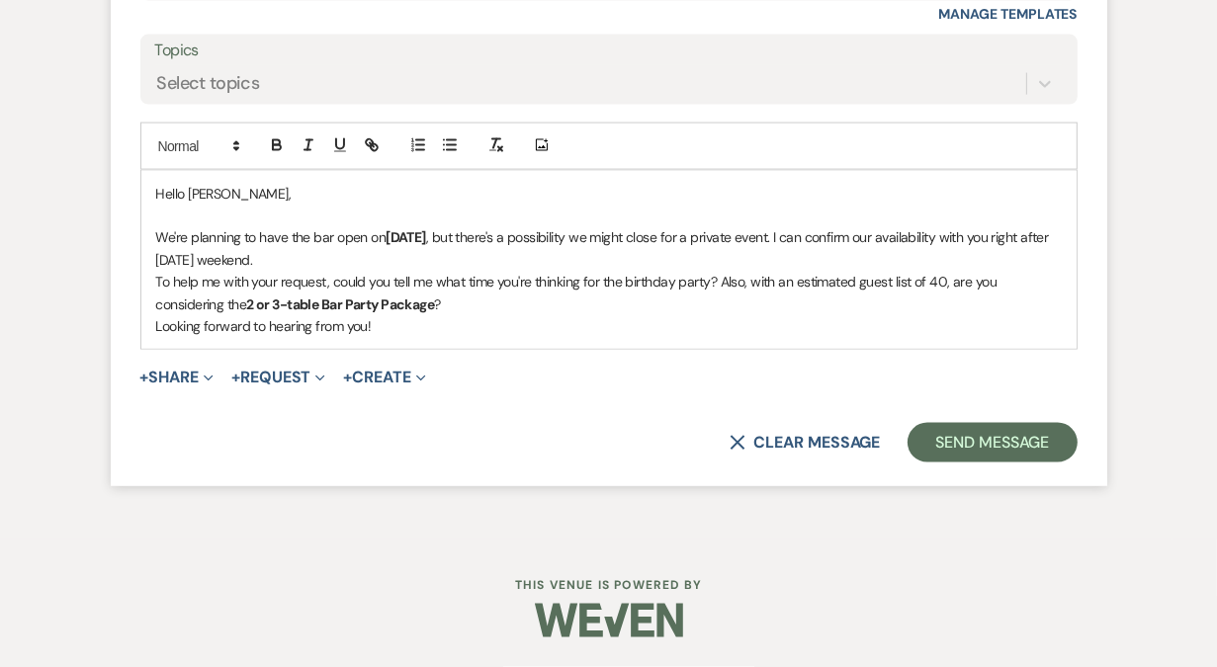
click at [261, 226] on p at bounding box center [608, 216] width 905 height 22
click at [186, 271] on p "We're planning to have the bar open [DATE][DATE] , but there's a possibility we…" at bounding box center [608, 248] width 905 height 44
click at [293, 271] on p "We are planning to have the bar open [DATE][DATE] , but there's a possibility w…" at bounding box center [608, 248] width 905 height 44
click at [1016, 271] on p "We are planning to have the bar open [DATE][DATE] , but there's a possibility w…" at bounding box center [608, 248] width 905 height 44
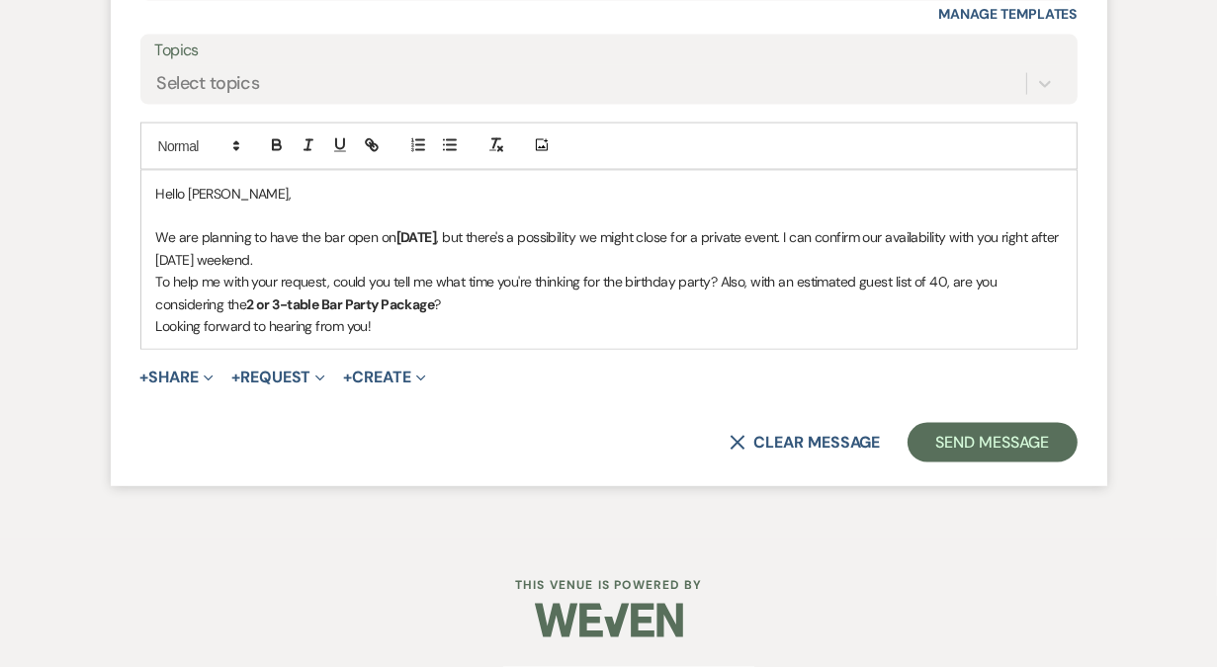
click at [192, 271] on p "We are planning to have the bar open [DATE][DATE] , but there's a possibility w…" at bounding box center [608, 248] width 905 height 44
click at [398, 271] on p "We are planning to have the bar open [DATE][DATE] , but there's a possibility w…" at bounding box center [608, 248] width 905 height 44
click at [415, 271] on p "We are planning to have the bar open [DATE][DATE] , but there's a possibility w…" at bounding box center [608, 248] width 905 height 44
click at [154, 330] on div "Hello [PERSON_NAME], We are planning to have the bar open [DATE][DATE] , but th…" at bounding box center [608, 260] width 935 height 179
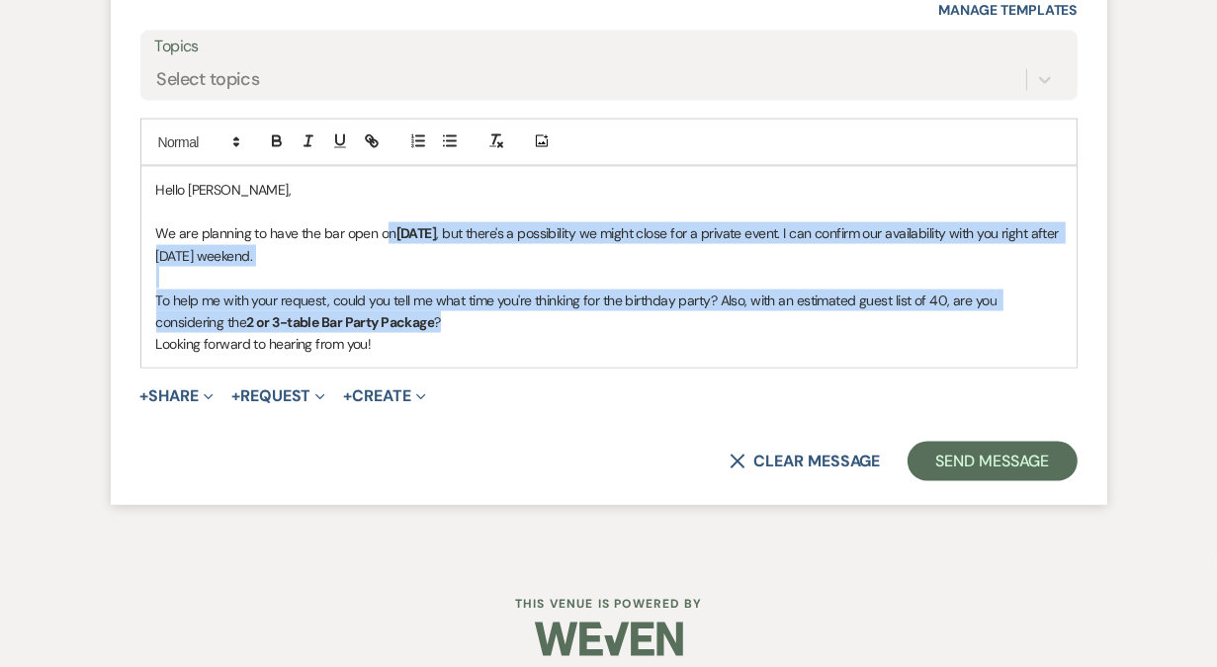
drag, startPoint x: 469, startPoint y: 362, endPoint x: 386, endPoint y: 276, distance: 119.5
click at [386, 276] on div "Hello [PERSON_NAME], We are planning to have the bar open [DATE][DATE] , but th…" at bounding box center [608, 267] width 935 height 201
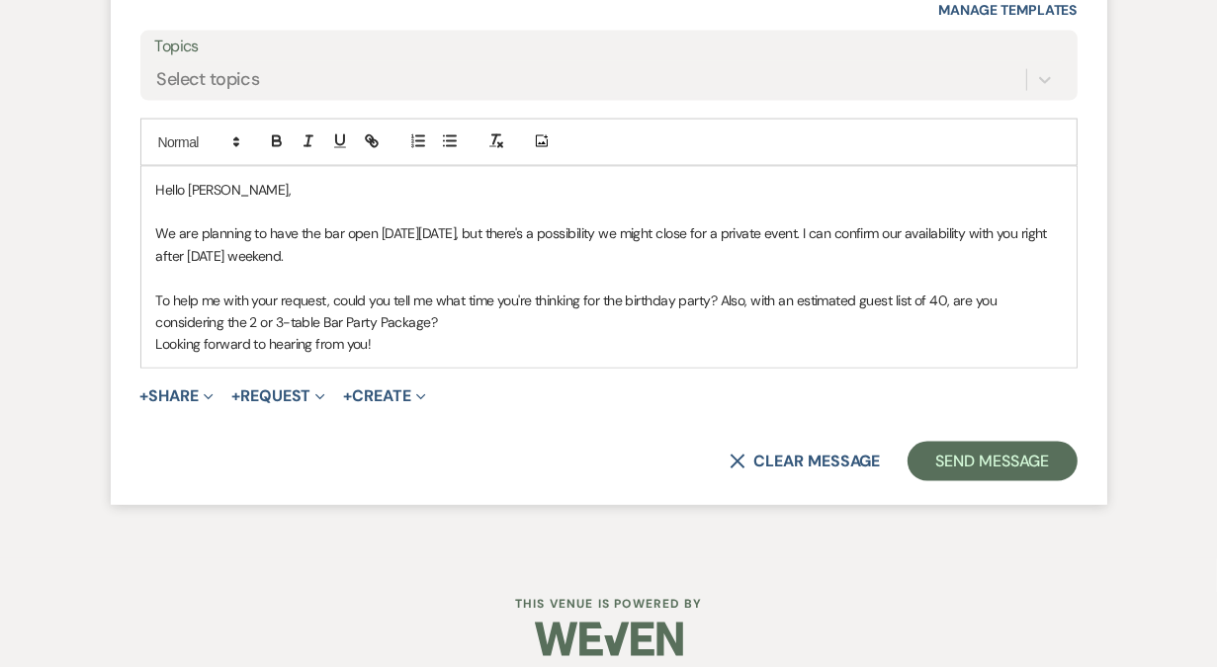
click at [271, 355] on p "Looking forward to hearing from you!" at bounding box center [608, 344] width 905 height 22
click at [152, 368] on div "Hello [PERSON_NAME], We are planning to have the bar open [DATE][DATE], but the…" at bounding box center [608, 267] width 935 height 201
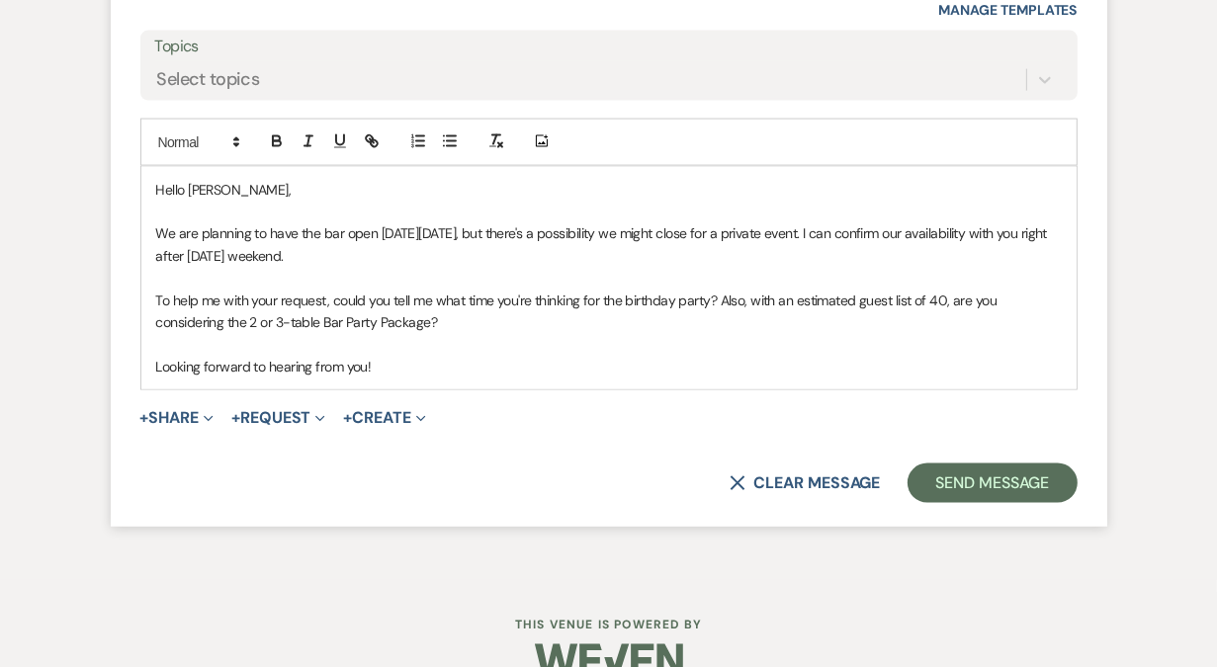
click at [481, 334] on p "To help me with your request, could you tell me what time you're thinking for t…" at bounding box center [608, 312] width 905 height 44
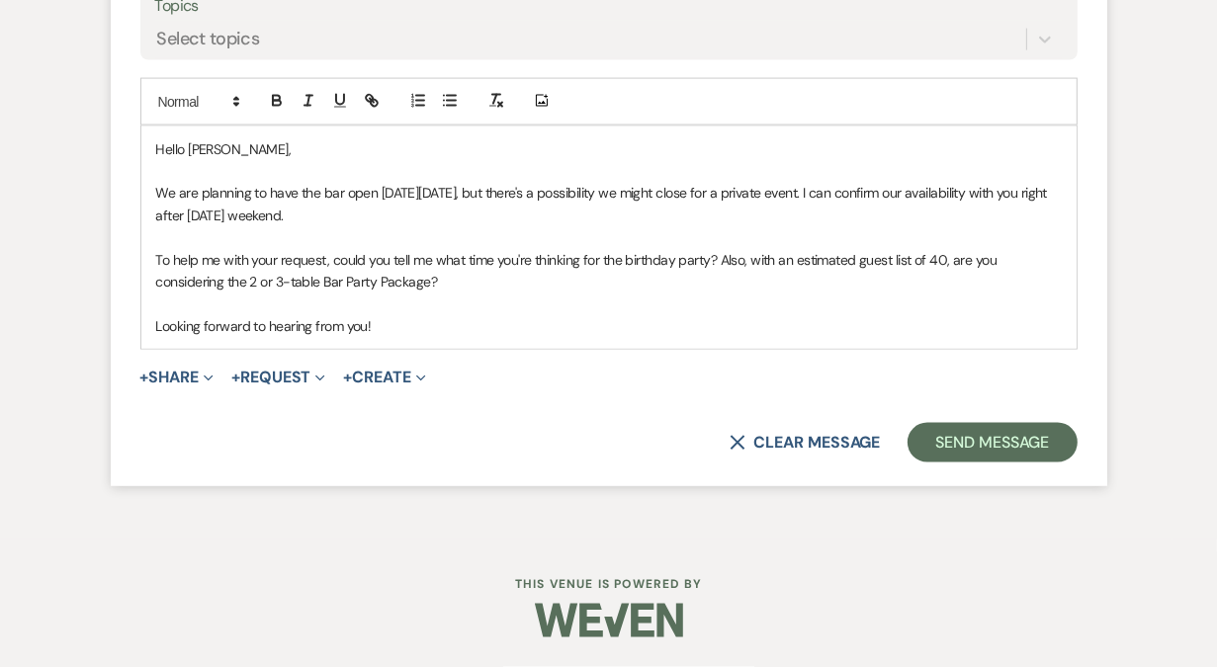
scroll to position [2510, 0]
drag, startPoint x: 328, startPoint y: 263, endPoint x: 140, endPoint y: 257, distance: 187.9
click at [141, 257] on div "Hello [PERSON_NAME], We are planning to have the bar open [DATE][DATE], but the…" at bounding box center [608, 238] width 935 height 223
click at [221, 172] on p at bounding box center [608, 171] width 905 height 22
click at [223, 192] on p "We are planning to have the bar open [DATE][DATE], but there's a possibility we…" at bounding box center [608, 204] width 905 height 44
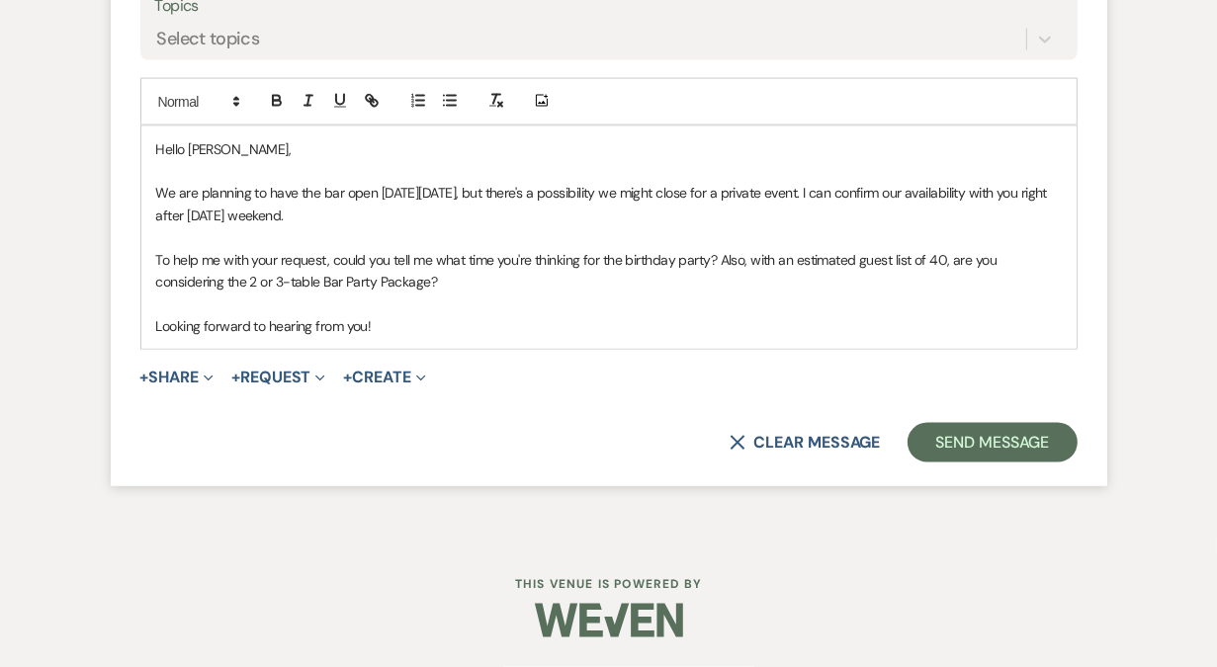
click at [280, 268] on p "To help me with your request, could you tell me what time you're thinking for t…" at bounding box center [608, 271] width 905 height 44
drag, startPoint x: 154, startPoint y: 263, endPoint x: 313, endPoint y: 252, distance: 159.5
click at [315, 254] on div "Hello [PERSON_NAME], We are planning to have the bar open [DATE][DATE], but the…" at bounding box center [608, 238] width 935 height 223
click at [236, 259] on p "To help me with your request, could you tell me what time you're thinking for t…" at bounding box center [608, 271] width 905 height 44
drag, startPoint x: 149, startPoint y: 263, endPoint x: 332, endPoint y: 262, distance: 182.8
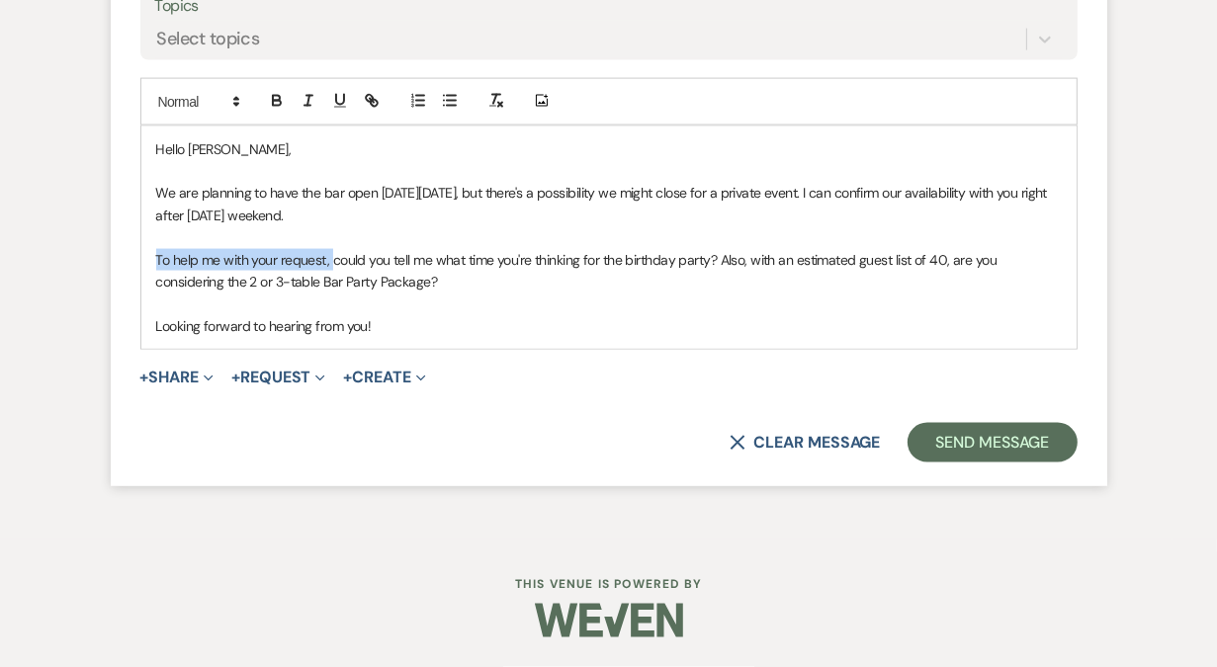
click at [332, 262] on div "Hello [PERSON_NAME], We are planning to have the bar open [DATE][DATE], but the…" at bounding box center [608, 238] width 935 height 223
click at [446, 243] on p at bounding box center [608, 237] width 905 height 22
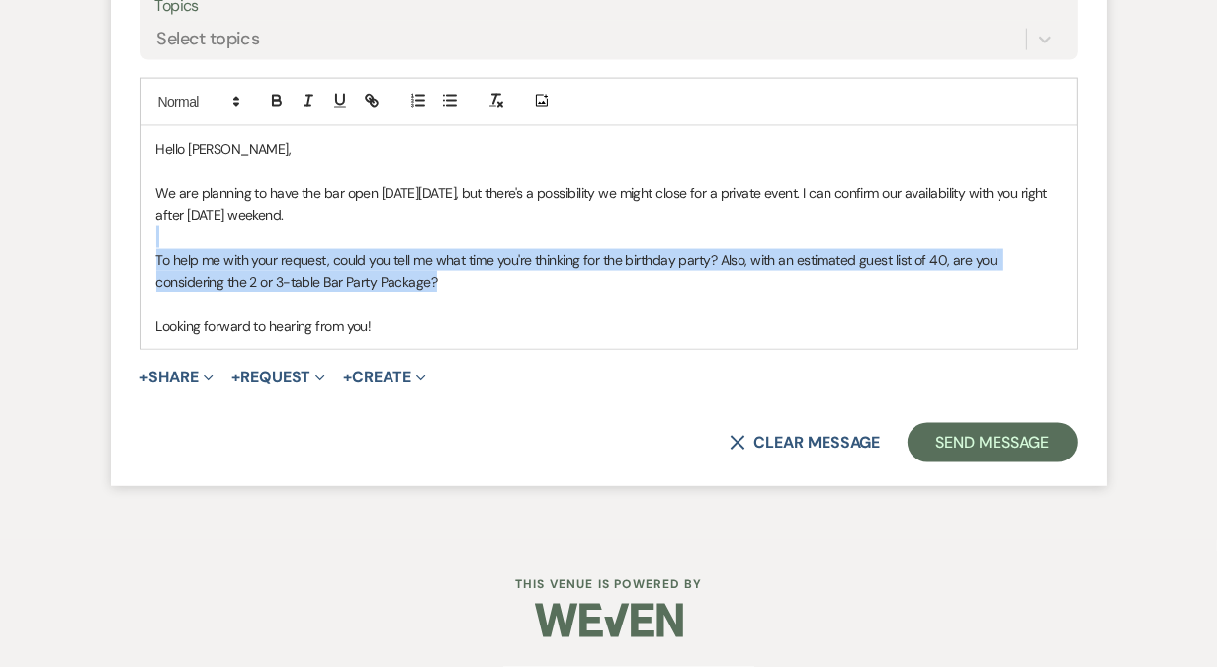
drag, startPoint x: 456, startPoint y: 287, endPoint x: 363, endPoint y: 243, distance: 102.6
click at [363, 243] on div "Hello [PERSON_NAME], We are planning to have the bar open [DATE][DATE], but the…" at bounding box center [608, 238] width 935 height 223
click at [218, 259] on p "To help me with your request, could you tell me what time you're thinking for t…" at bounding box center [608, 271] width 905 height 44
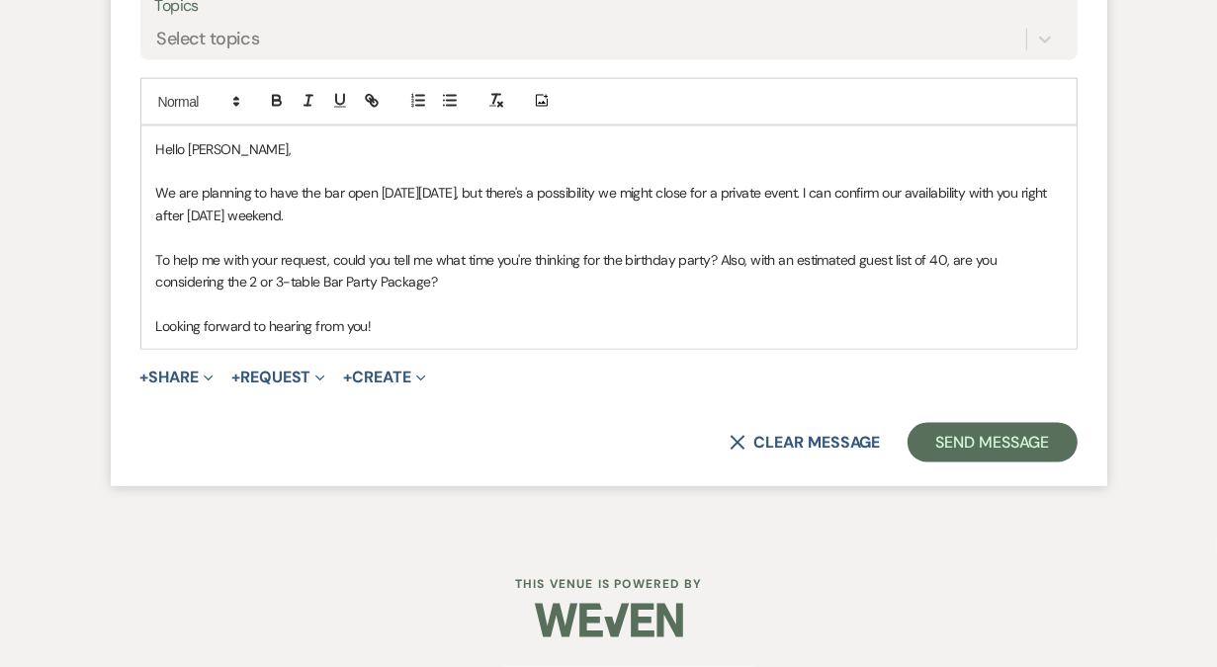
click at [213, 258] on p "To help me with your request, could you tell me what time you're thinking for t…" at bounding box center [608, 271] width 905 height 44
click at [317, 255] on p "To help me with your request, could you tell me what time you're thinking for t…" at bounding box center [608, 271] width 905 height 44
click at [703, 262] on p "To help me with your inquiry, could you tell me what time you're thinking for t…" at bounding box center [608, 271] width 905 height 44
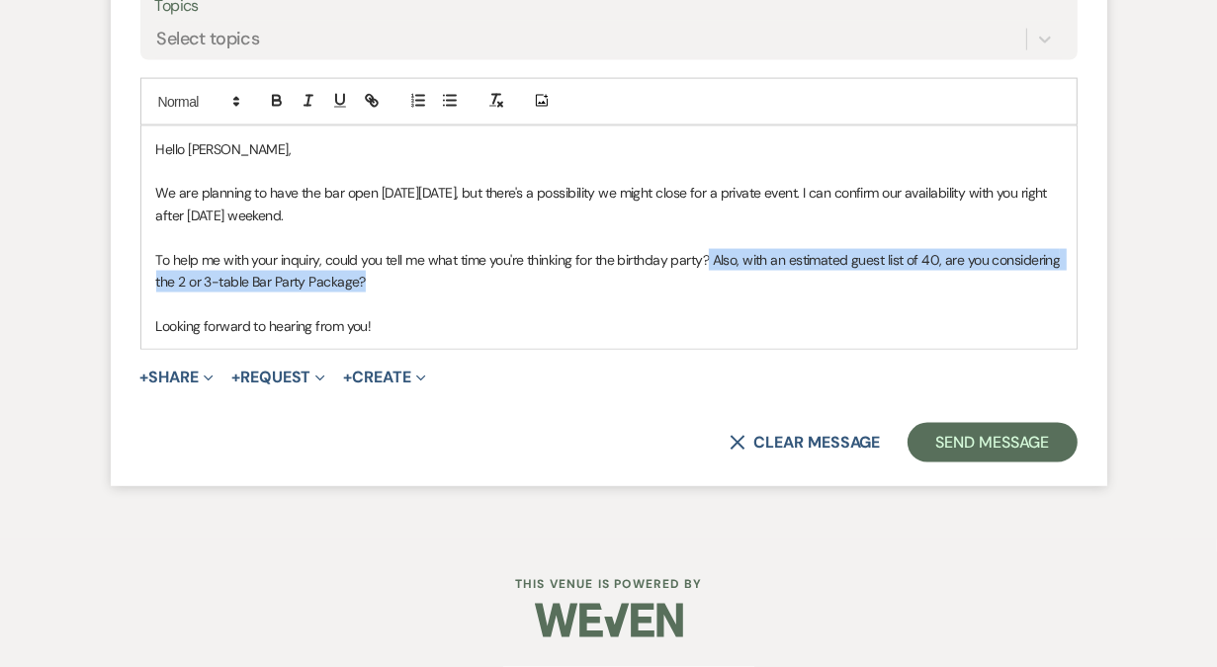
click at [711, 271] on p "To help me with your inquiry, could you tell me what time you're thinking for t…" at bounding box center [608, 271] width 905 height 44
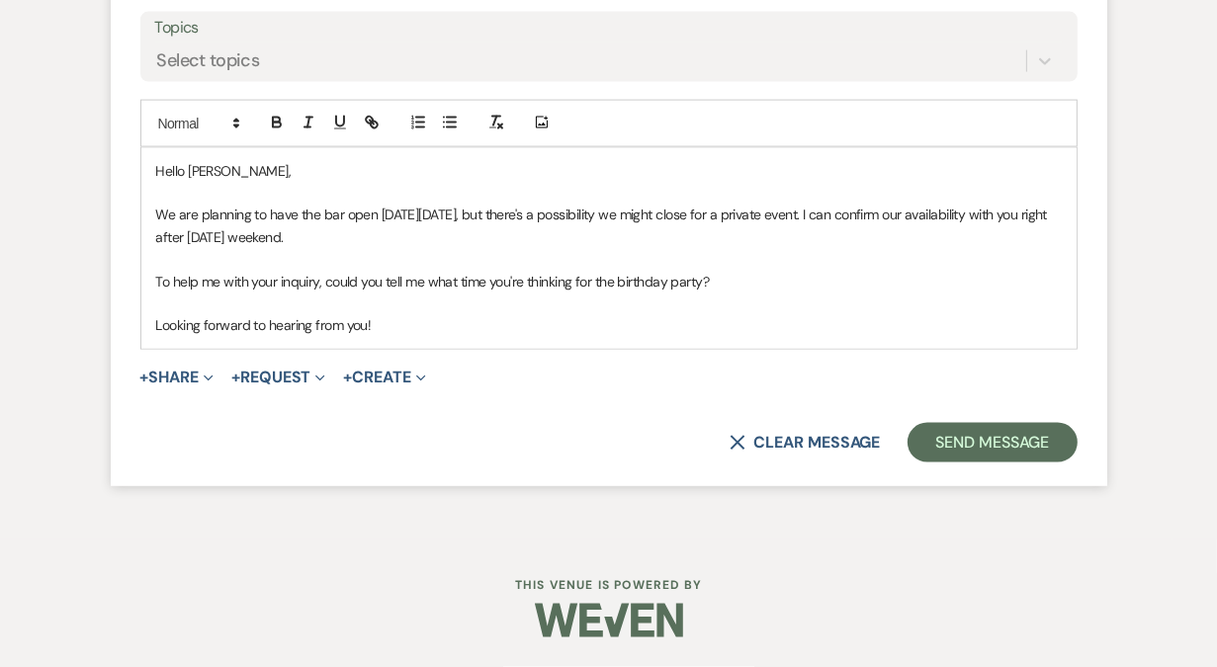
scroll to position [2488, 0]
drag, startPoint x: 395, startPoint y: 326, endPoint x: 112, endPoint y: 327, distance: 283.7
click at [112, 327] on form "Reply X Saving draft... Recipients* Event Contacts ( [PERSON_NAME] ) Insert Tem…" at bounding box center [609, 116] width 996 height 740
click at [153, 277] on div "Hello [PERSON_NAME], We are planning to have the bar open [DATE][DATE], but the…" at bounding box center [608, 248] width 935 height 201
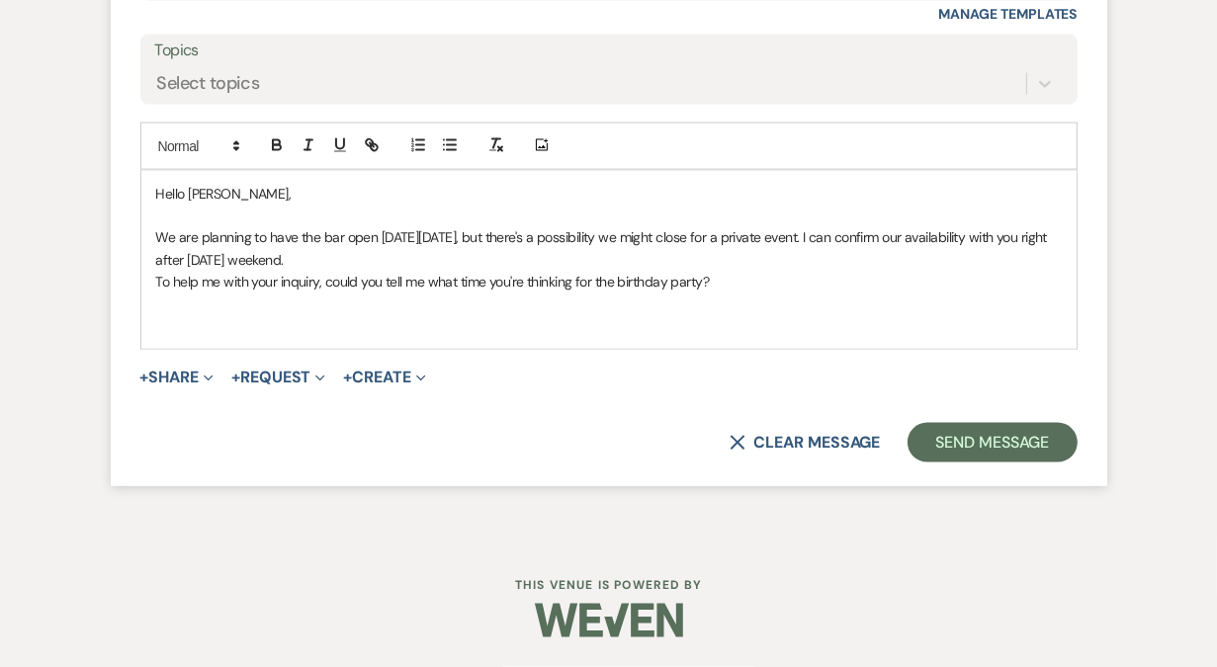
scroll to position [2443, 0]
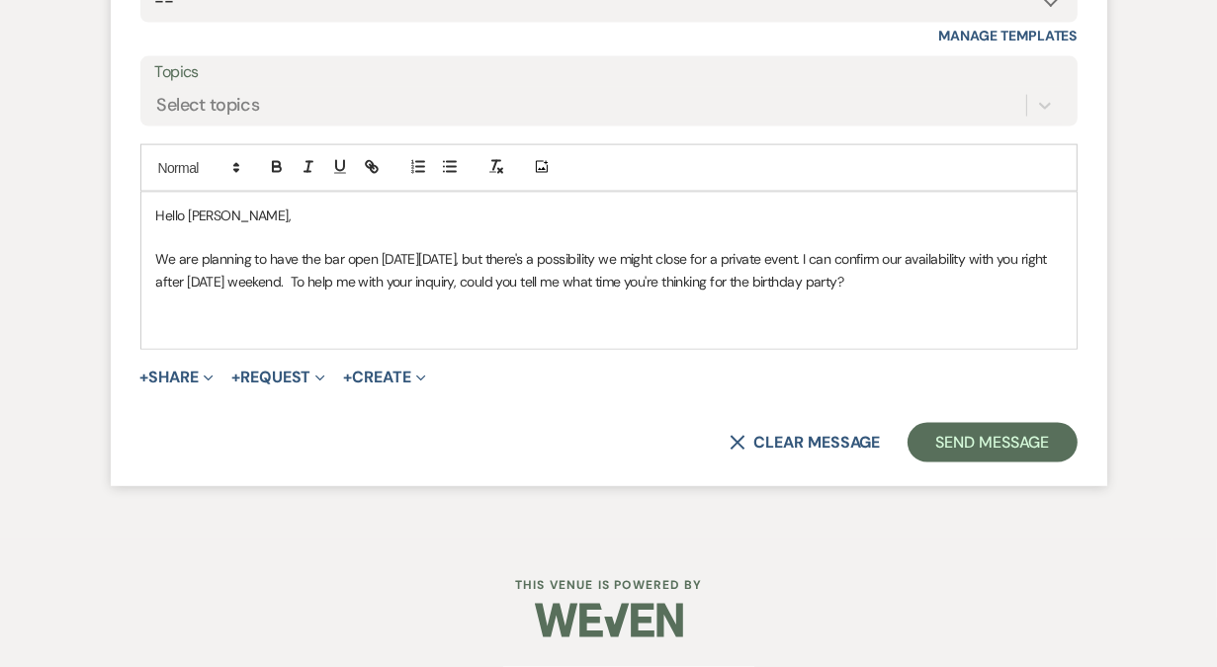
click at [296, 316] on p at bounding box center [608, 326] width 905 height 22
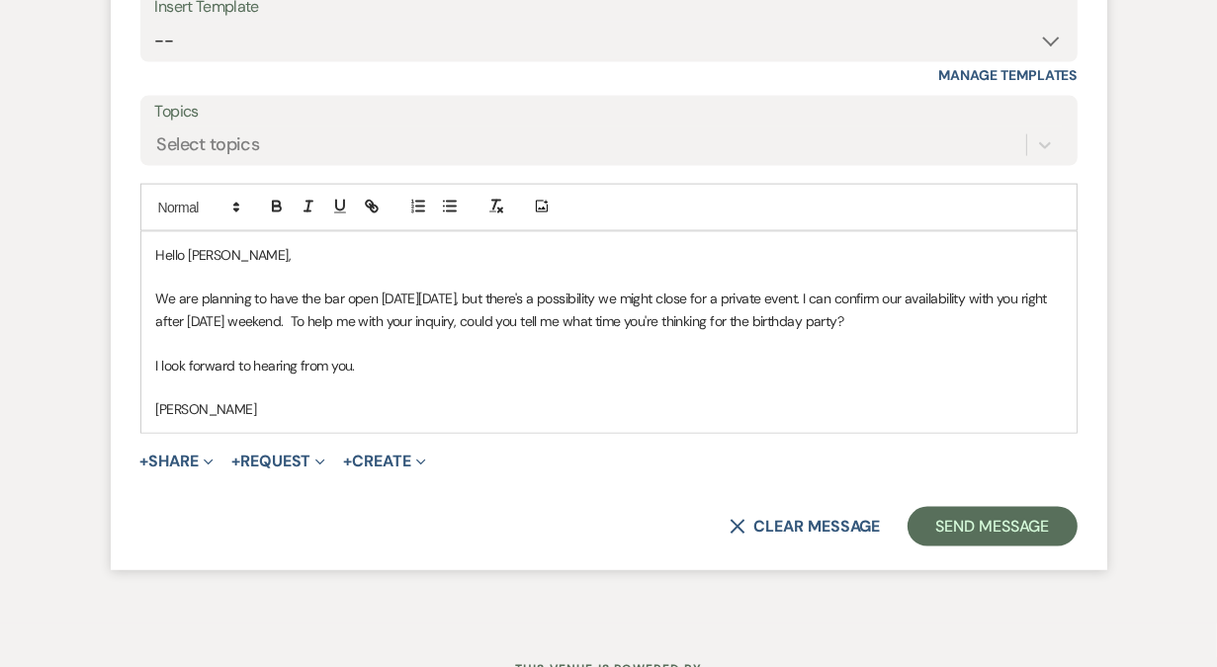
scroll to position [2361, 0]
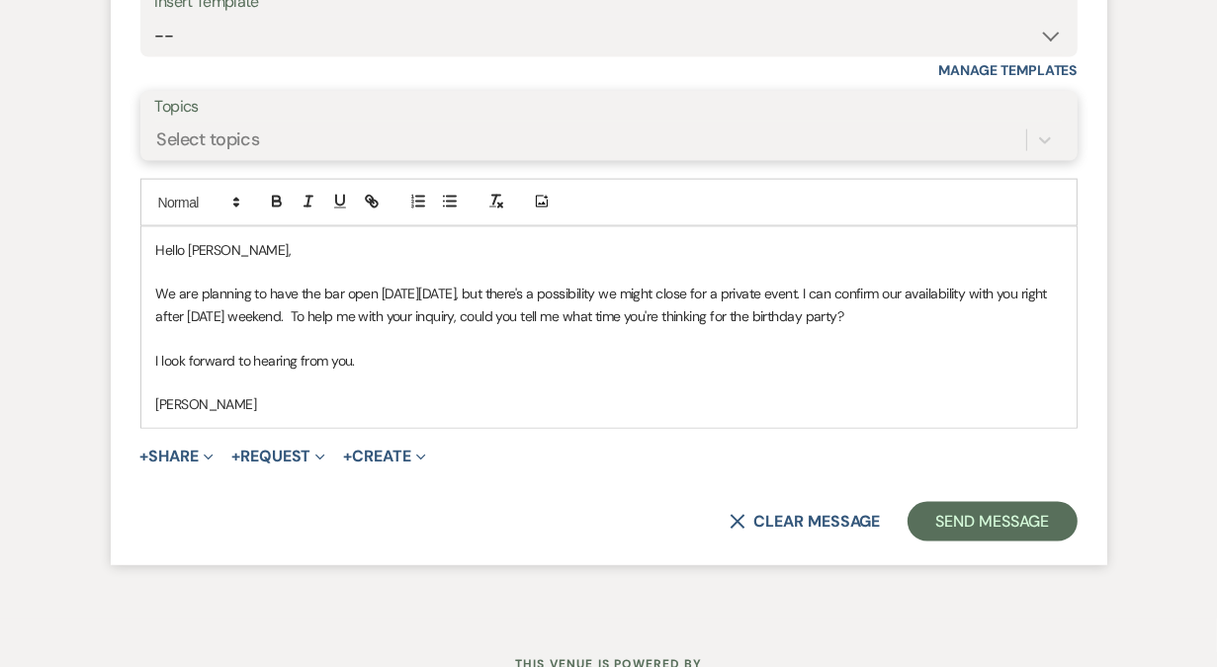
click at [236, 153] on div "Select topics" at bounding box center [208, 140] width 103 height 27
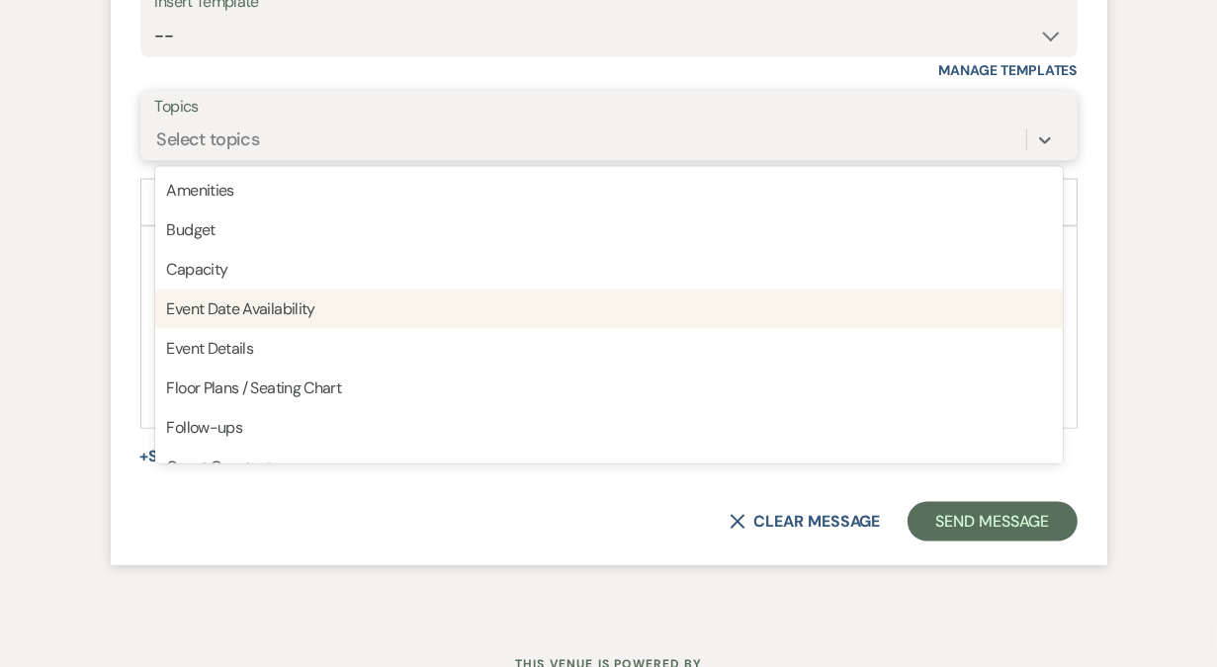
click at [279, 329] on div "Event Date Availability" at bounding box center [608, 310] width 907 height 40
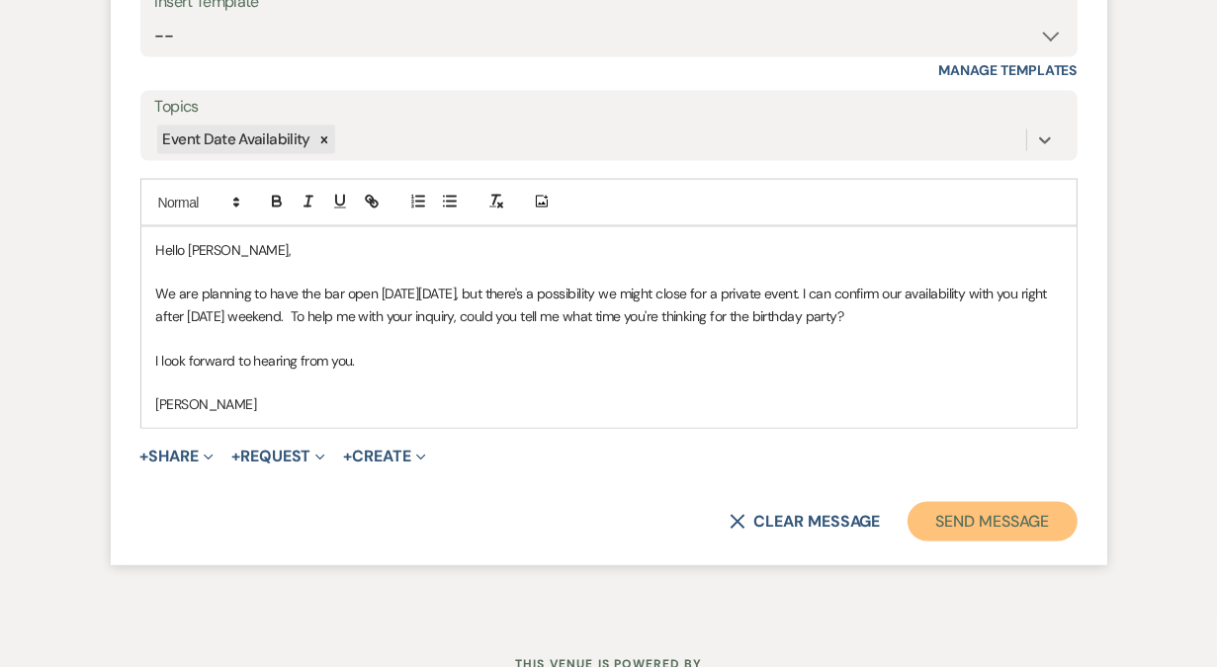
click at [982, 542] on button "Send Message" at bounding box center [991, 522] width 169 height 40
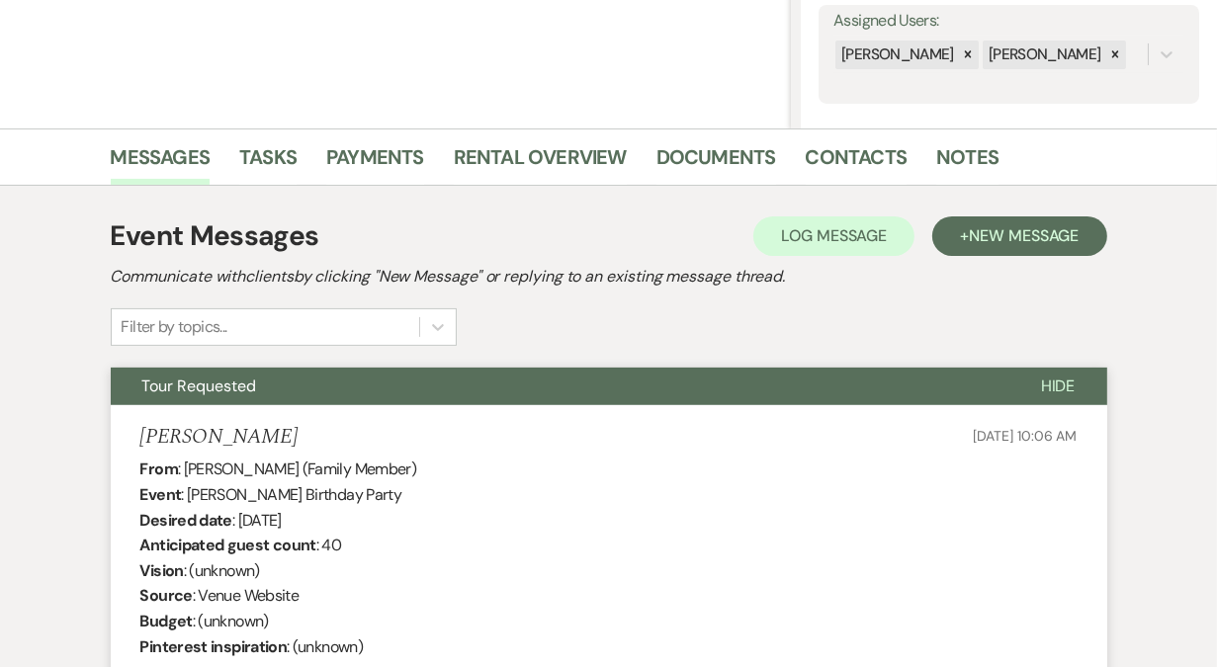
scroll to position [0, 0]
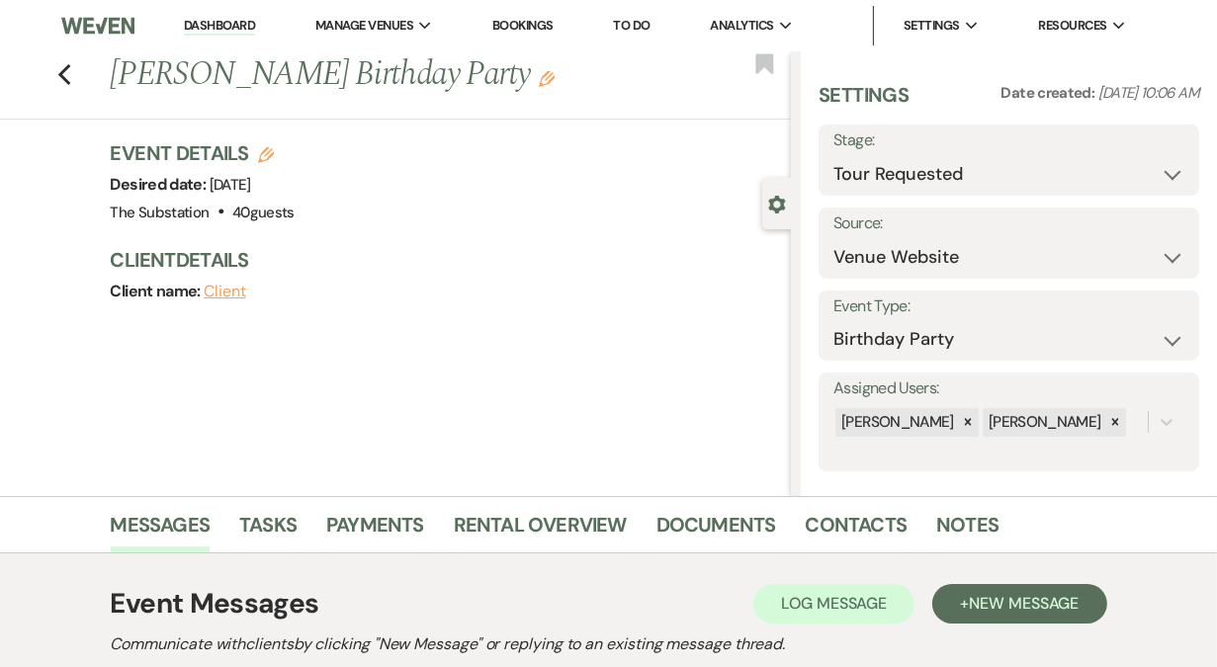
click at [239, 32] on link "Dashboard" at bounding box center [219, 26] width 71 height 19
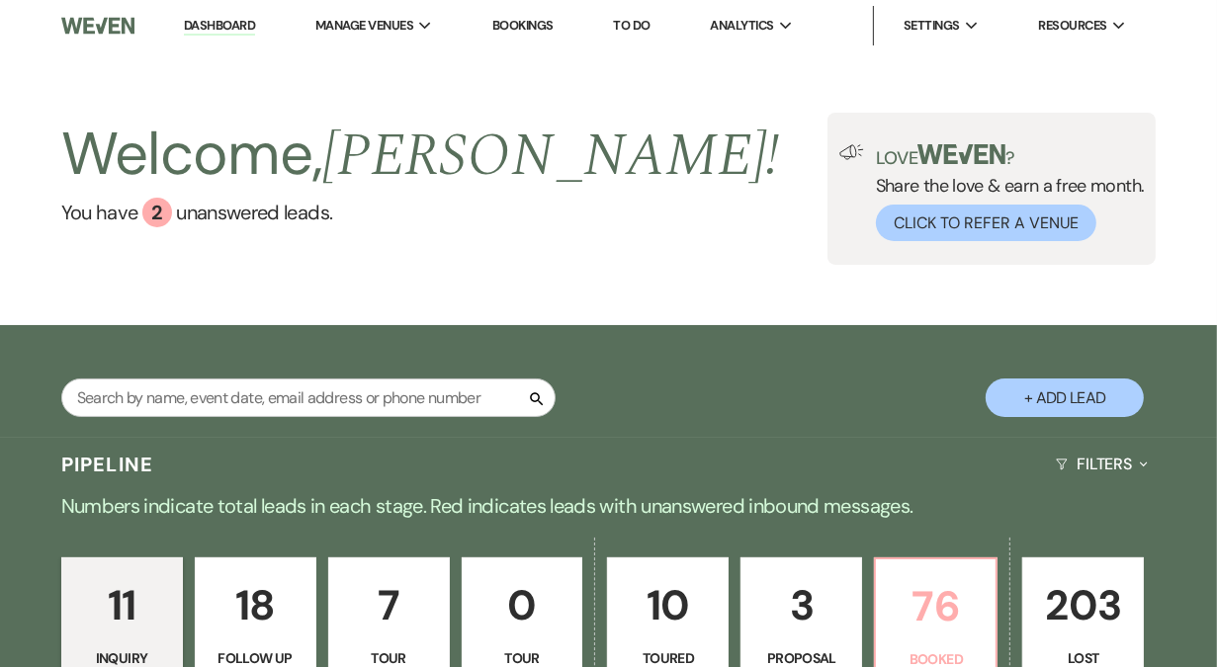
click at [924, 619] on p "76" at bounding box center [936, 606] width 96 height 66
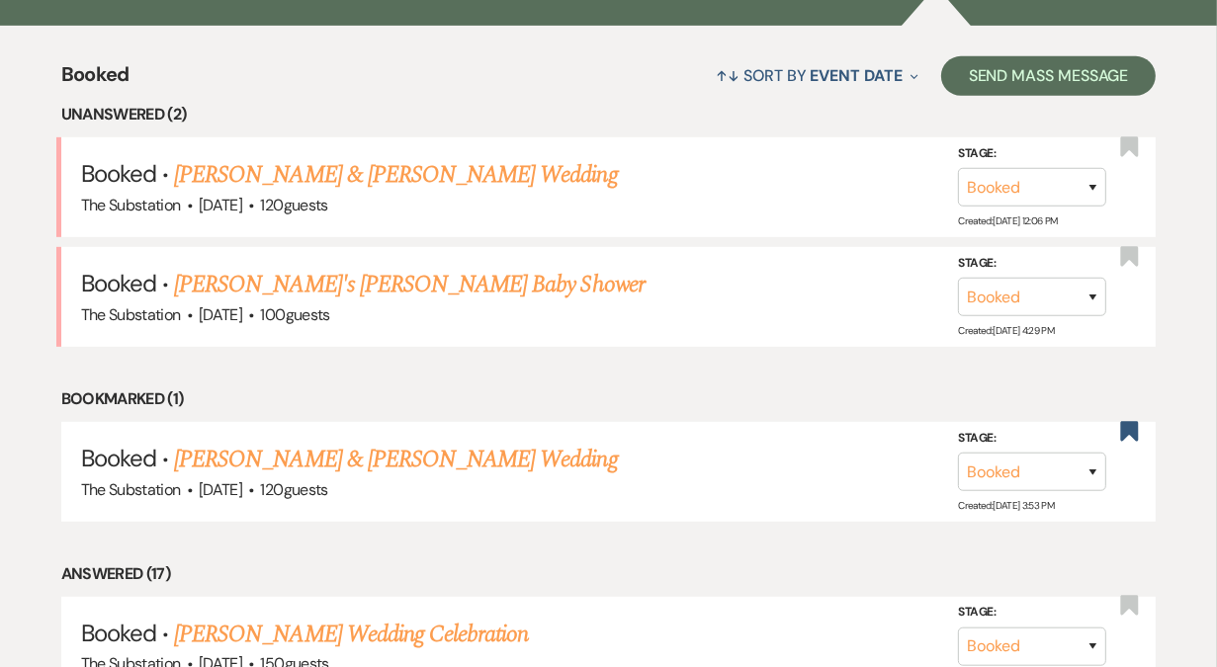
scroll to position [732, 0]
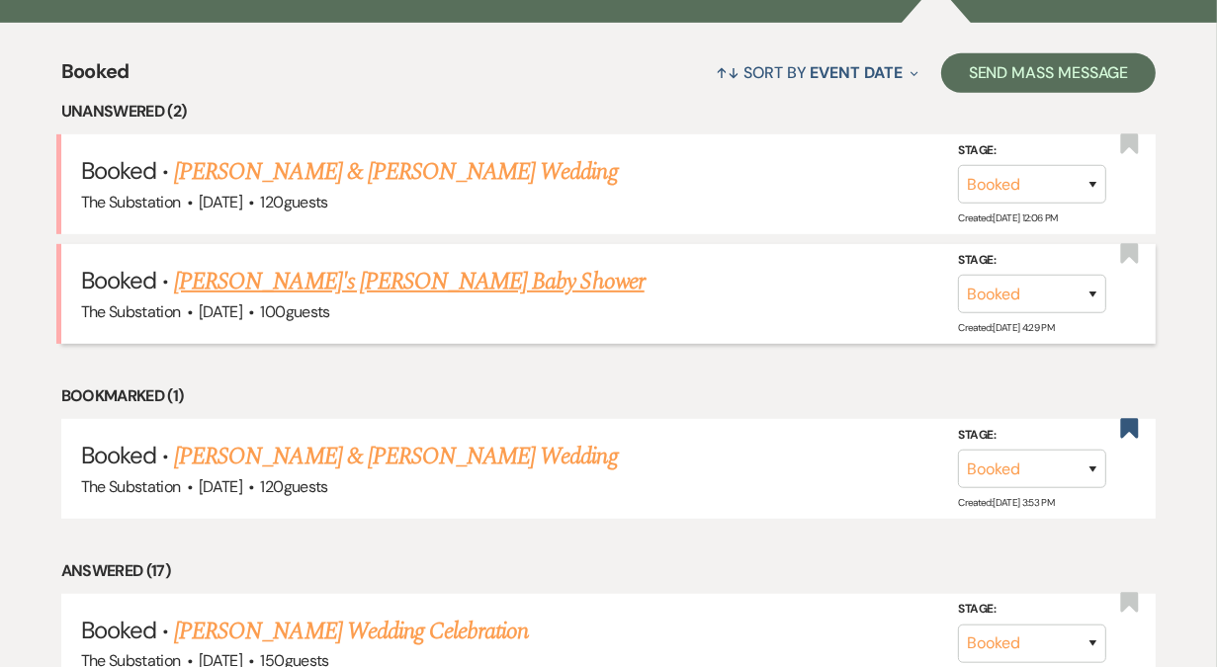
click at [404, 284] on link "[PERSON_NAME]'s [PERSON_NAME] Baby Shower" at bounding box center [409, 282] width 470 height 36
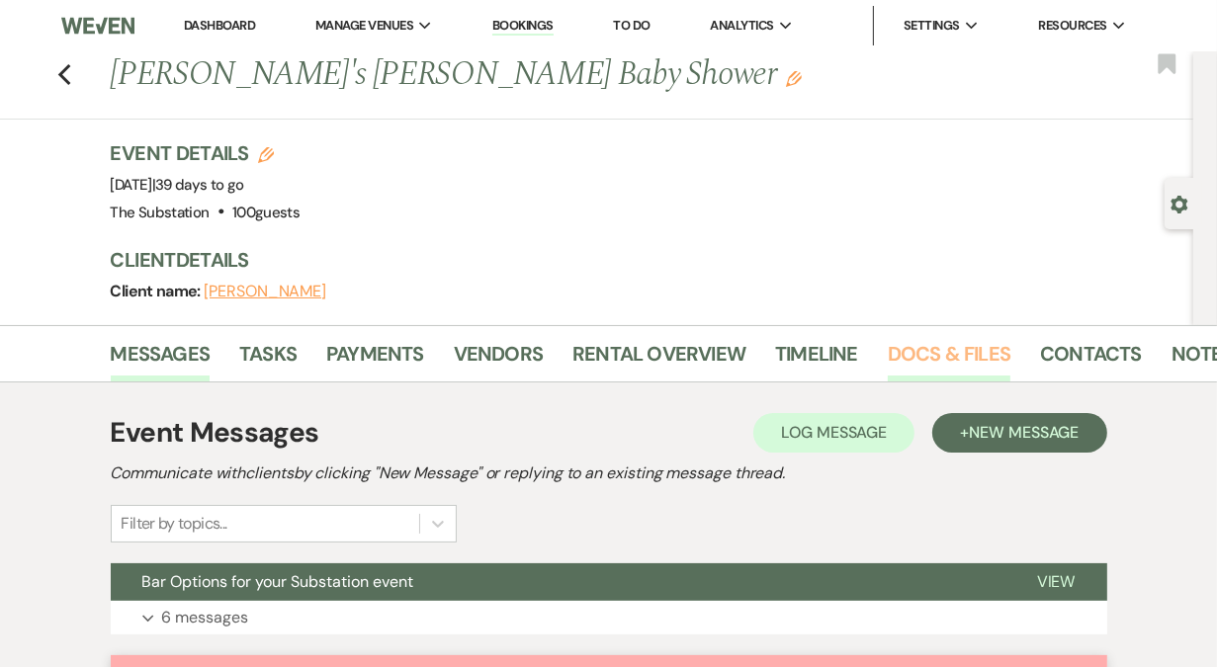
click at [915, 347] on link "Docs & Files" at bounding box center [949, 359] width 123 height 43
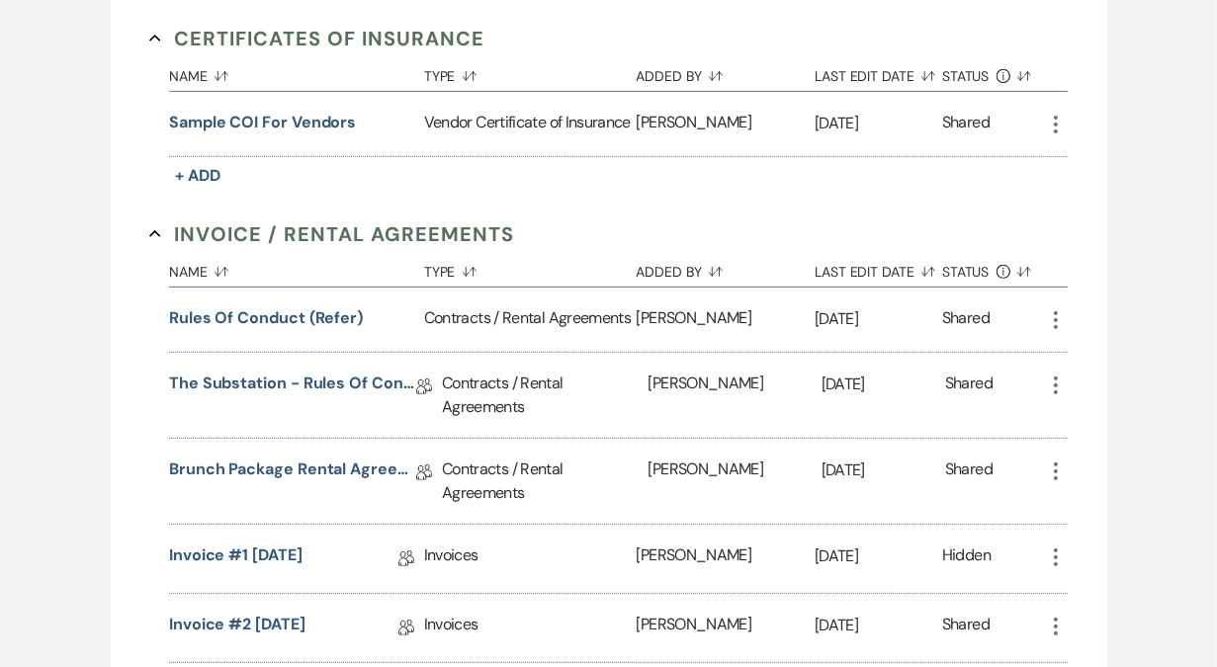
scroll to position [551, 0]
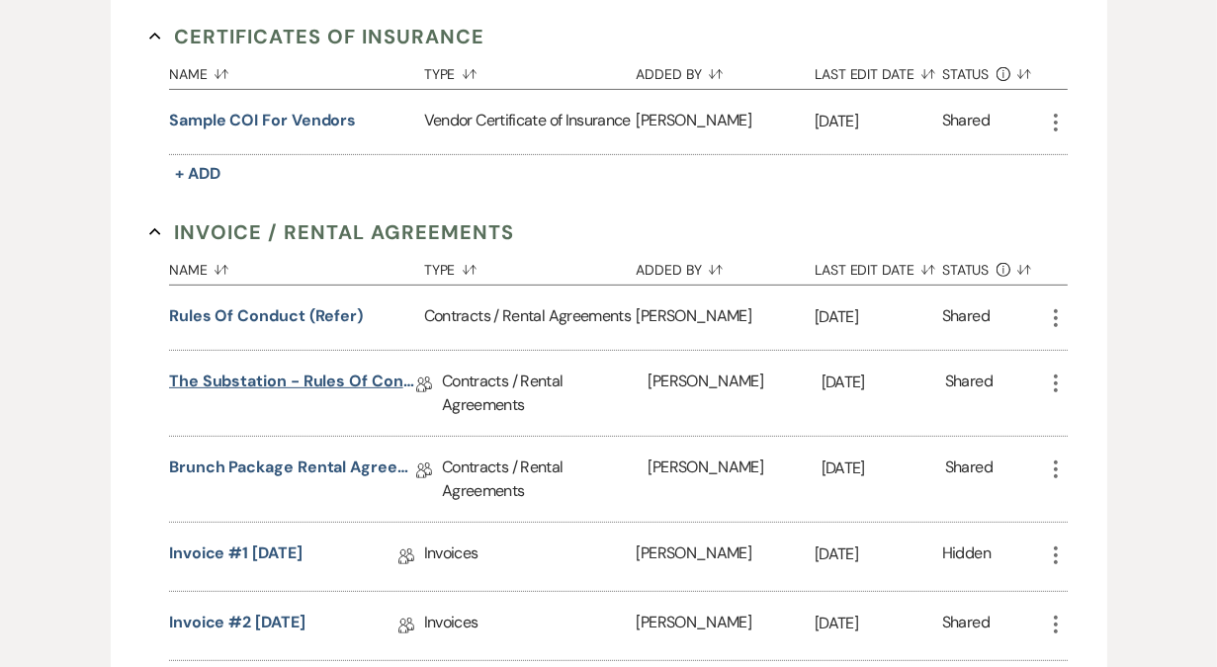
click at [351, 384] on link "The Substation - Rules of Conduct 2025" at bounding box center [292, 385] width 247 height 31
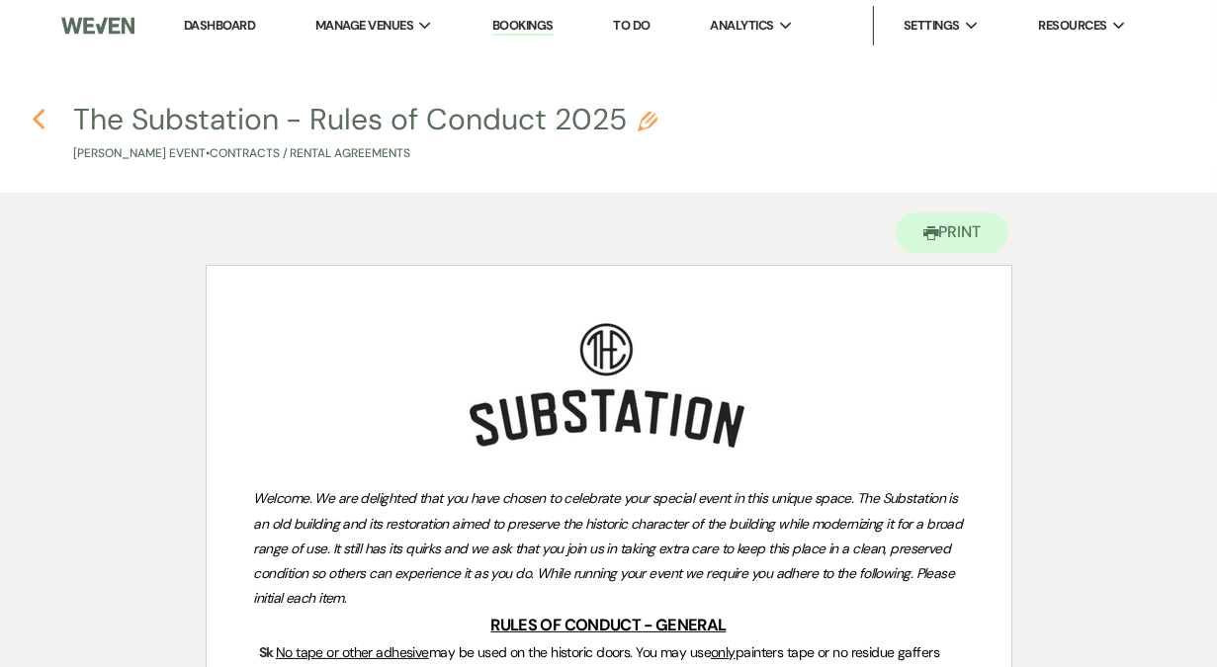
click at [41, 113] on use "button" at bounding box center [38, 120] width 13 height 22
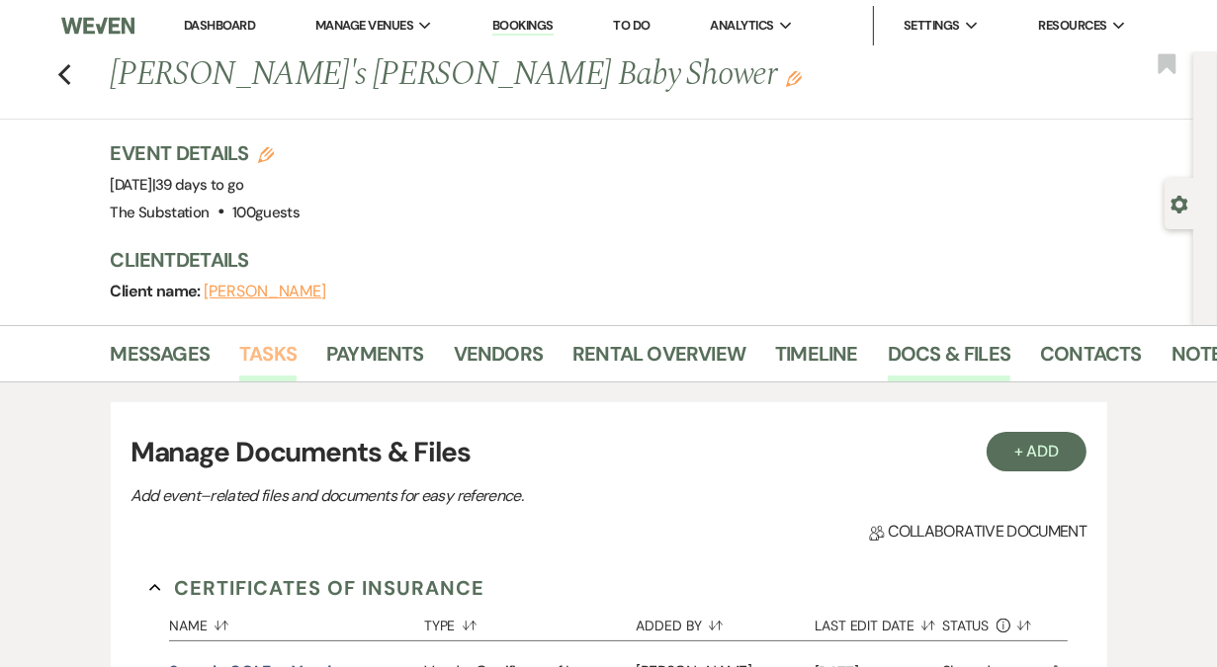
click at [283, 348] on link "Tasks" at bounding box center [267, 359] width 57 height 43
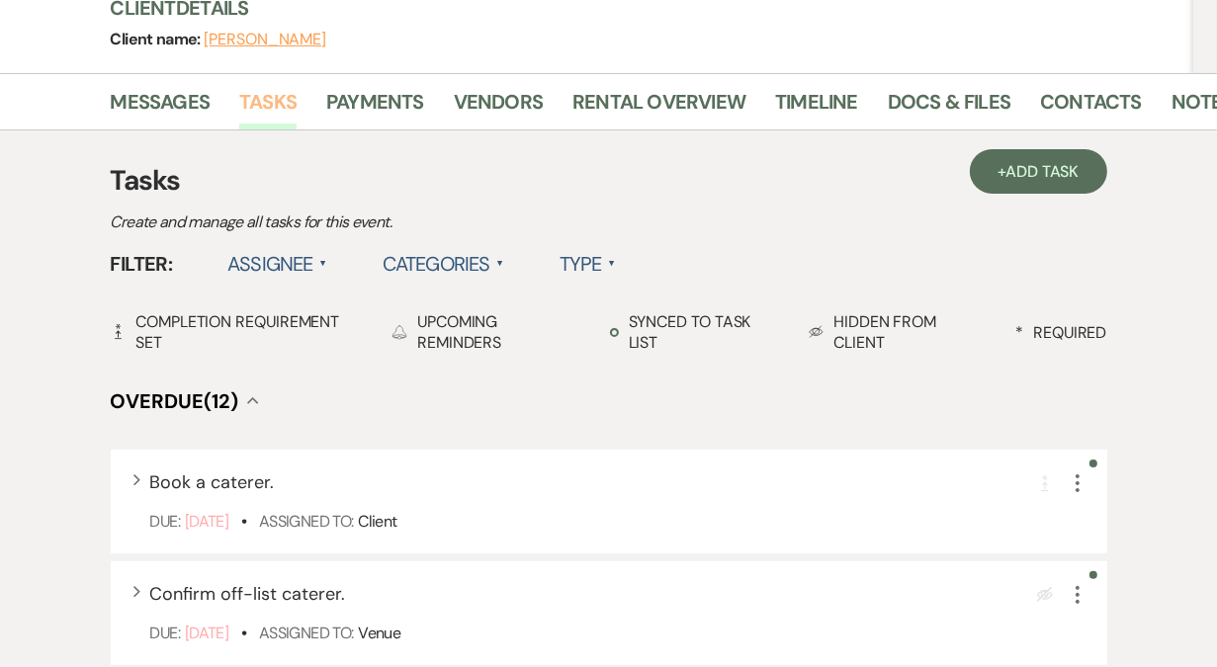
scroll to position [255, 0]
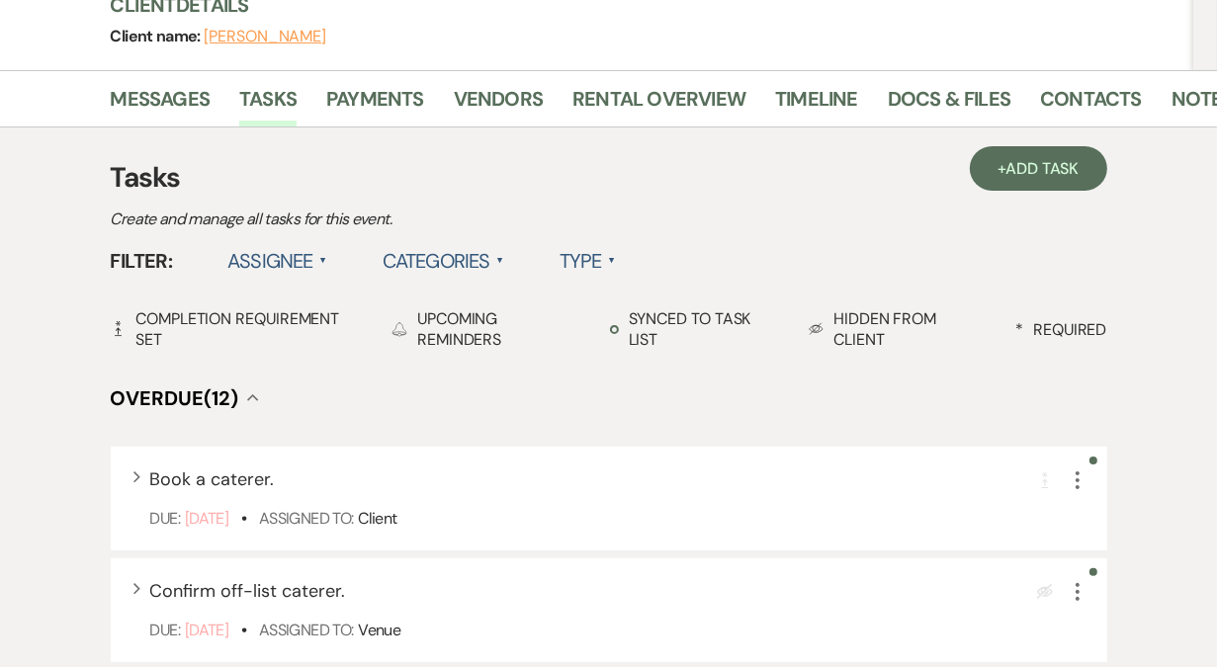
click at [286, 254] on label "Assignee ▲" at bounding box center [277, 261] width 100 height 36
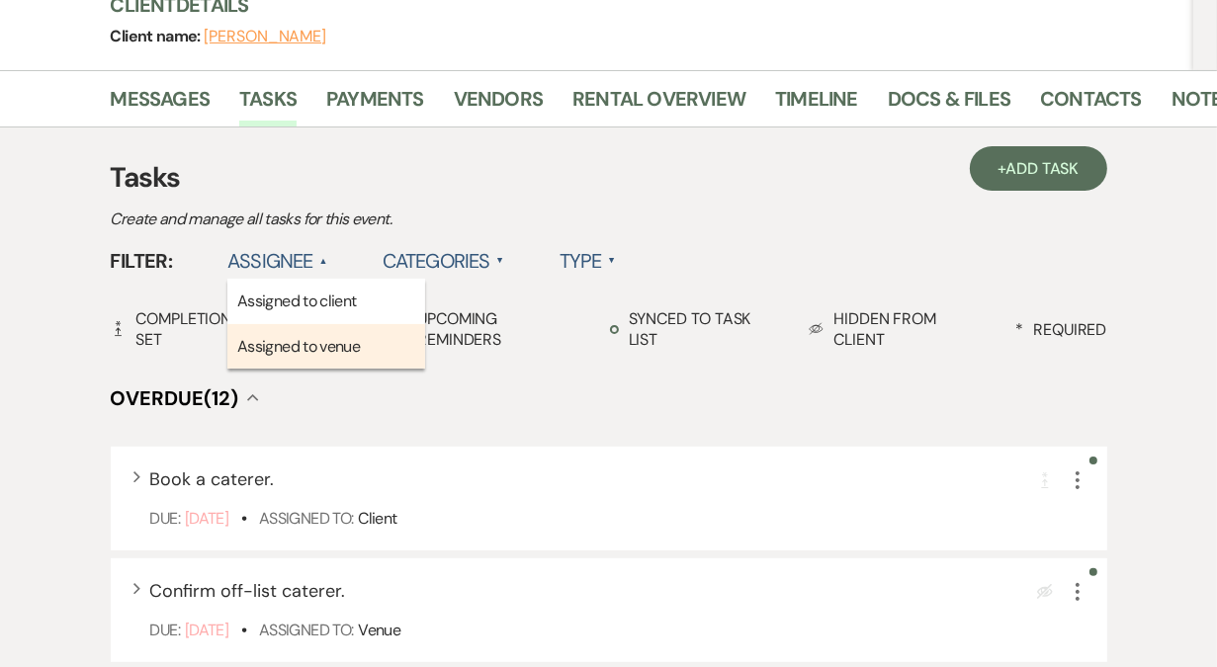
click at [296, 356] on li "Assigned to venue" at bounding box center [326, 346] width 198 height 45
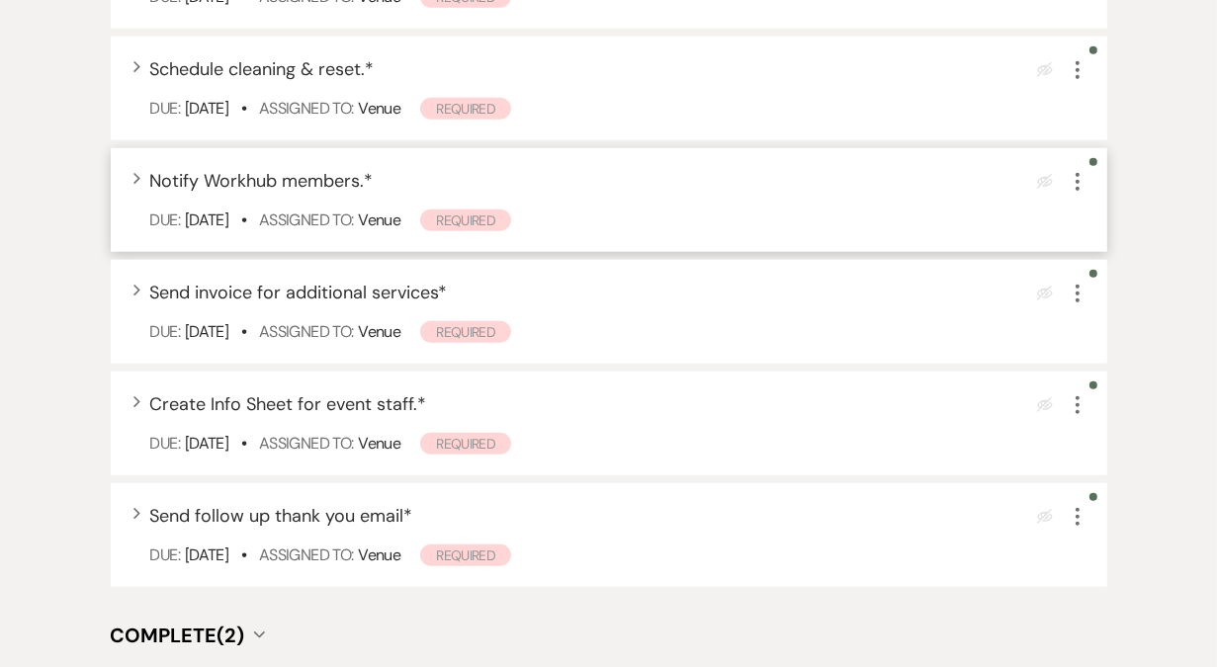
scroll to position [1427, 0]
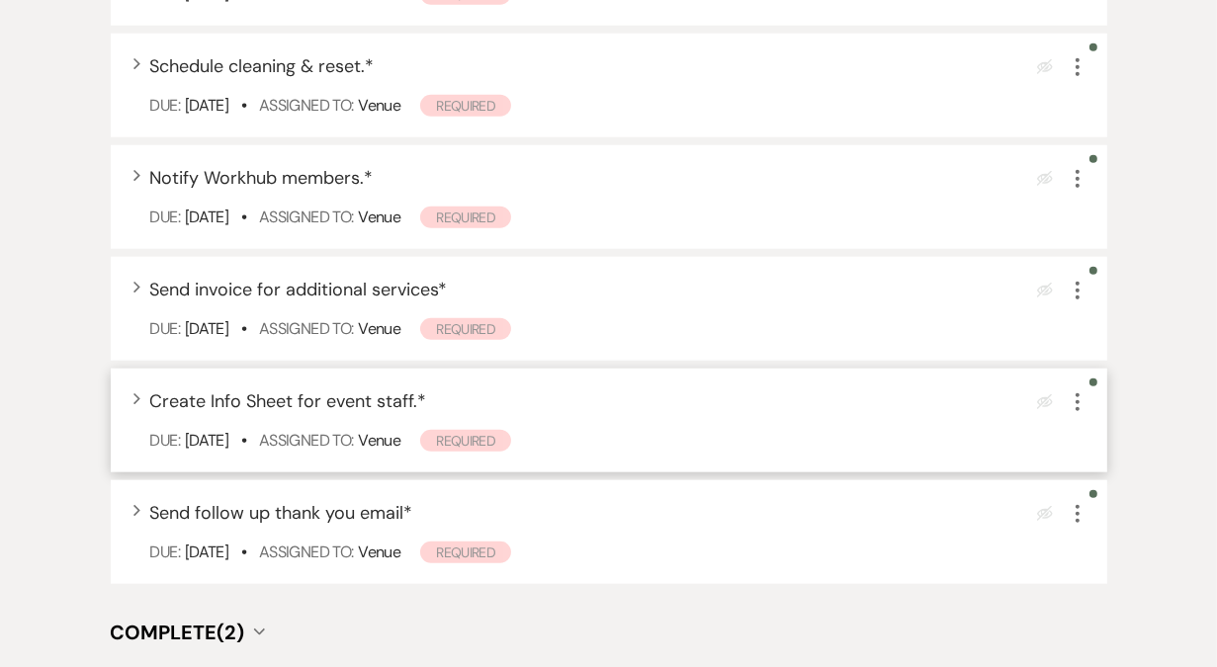
click at [1075, 407] on use "button" at bounding box center [1077, 402] width 4 height 18
click at [1078, 400] on icon "More" at bounding box center [1077, 402] width 24 height 24
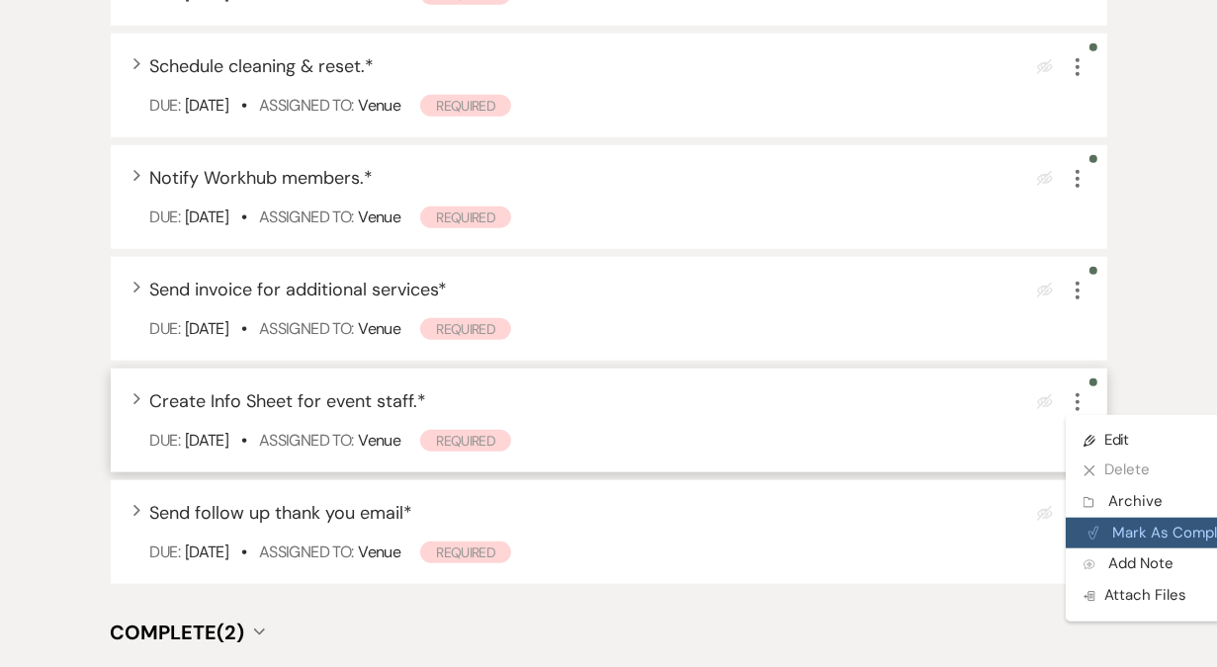
click at [1105, 526] on button "Plan Portal Link Mark As Complete" at bounding box center [1162, 534] width 194 height 32
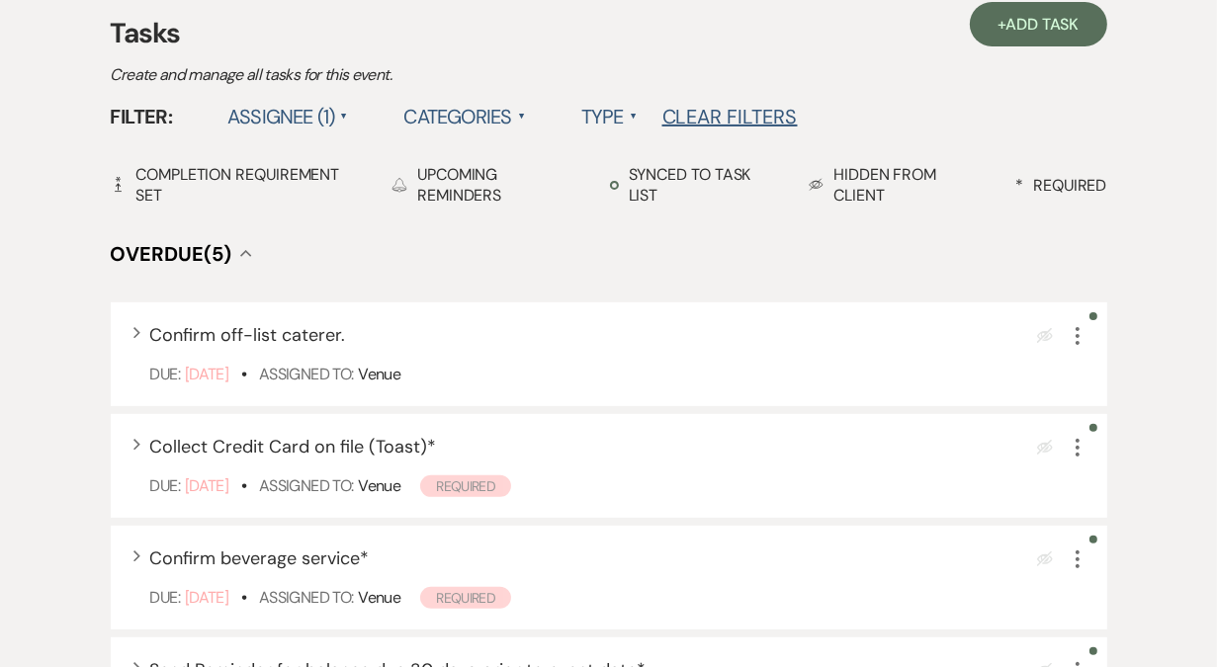
scroll to position [0, 0]
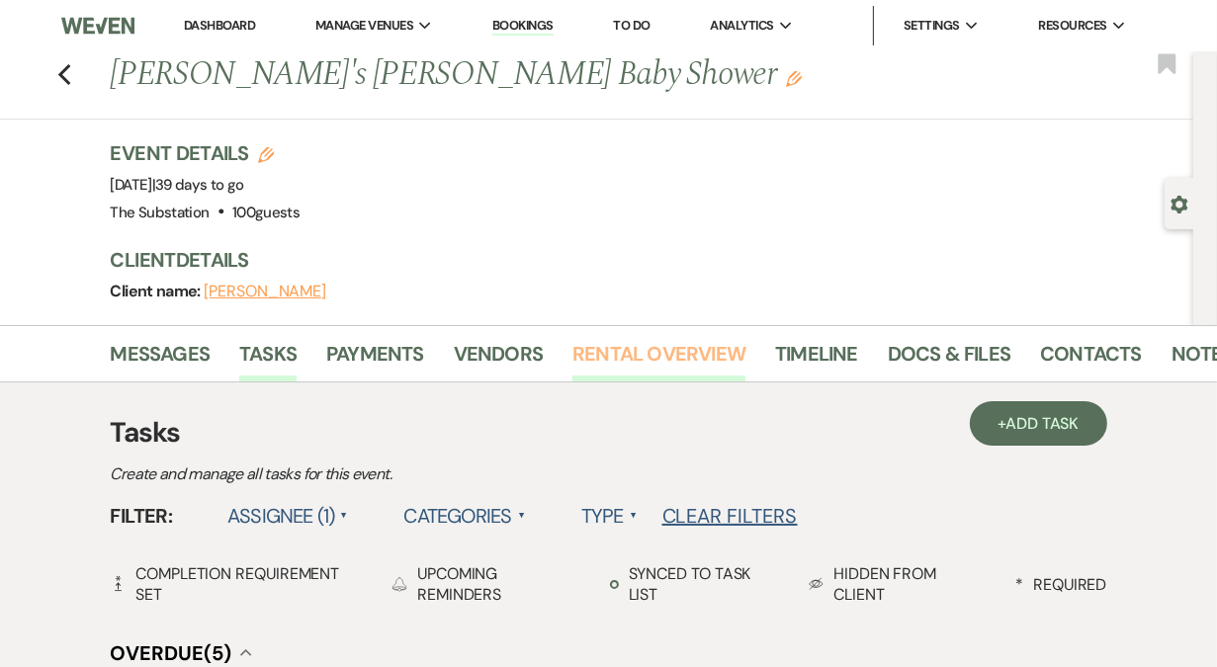
click at [657, 354] on link "Rental Overview" at bounding box center [658, 359] width 173 height 43
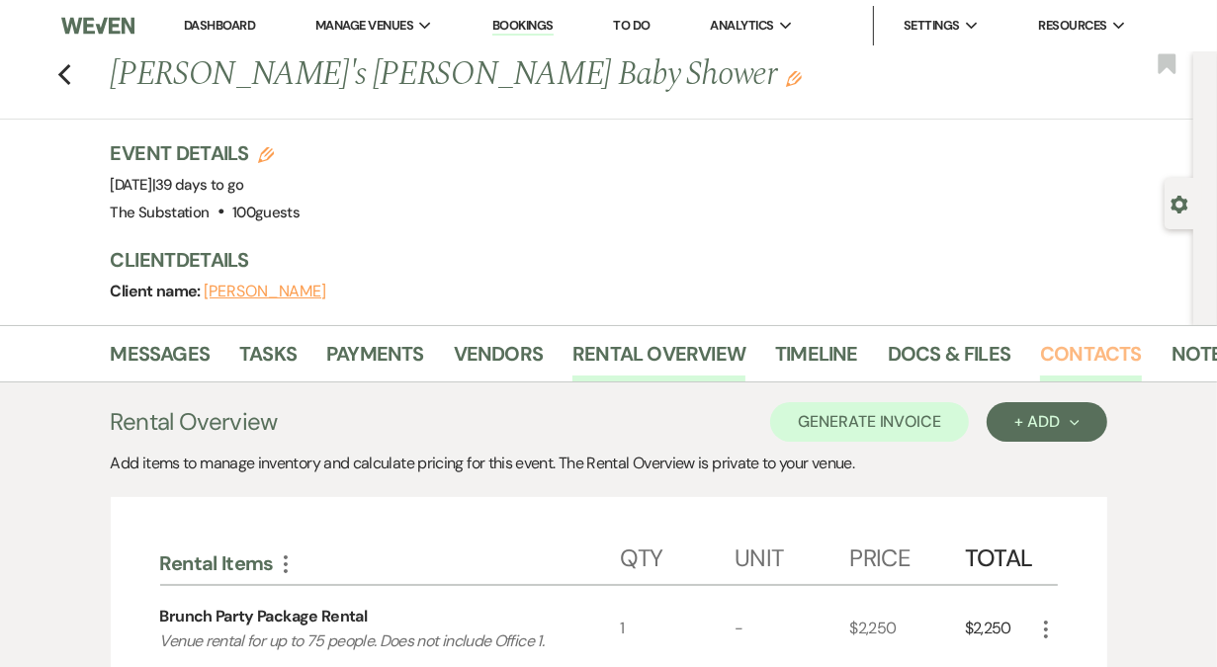
click at [1067, 350] on link "Contacts" at bounding box center [1091, 359] width 102 height 43
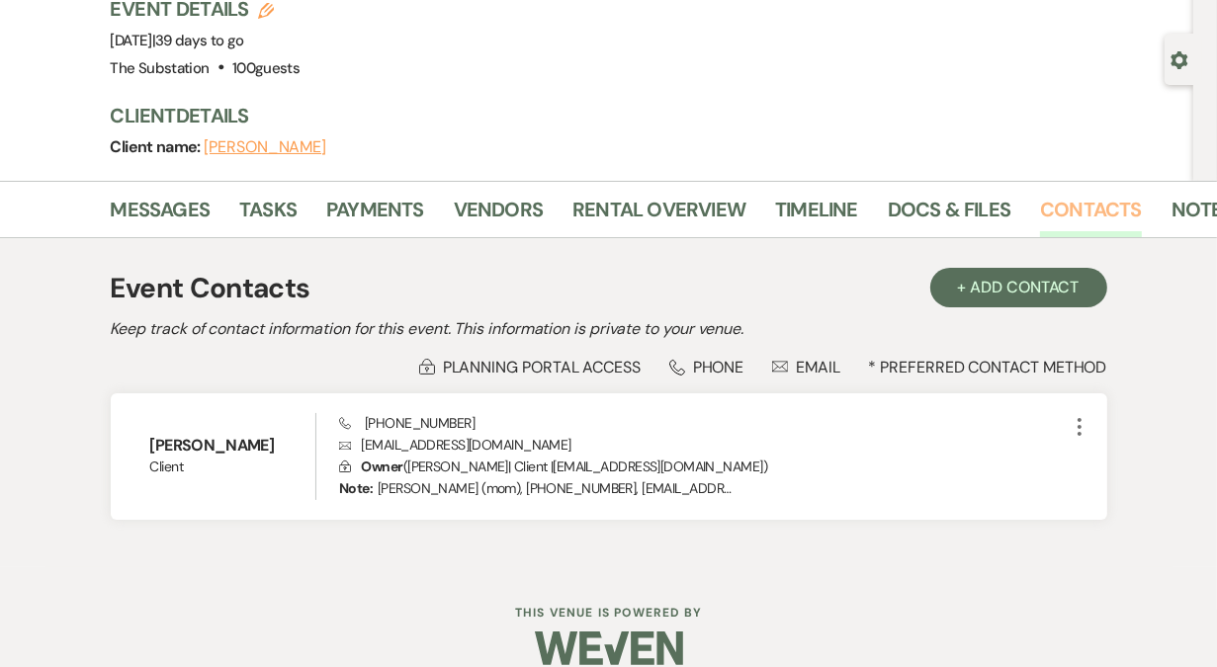
scroll to position [171, 0]
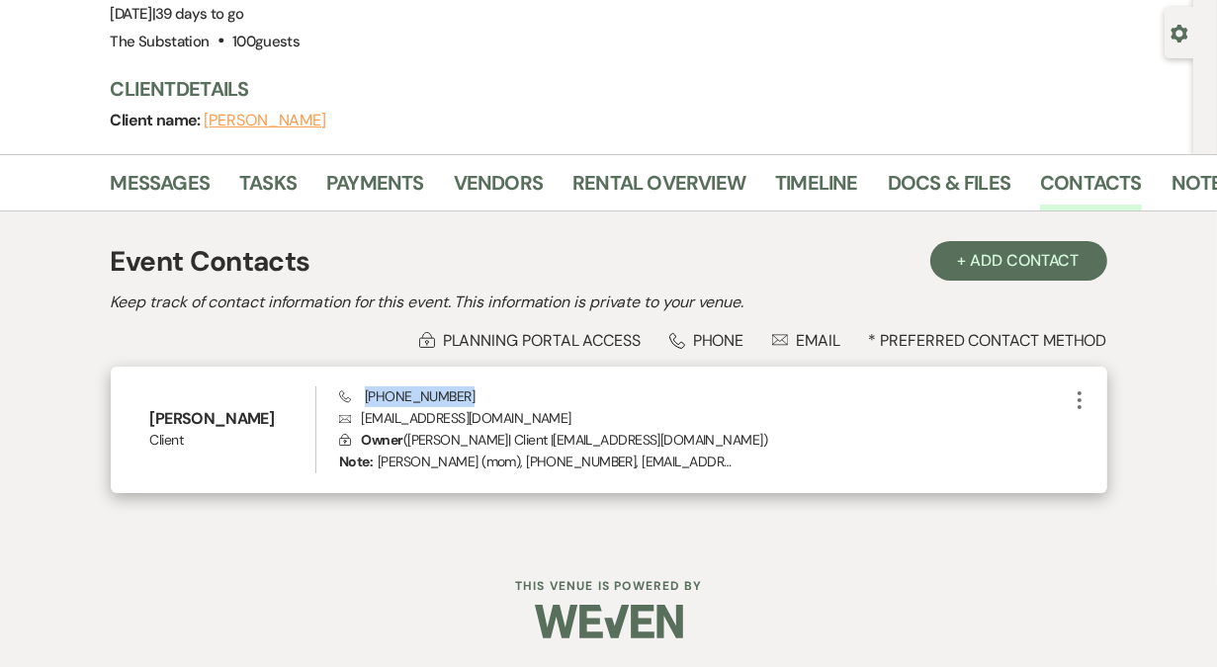
drag, startPoint x: 365, startPoint y: 398, endPoint x: 490, endPoint y: 400, distance: 125.5
click at [490, 400] on div "Phone [PHONE_NUMBER] Envelope [EMAIL_ADDRESS][DOMAIN_NAME] Lock Owner ( [PERSON…" at bounding box center [703, 429] width 728 height 87
copy span "[PHONE_NUMBER]"
drag, startPoint x: 363, startPoint y: 418, endPoint x: 541, endPoint y: 418, distance: 177.9
click at [541, 418] on p "Envelope [EMAIL_ADDRESS][DOMAIN_NAME]" at bounding box center [703, 418] width 728 height 22
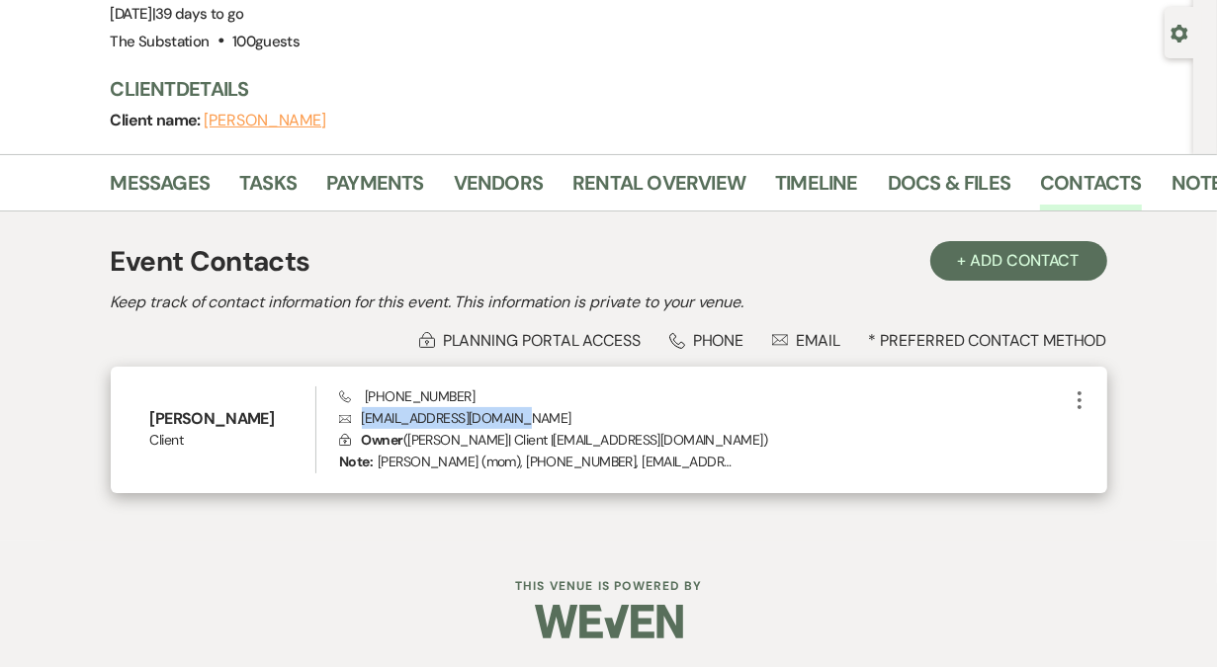
copy p "[EMAIL_ADDRESS][DOMAIN_NAME]"
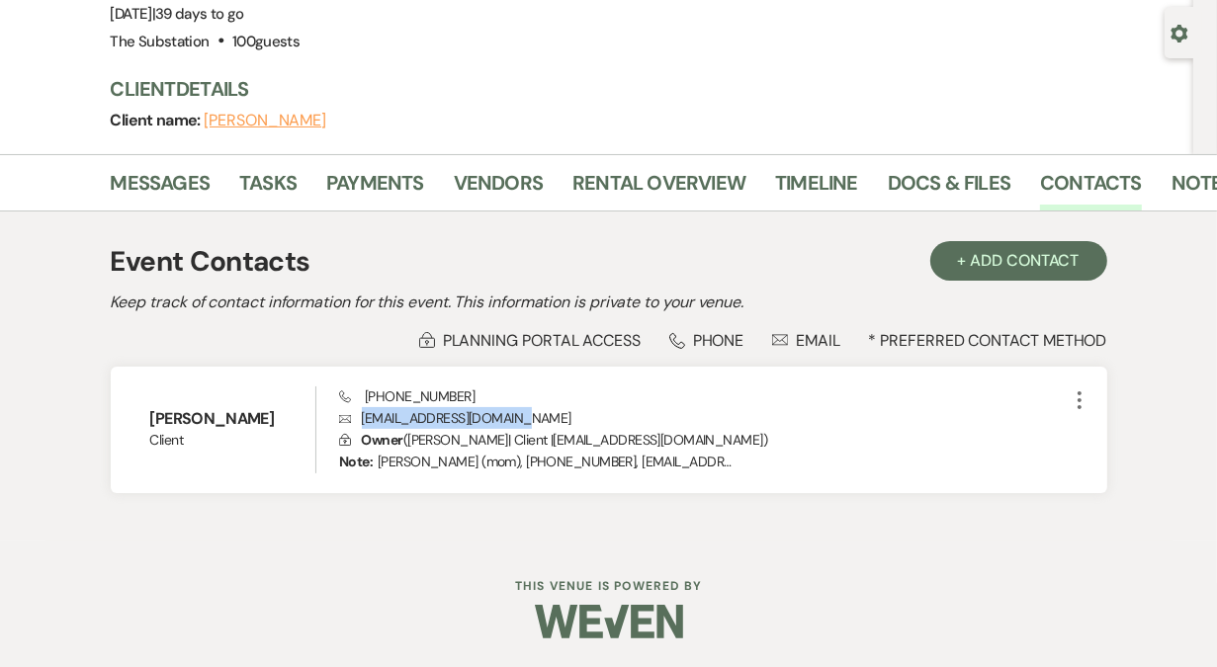
scroll to position [0, 0]
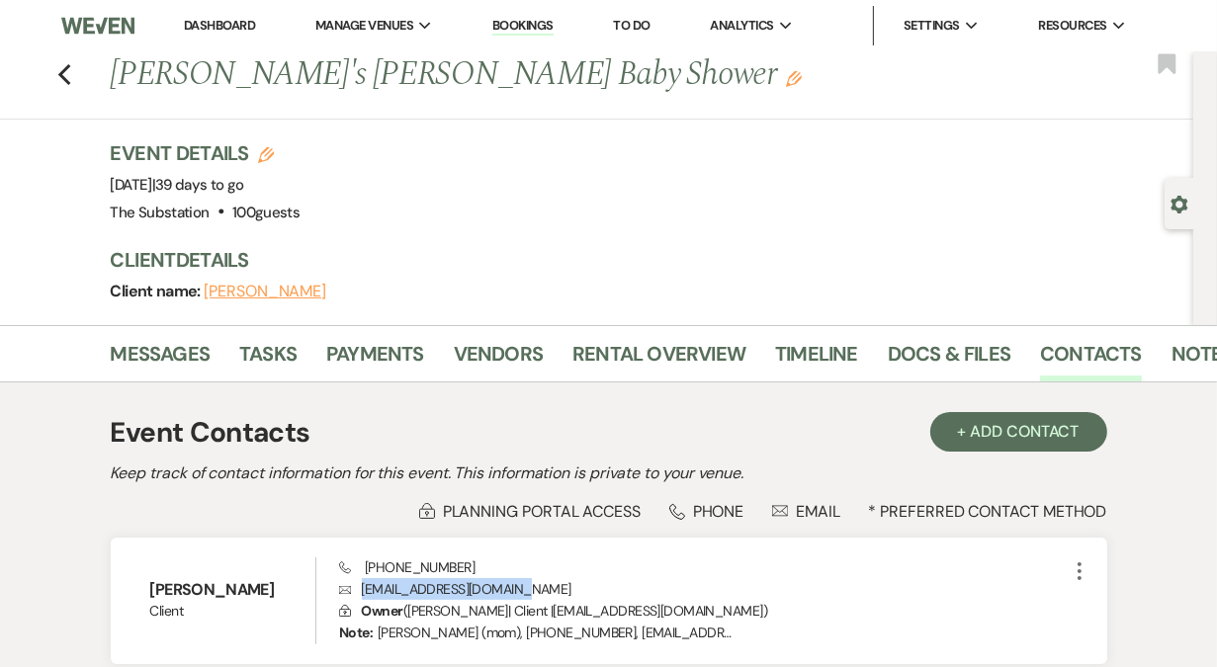
drag, startPoint x: 111, startPoint y: 183, endPoint x: 316, endPoint y: 191, distance: 205.7
click at [244, 191] on span "Event Date: [DATE] | 39 days to go" at bounding box center [177, 185] width 133 height 20
copy span "[DATE]"
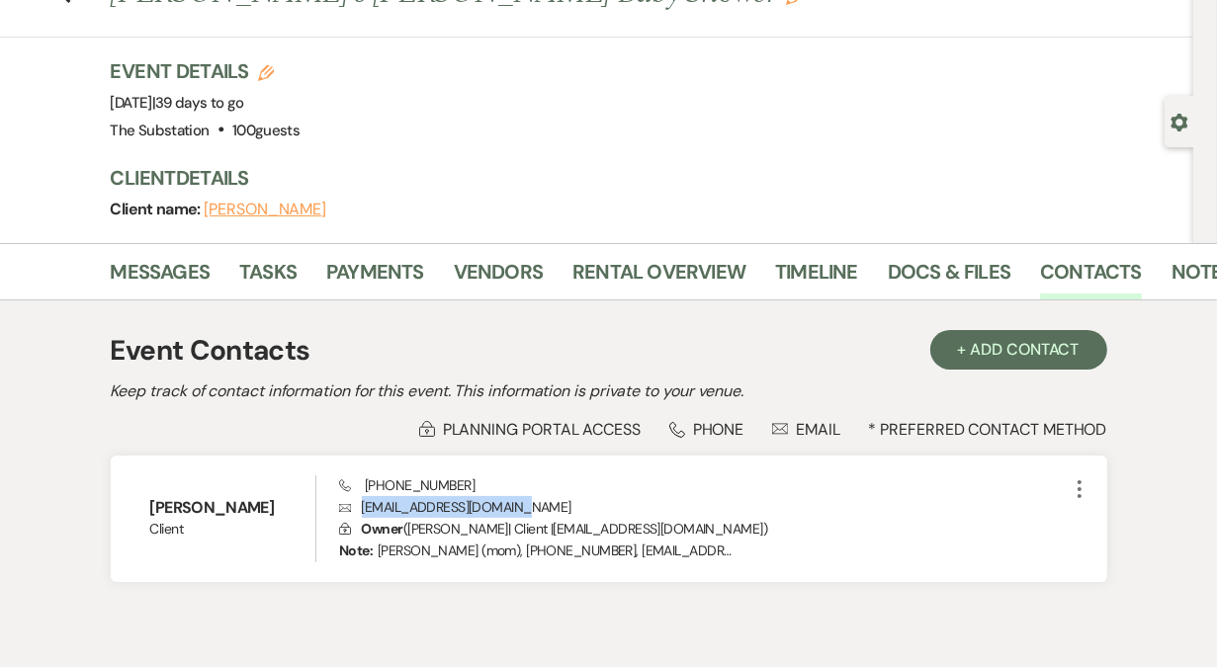
scroll to position [80, 0]
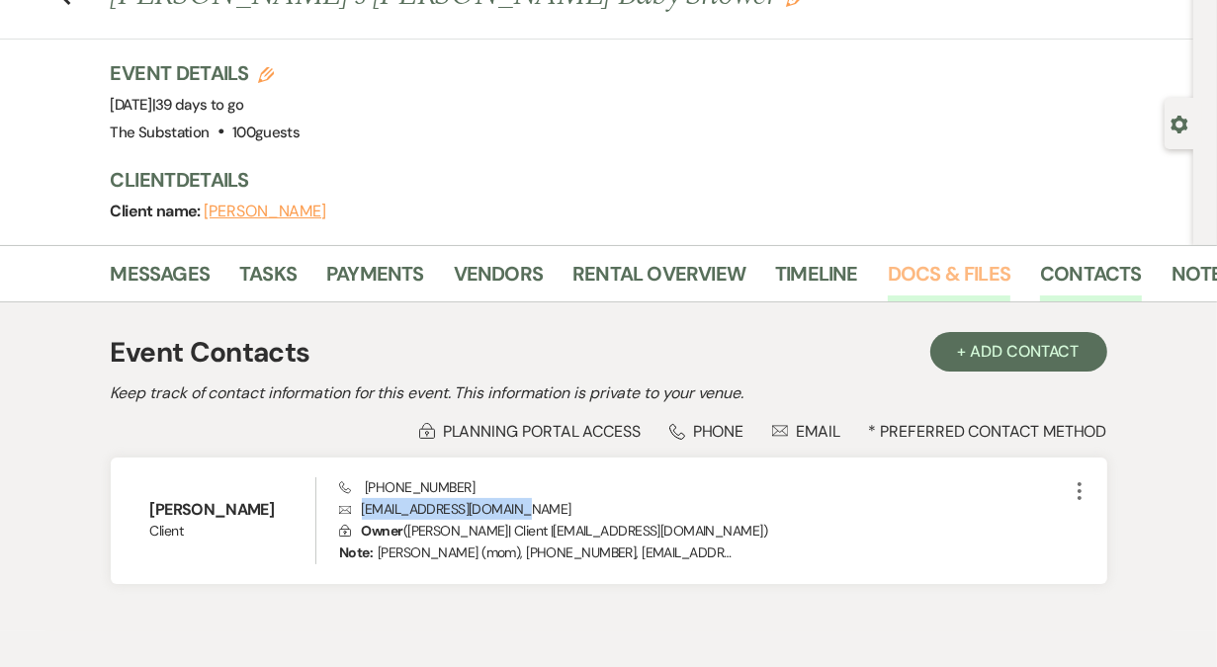
click at [897, 270] on link "Docs & Files" at bounding box center [949, 279] width 123 height 43
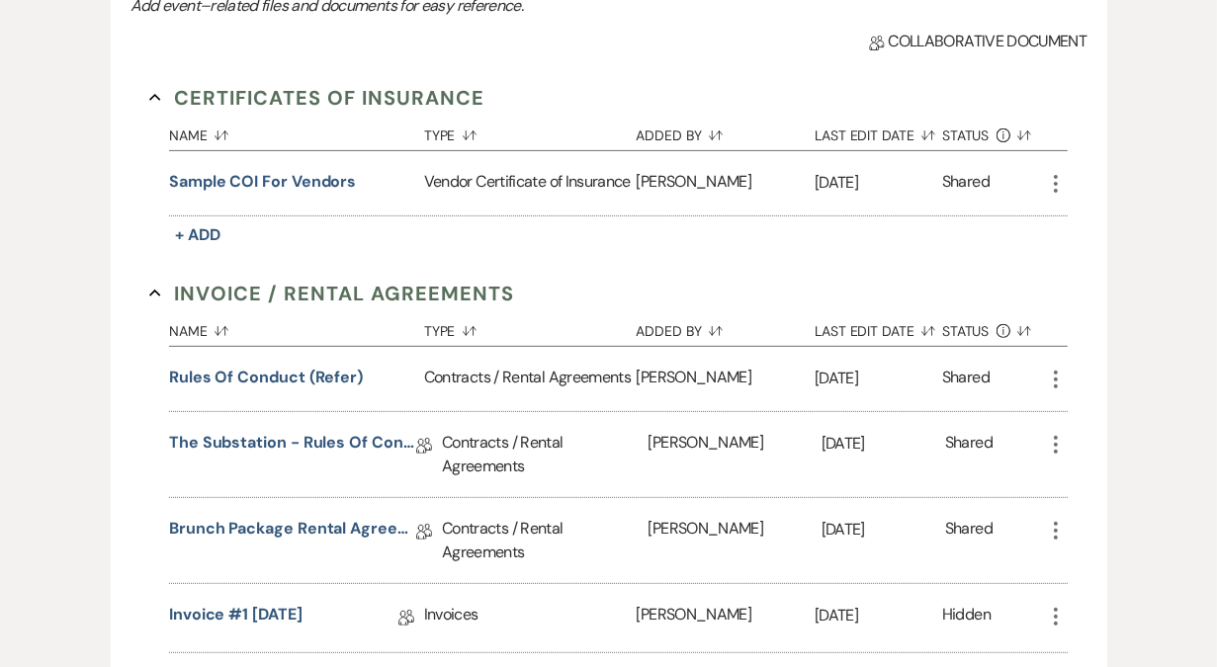
scroll to position [492, 0]
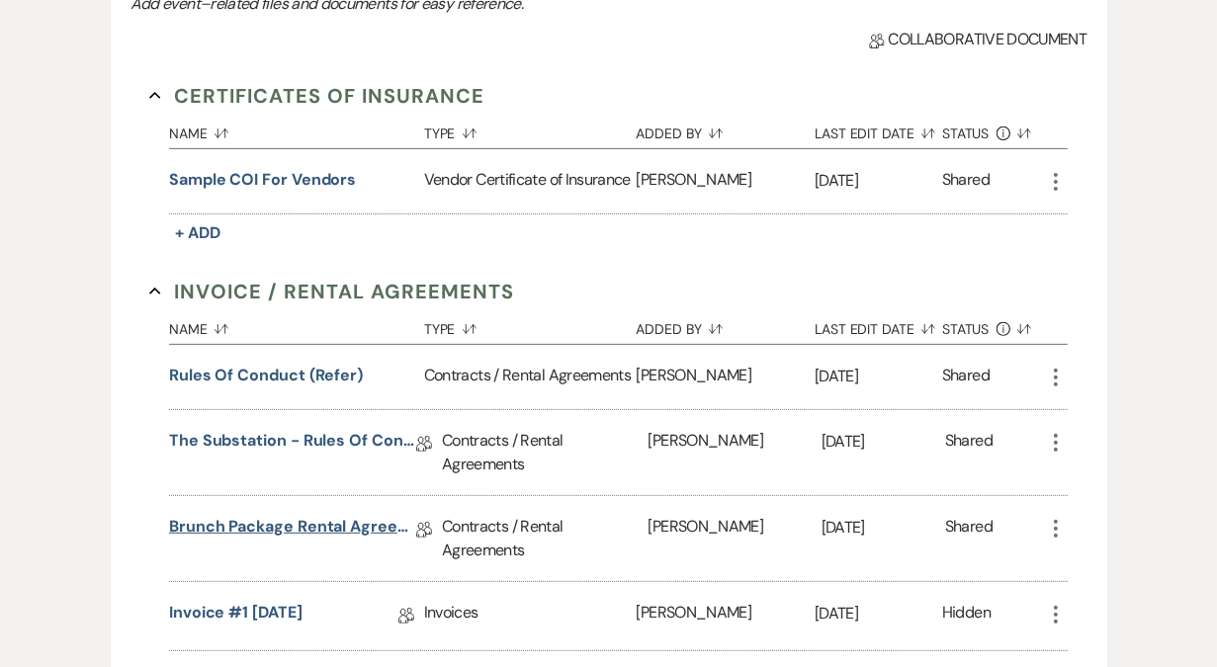
click at [286, 529] on link "Brunch Package Rental Agreement (2025)" at bounding box center [292, 530] width 247 height 31
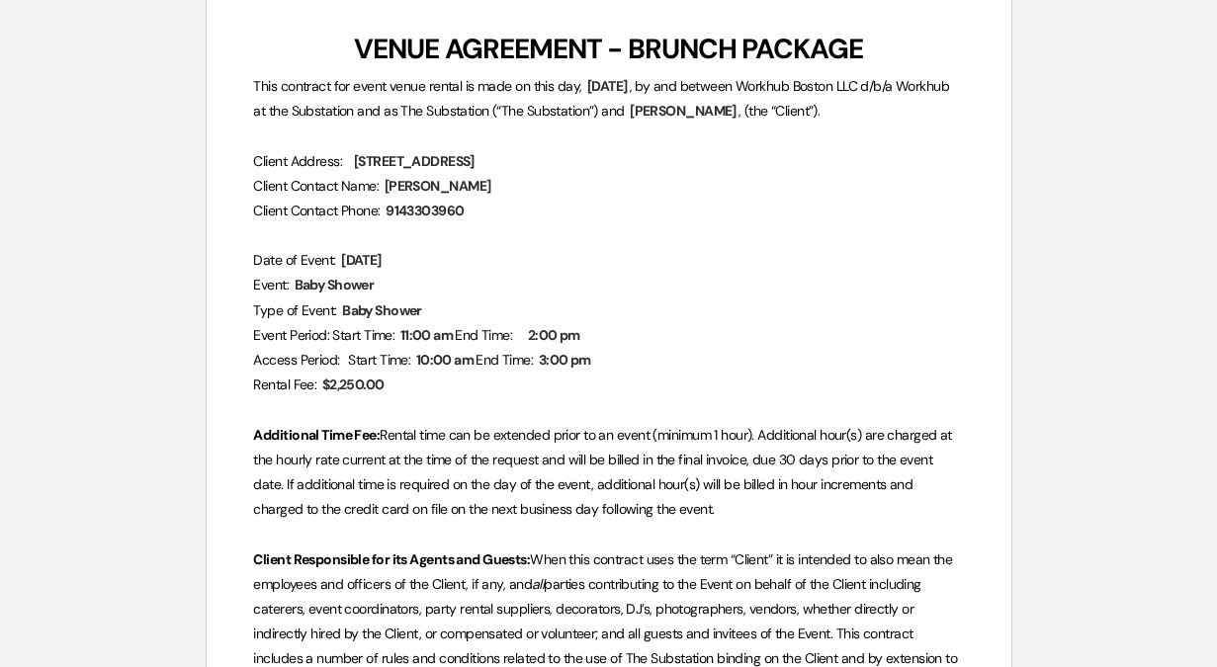
scroll to position [443, 0]
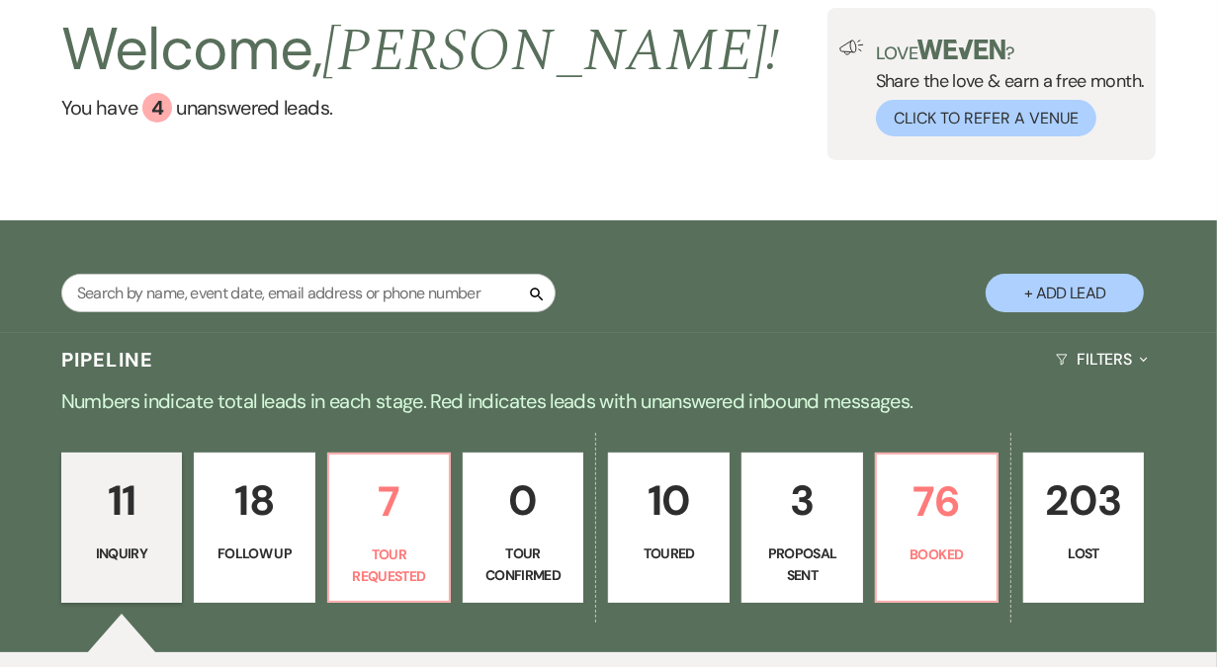
click at [277, 531] on p "18" at bounding box center [255, 500] width 96 height 66
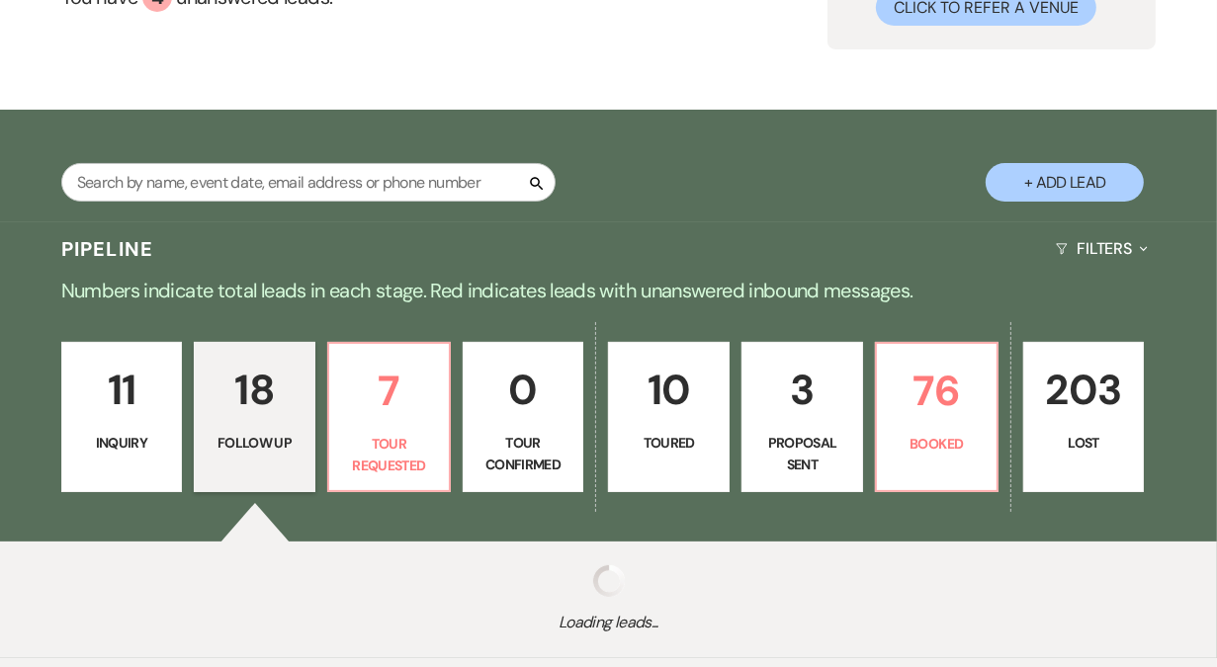
select select "9"
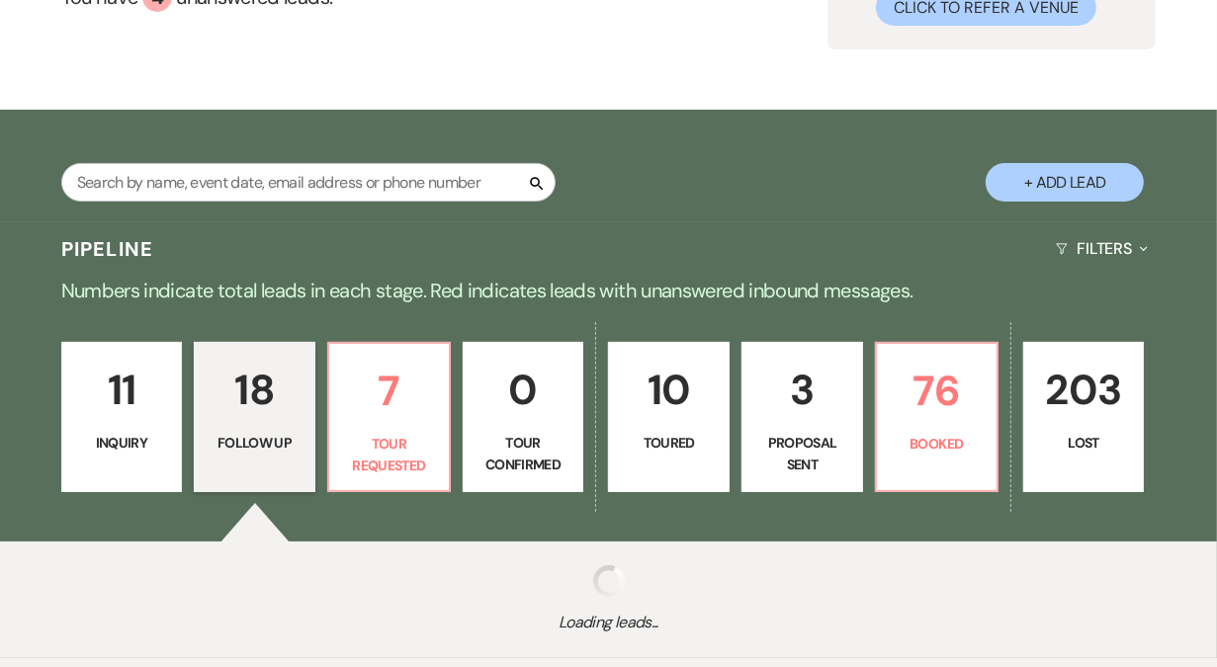
select select "9"
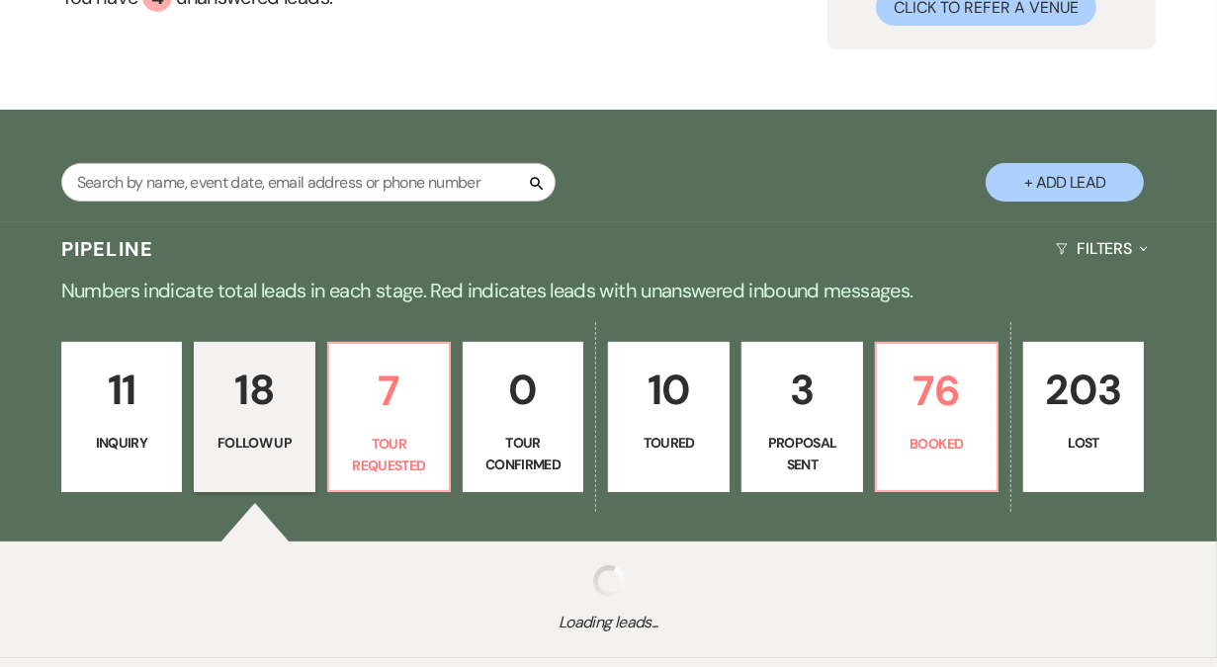
select select "9"
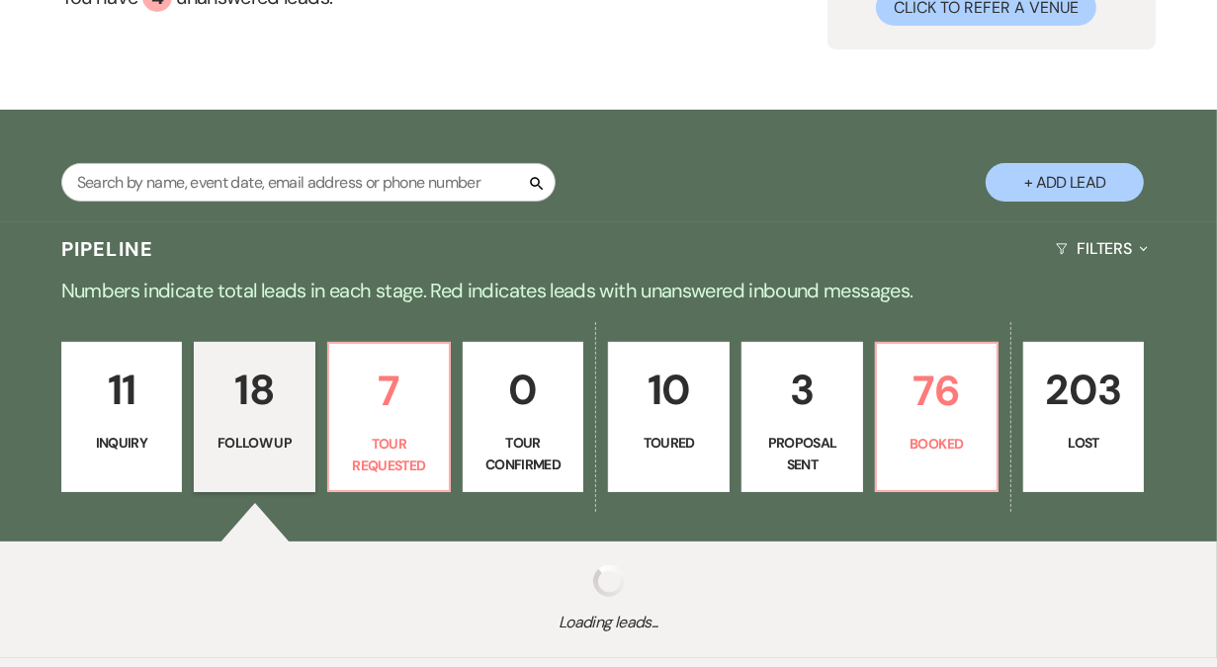
select select "9"
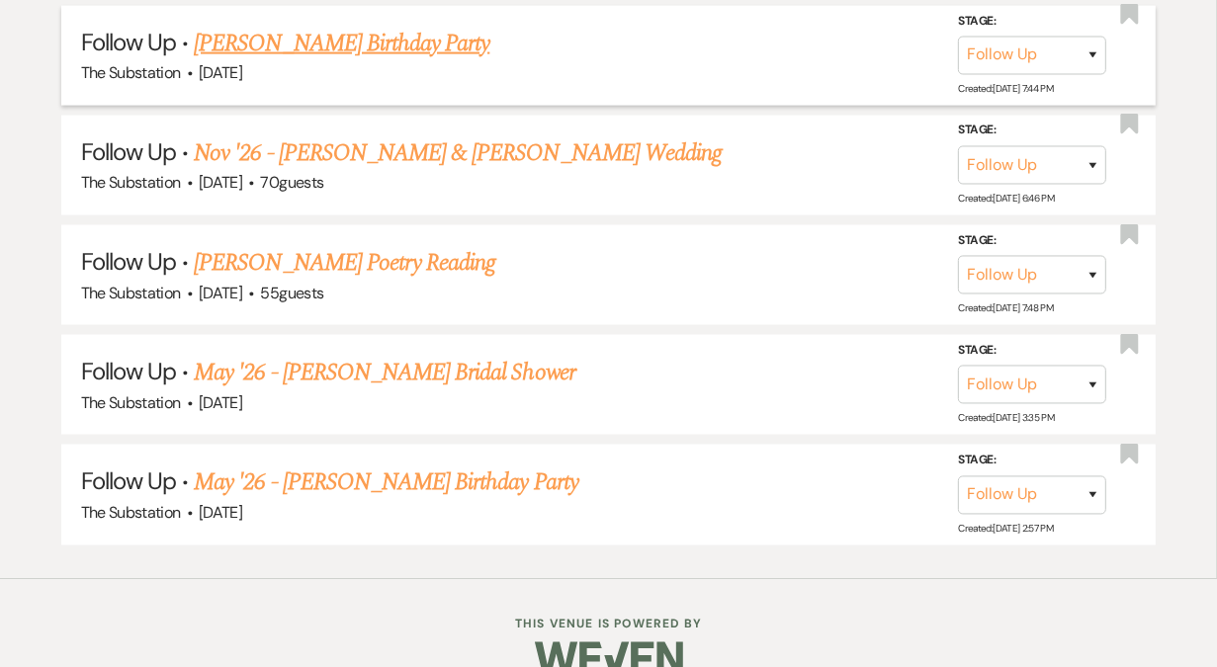
scroll to position [2424, 0]
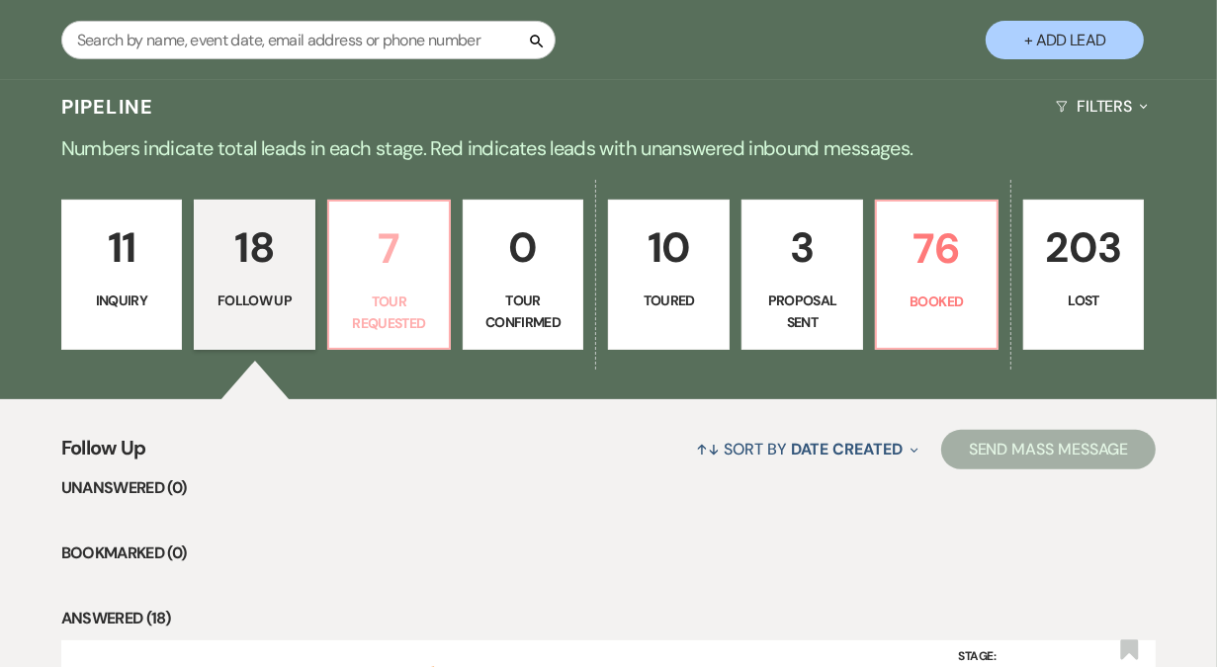
click at [385, 300] on p "Tour Requested" at bounding box center [389, 313] width 96 height 44
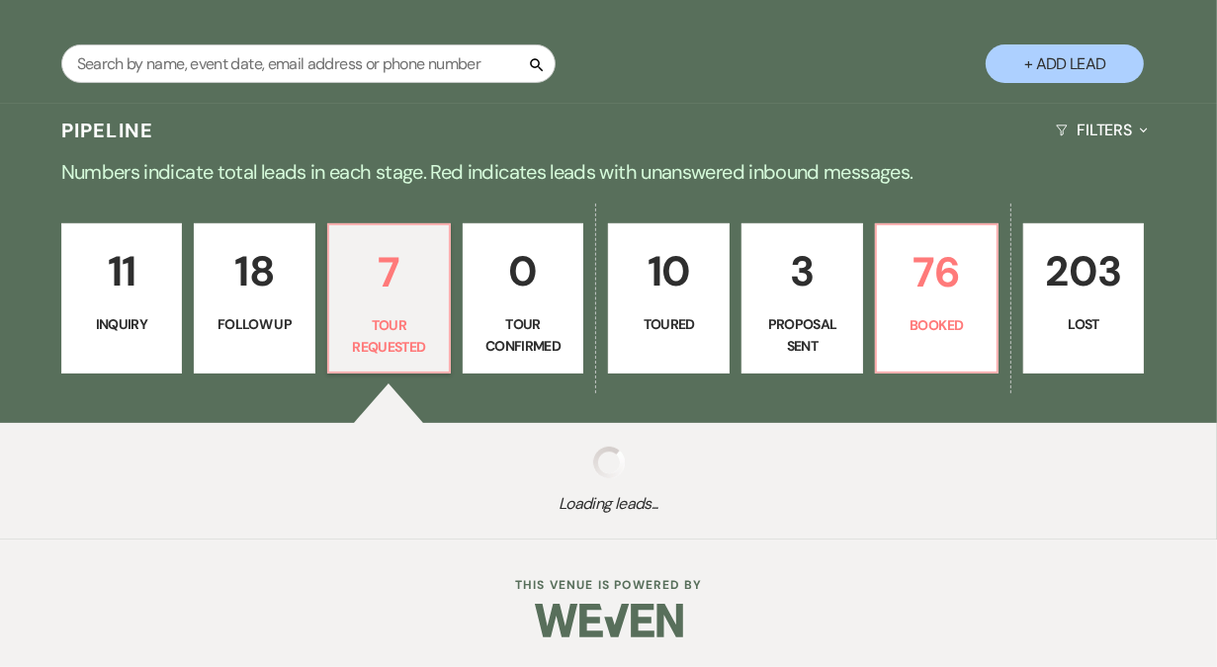
select select "2"
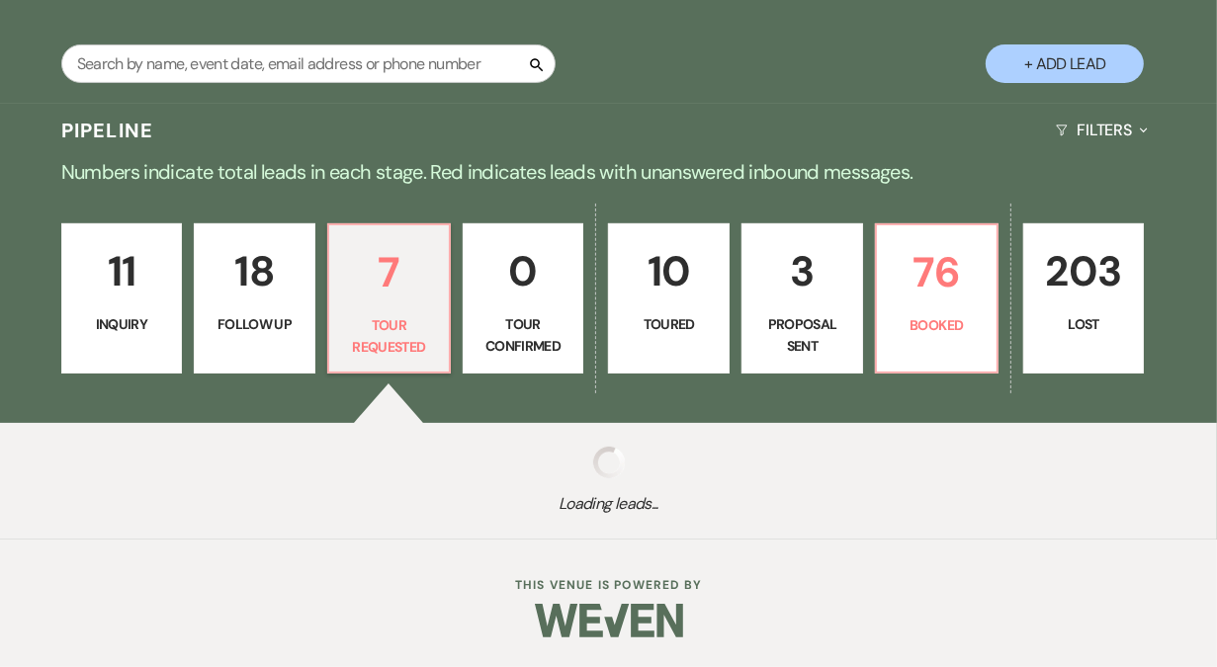
select select "2"
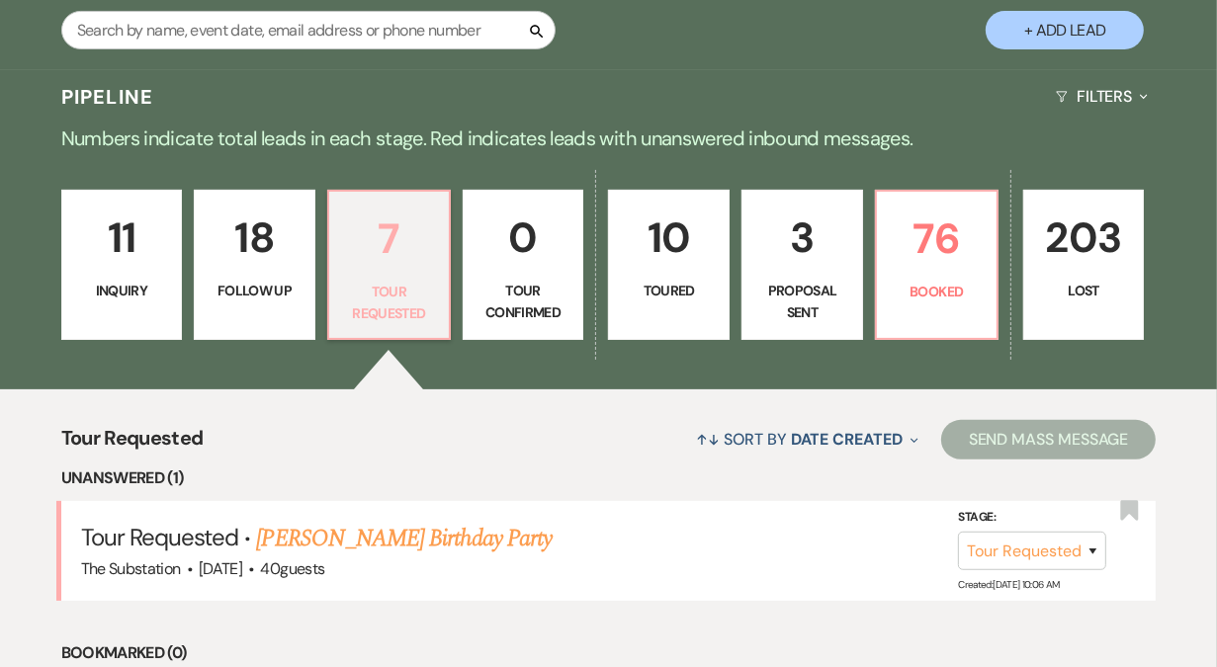
scroll to position [351, 0]
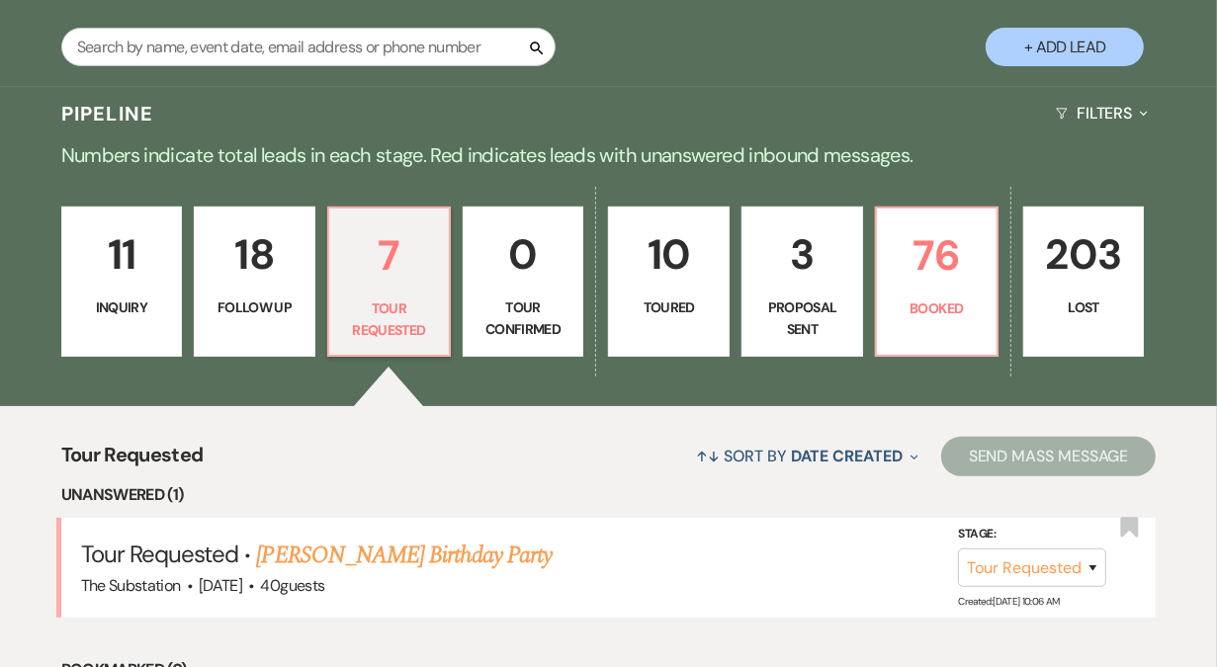
click at [725, 270] on link "10 Toured" at bounding box center [669, 282] width 122 height 150
select select "5"
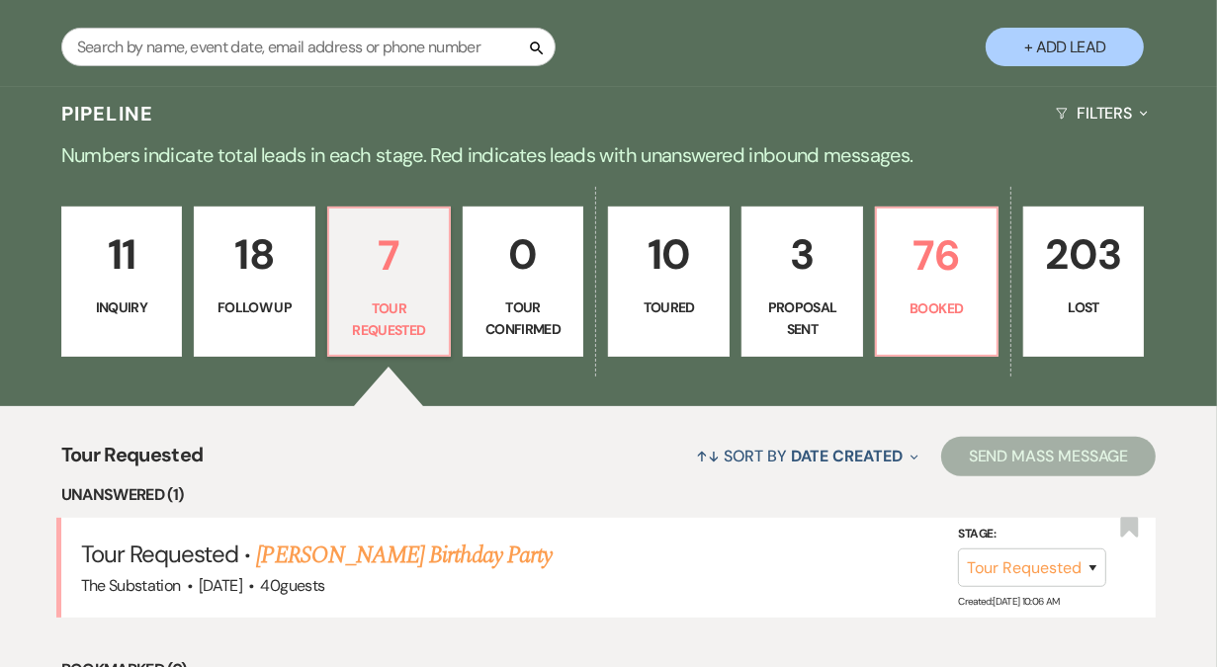
select select "5"
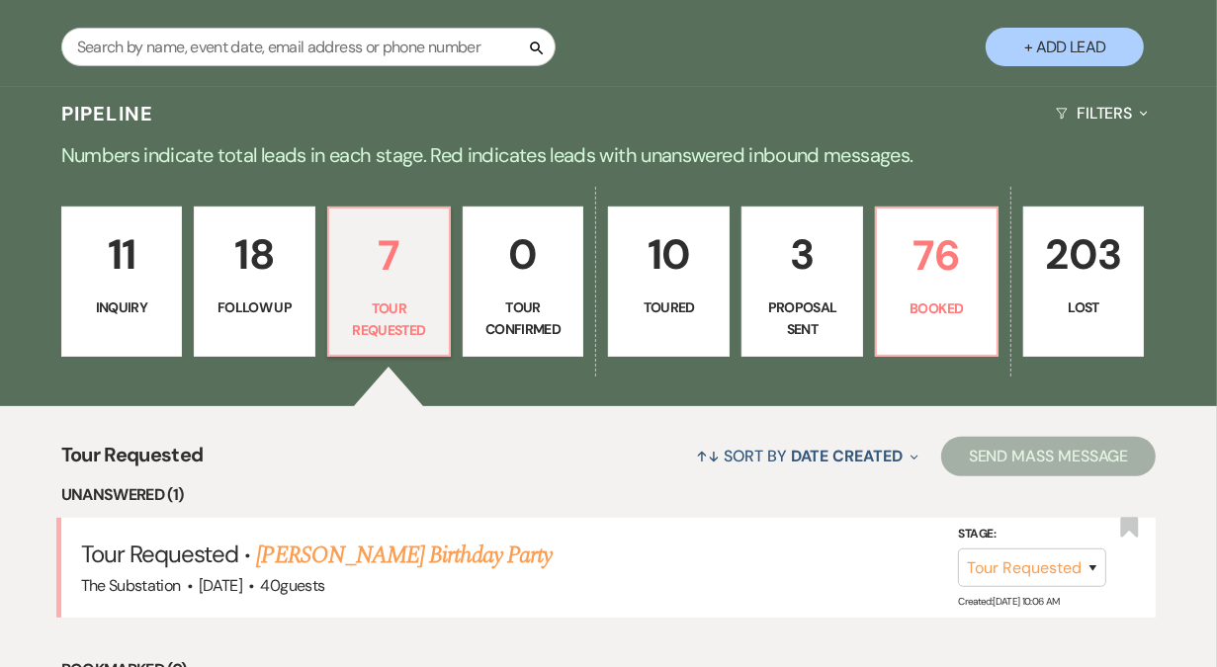
select select "5"
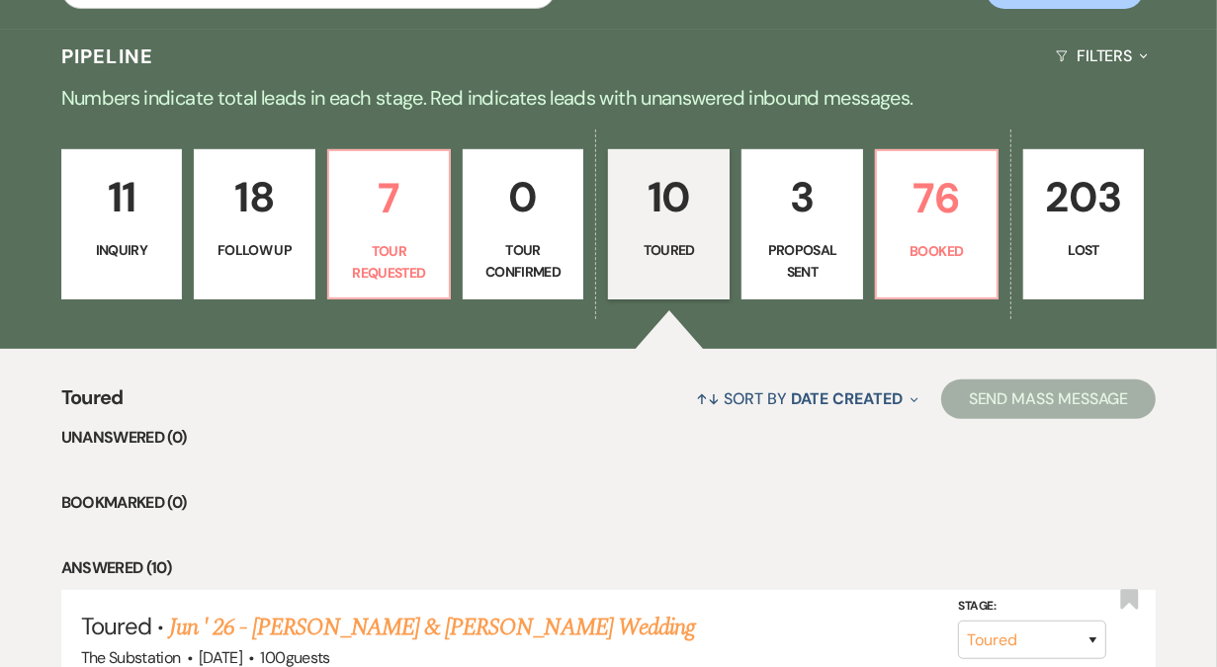
scroll to position [421, 0]
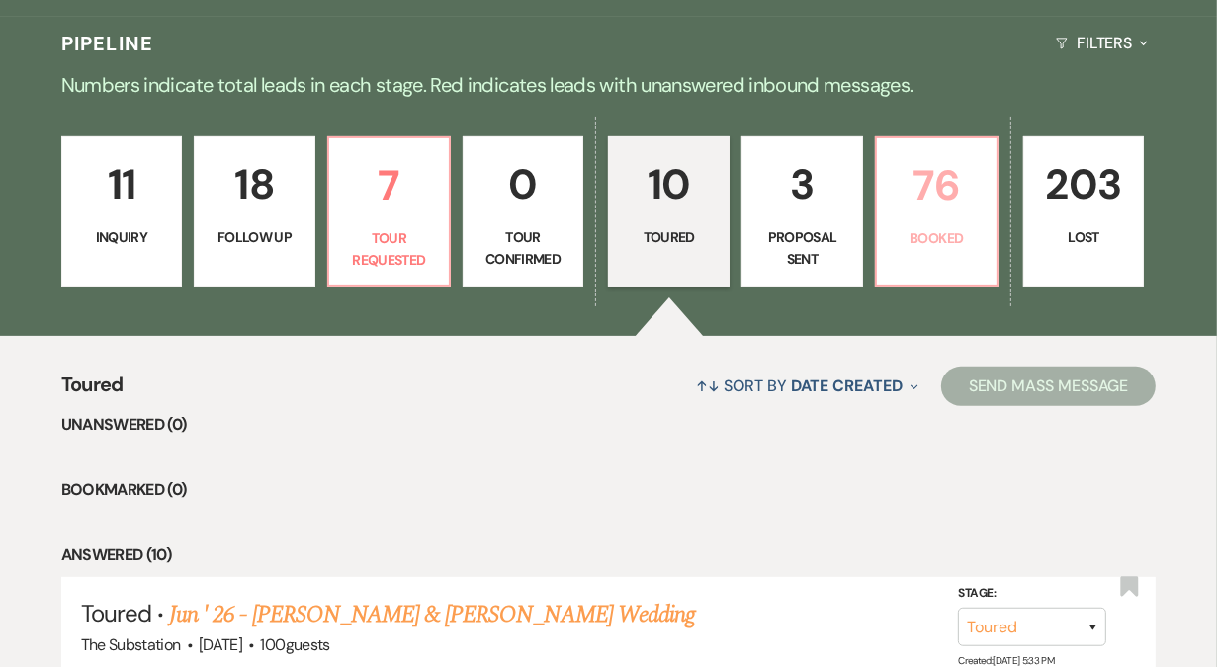
click at [944, 203] on p "76" at bounding box center [937, 185] width 96 height 66
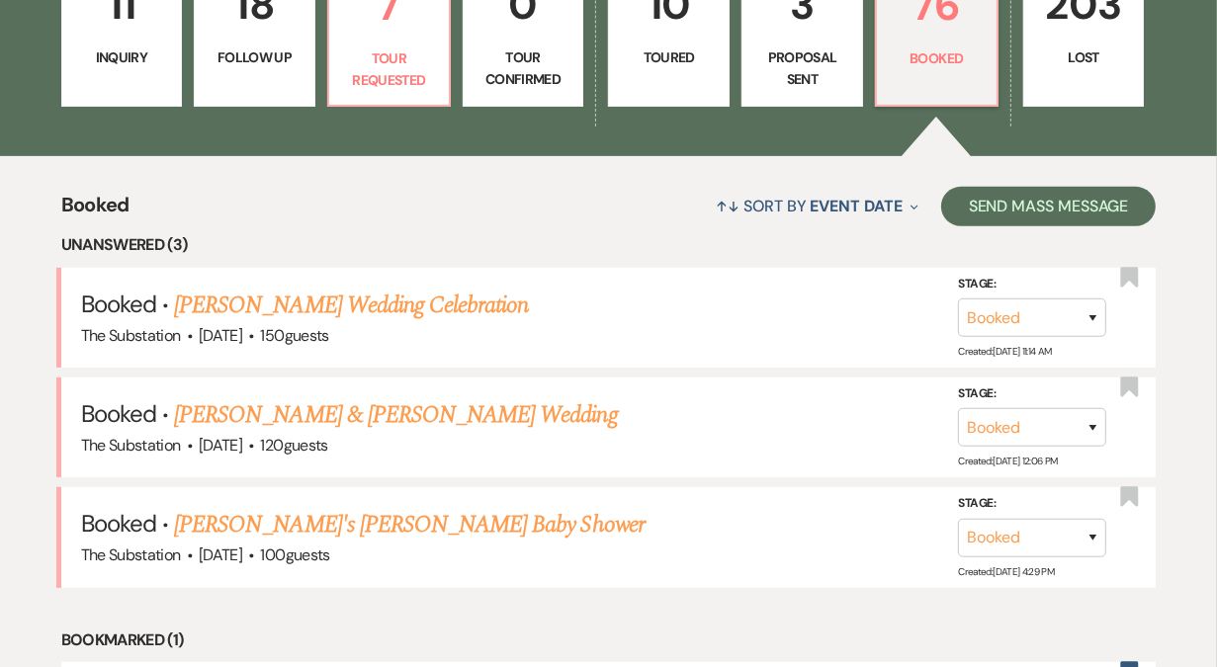
scroll to position [511, 0]
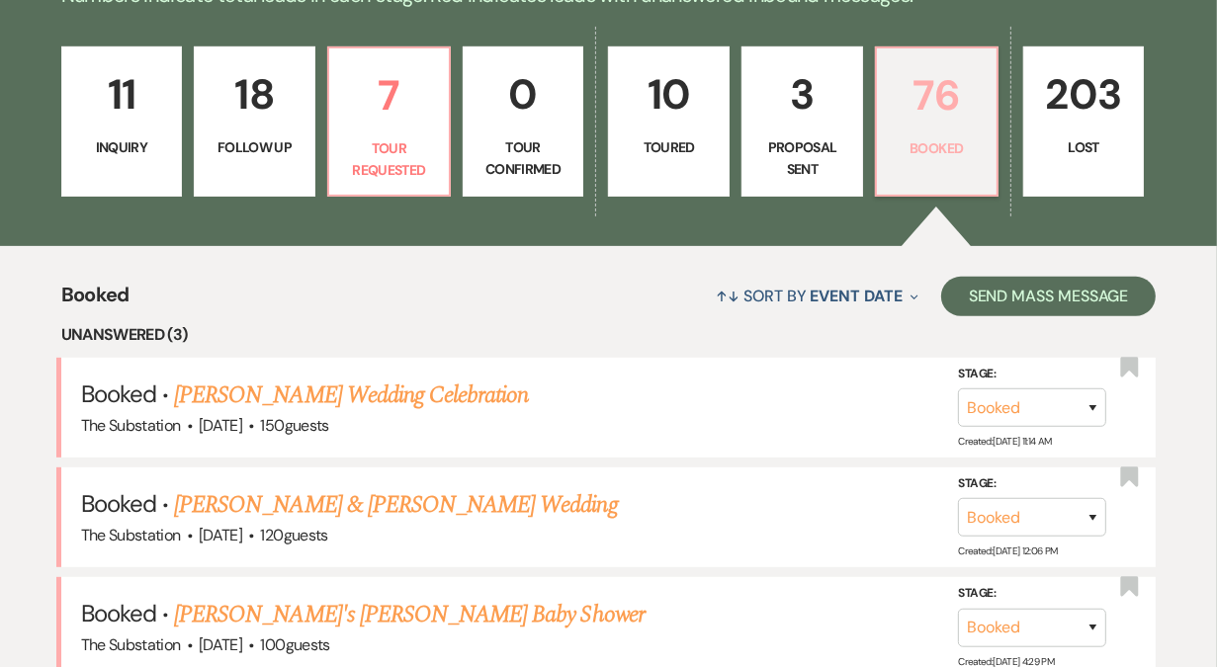
click at [910, 143] on p "Booked" at bounding box center [937, 148] width 96 height 22
click at [814, 122] on p "3" at bounding box center [802, 94] width 96 height 66
select select "6"
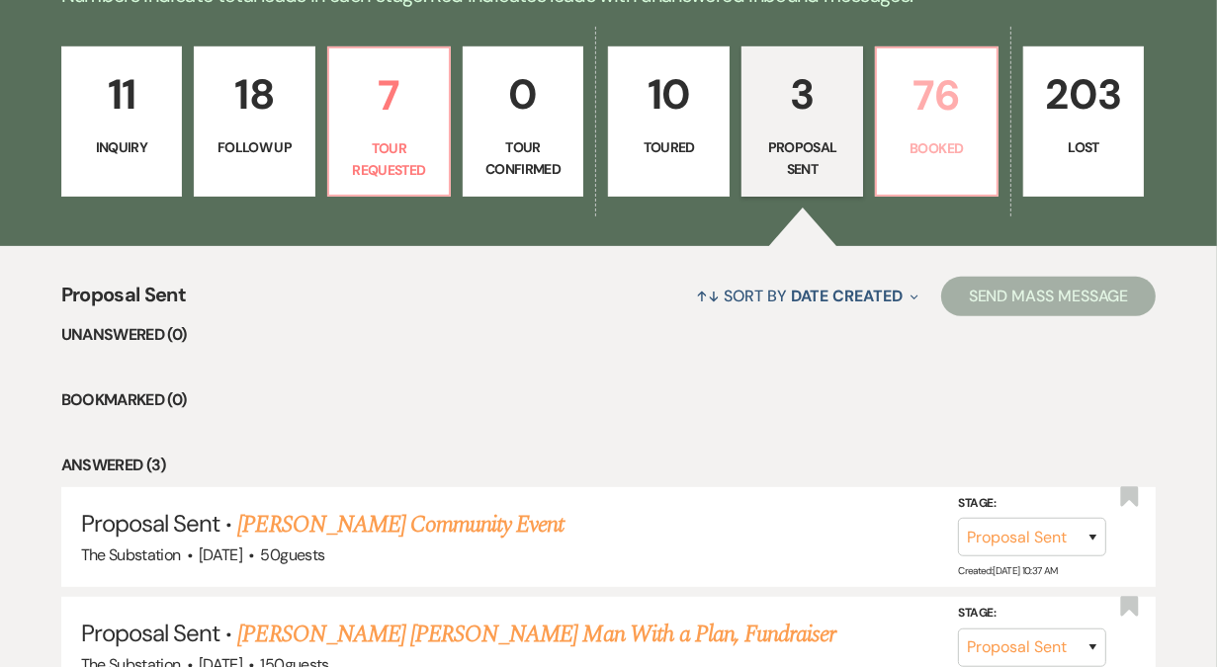
click at [909, 119] on p "76" at bounding box center [937, 95] width 96 height 66
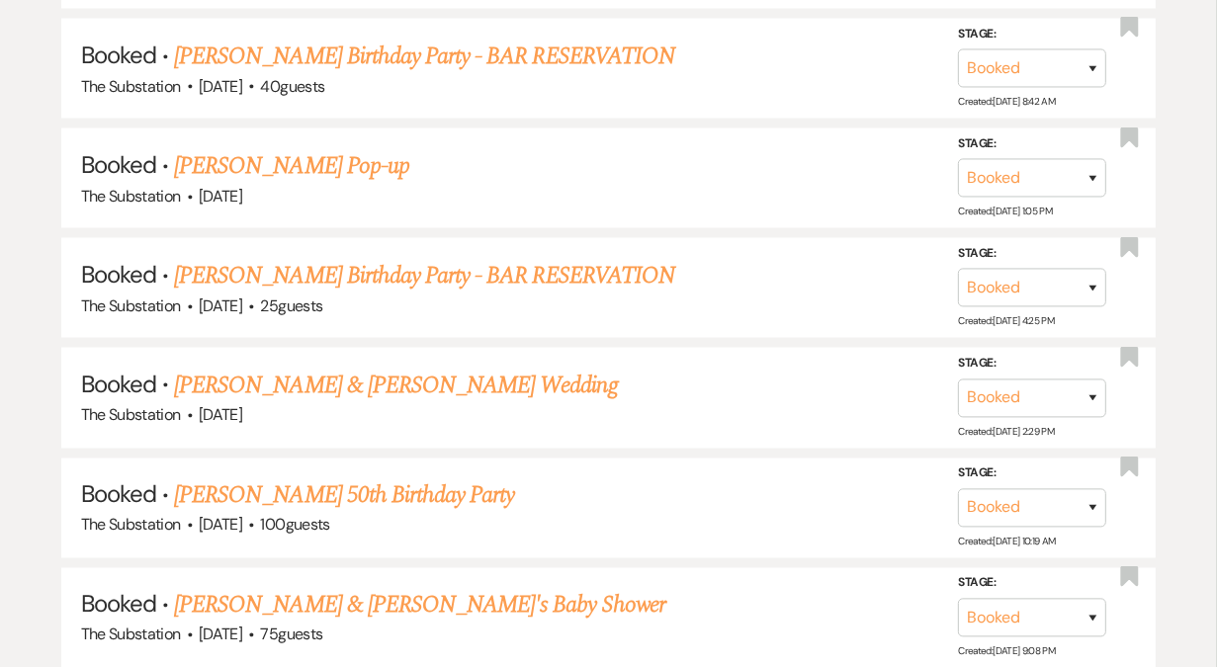
scroll to position [8809, 0]
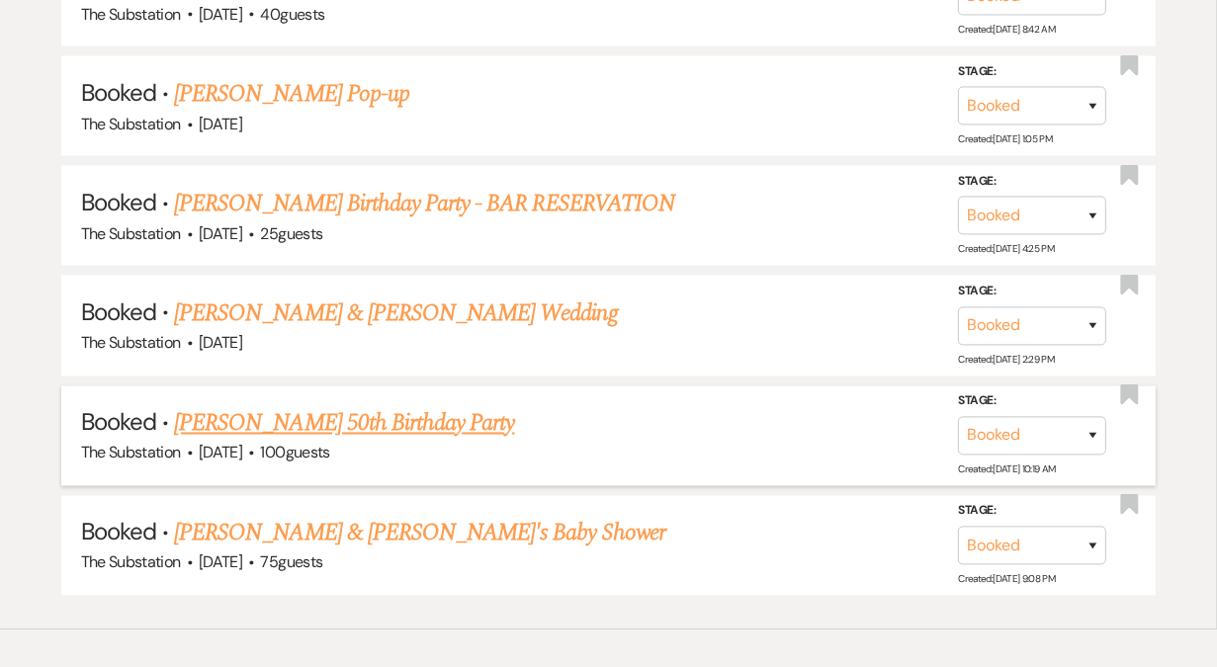
click at [337, 406] on link "[PERSON_NAME] 50th Birthday Party" at bounding box center [344, 424] width 340 height 36
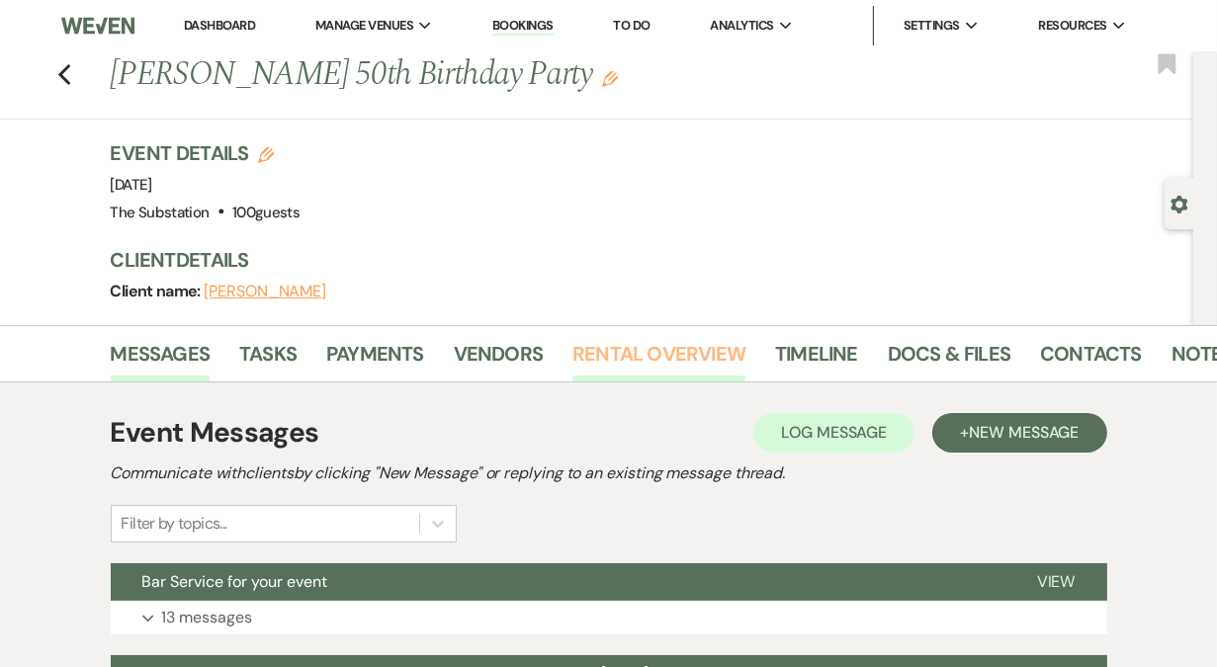
click at [630, 340] on link "Rental Overview" at bounding box center [658, 359] width 173 height 43
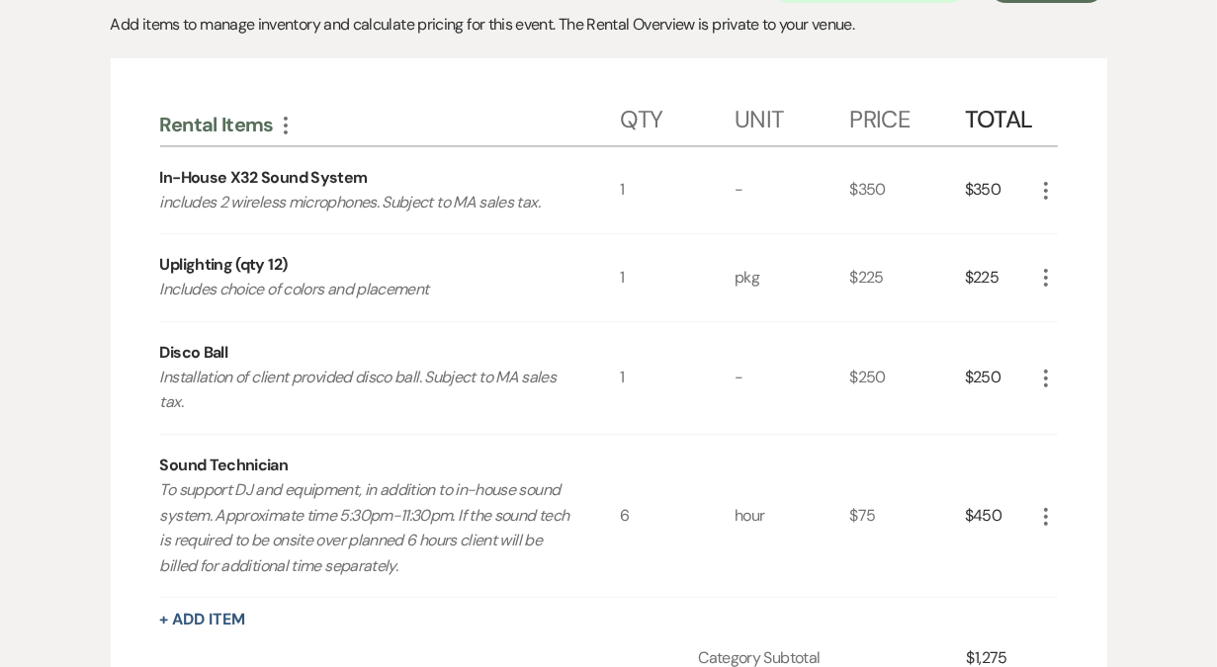
scroll to position [442, 0]
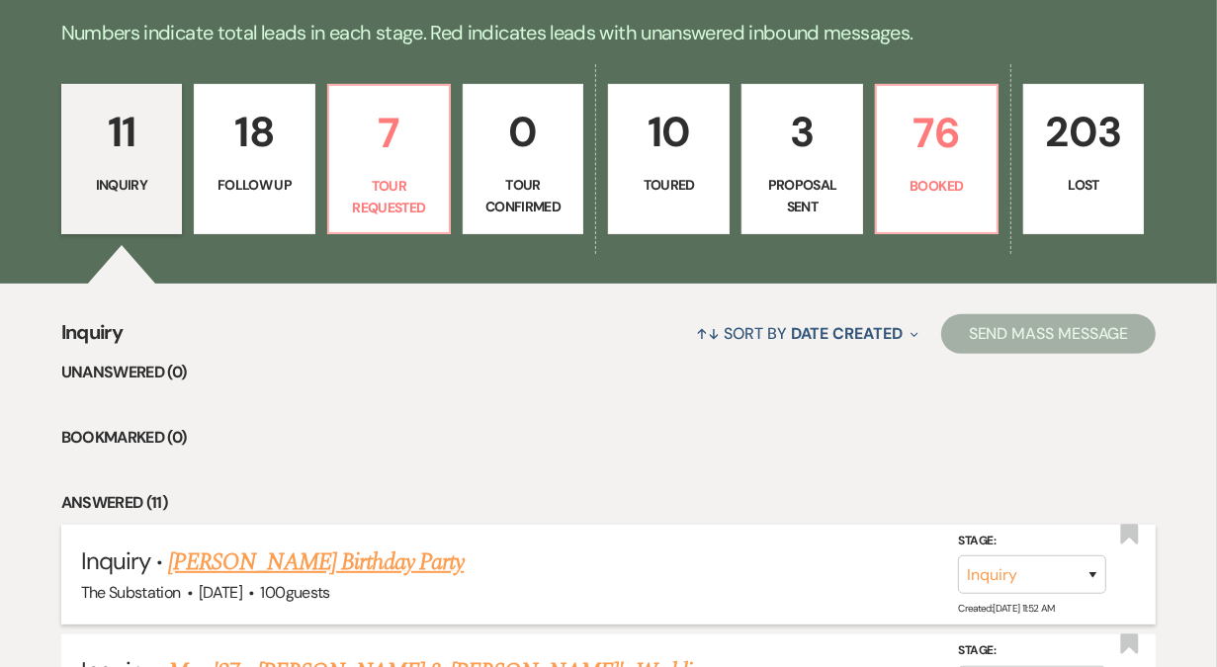
scroll to position [471, 0]
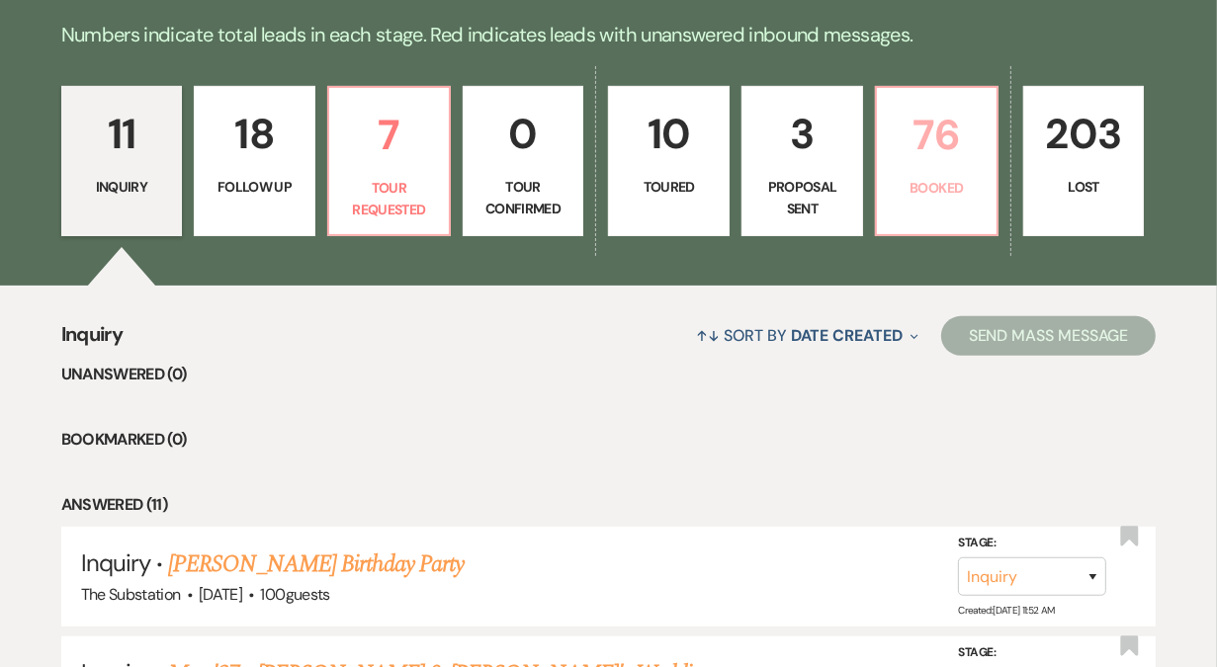
click at [922, 189] on p "Booked" at bounding box center [937, 188] width 96 height 22
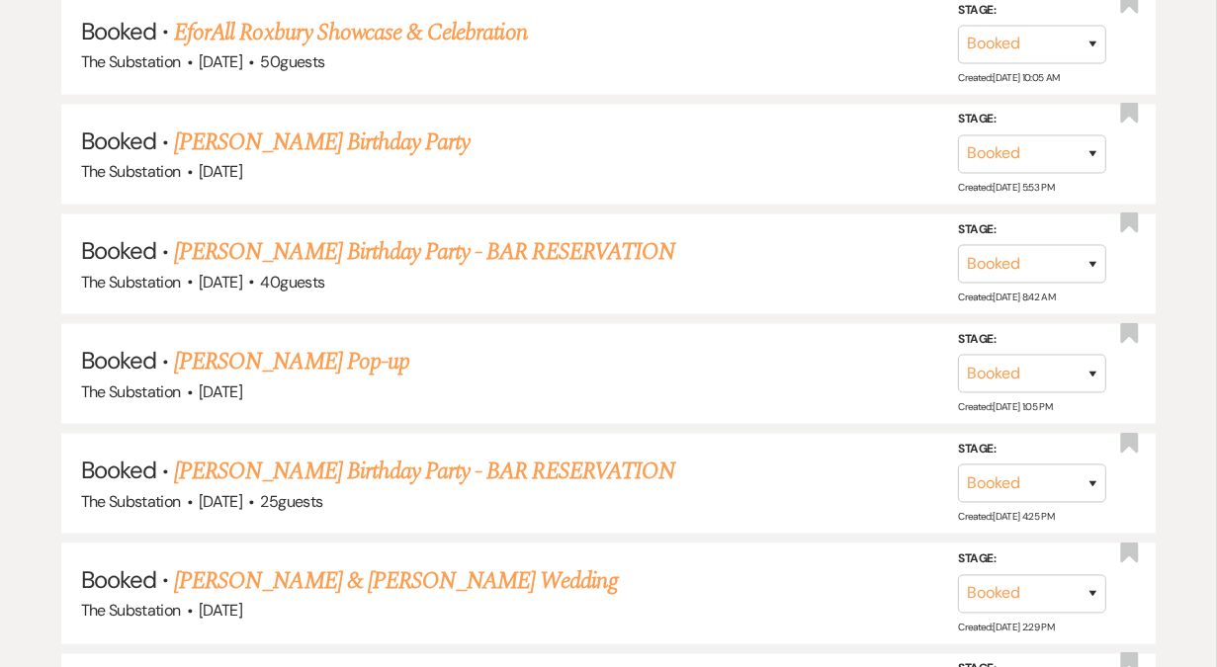
scroll to position [8809, 0]
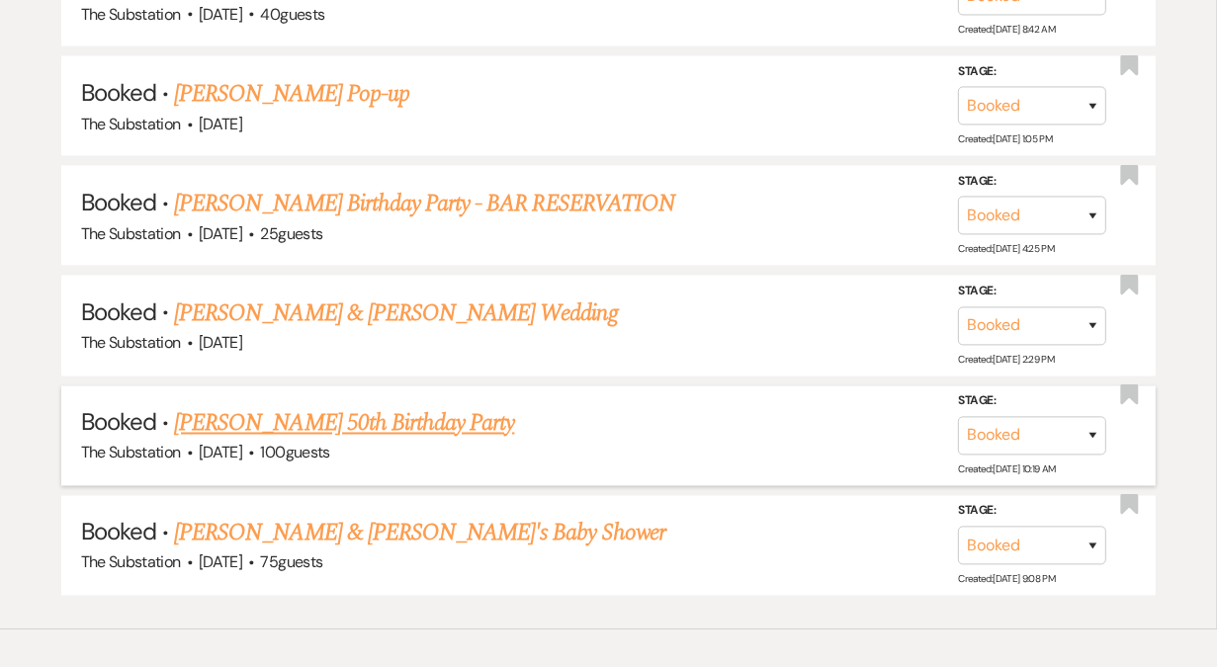
click at [368, 406] on link "[PERSON_NAME] 50th Birthday Party" at bounding box center [344, 424] width 340 height 36
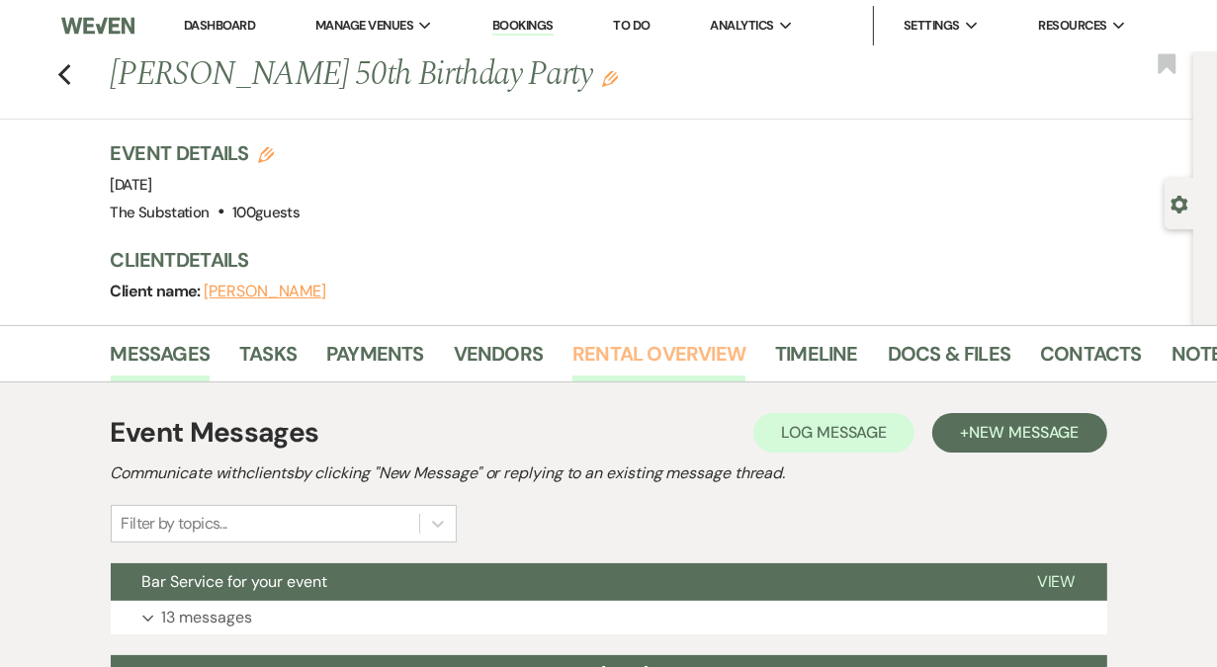
click at [635, 352] on link "Rental Overview" at bounding box center [658, 359] width 173 height 43
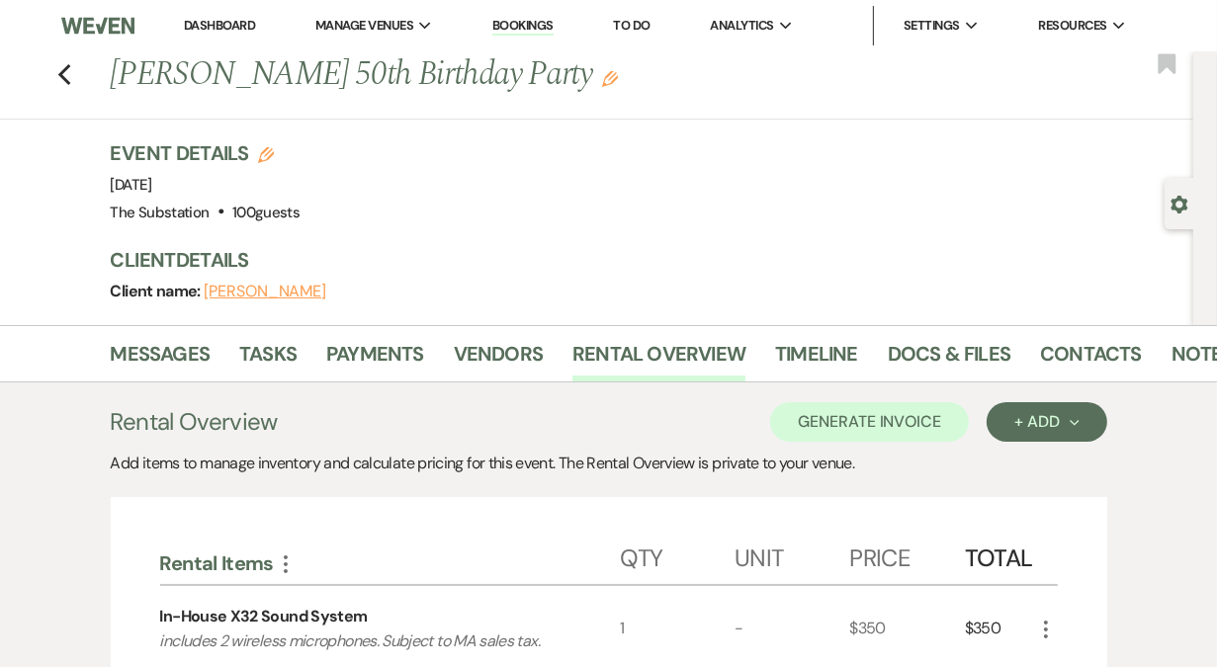
click at [214, 28] on link "Dashboard" at bounding box center [219, 25] width 71 height 17
